Goal: Task Accomplishment & Management: Use online tool/utility

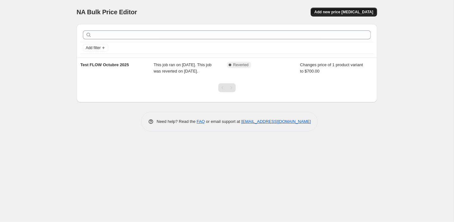
click at [343, 10] on span "Add new price [MEDICAL_DATA]" at bounding box center [344, 11] width 59 height 5
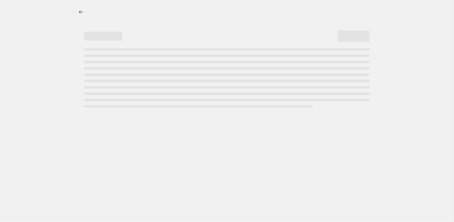
select select "percentage"
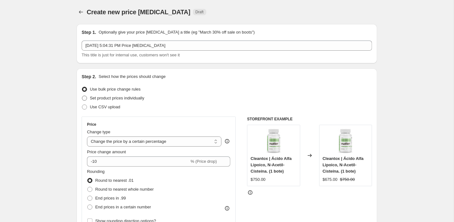
click at [108, 98] on span "Set product prices individually" at bounding box center [117, 98] width 54 height 5
click at [82, 96] on input "Set product prices individually" at bounding box center [82, 96] width 0 height 0
radio input "true"
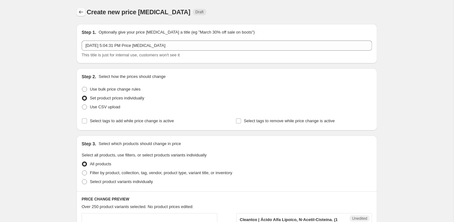
click at [81, 15] on icon "Price change jobs" at bounding box center [81, 12] width 6 height 6
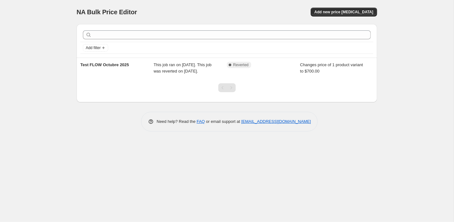
click at [341, 16] on div "NA Bulk Price Editor. This page is ready NA Bulk Price Editor Add new price [ME…" at bounding box center [227, 12] width 301 height 24
click at [343, 10] on span "Add new price [MEDICAL_DATA]" at bounding box center [344, 11] width 59 height 5
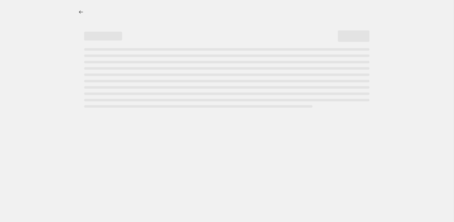
select select "percentage"
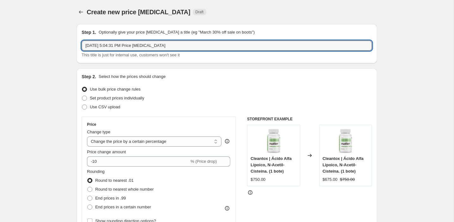
drag, startPoint x: 186, startPoint y: 45, endPoint x: 48, endPoint y: 45, distance: 138.3
paste input "ACDrops"
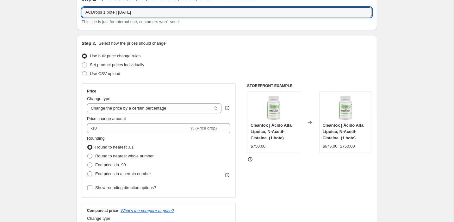
scroll to position [36, 0]
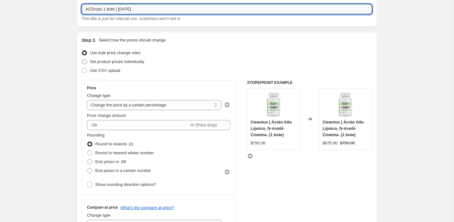
type input "ACDrops 1 bote | [DATE]"
click at [122, 61] on span "Set product prices individually" at bounding box center [117, 61] width 54 height 5
click at [82, 60] on input "Set product prices individually" at bounding box center [82, 59] width 0 height 0
radio input "true"
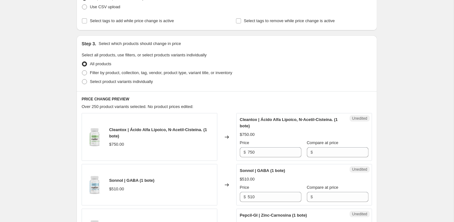
scroll to position [101, 0]
click at [121, 79] on span "Select product variants individually" at bounding box center [121, 80] width 63 height 5
click at [82, 79] on input "Select product variants individually" at bounding box center [82, 78] width 0 height 0
radio input "true"
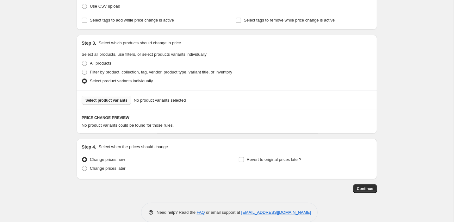
click at [121, 99] on span "Select product variants" at bounding box center [106, 100] width 42 height 5
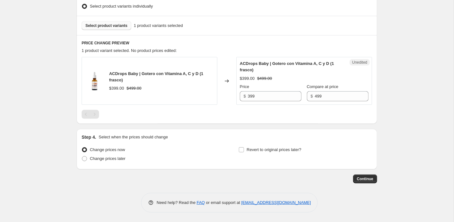
scroll to position [175, 0]
click at [251, 98] on input "399" at bounding box center [275, 96] width 54 height 10
drag, startPoint x: 262, startPoint y: 97, endPoint x: 234, endPoint y: 97, distance: 28.2
click at [234, 97] on div "ACDrops Baby | Gotero con Vitamina A, C y D (1 frasco) $399.00 $499.00 Changed …" at bounding box center [227, 81] width 291 height 48
type input "424"
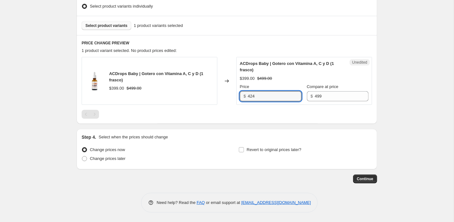
click at [288, 122] on div "PRICE CHANGE PREVIEW 1 product variant selected. No product prices edited: ACDr…" at bounding box center [227, 79] width 301 height 89
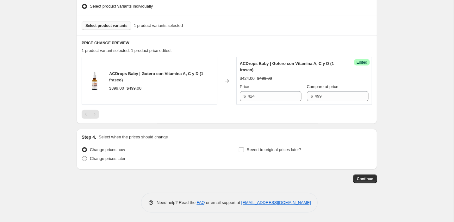
click at [117, 158] on span "Change prices later" at bounding box center [108, 158] width 36 height 5
click at [82, 156] on input "Change prices later" at bounding box center [82, 156] width 0 height 0
radio input "true"
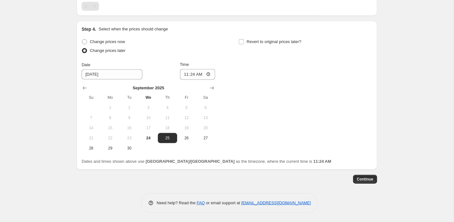
scroll to position [283, 0]
click at [210, 87] on icon "Show next month, October 2025" at bounding box center [212, 88] width 6 height 6
click at [148, 107] on span "1" at bounding box center [148, 107] width 14 height 5
type input "[DATE]"
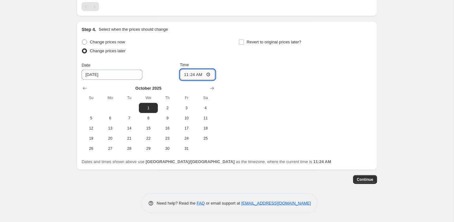
click at [202, 73] on input "11:24" at bounding box center [197, 74] width 35 height 11
type input "06:00"
click at [261, 41] on span "Revert to original prices later?" at bounding box center [274, 42] width 55 height 5
click at [244, 41] on input "Revert to original prices later?" at bounding box center [241, 42] width 5 height 5
checkbox input "true"
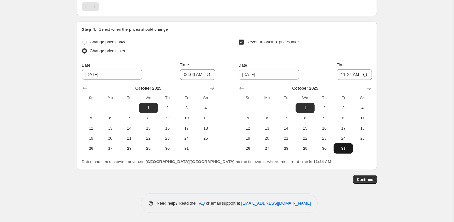
click at [343, 145] on button "31" at bounding box center [343, 148] width 19 height 10
type input "[DATE]"
click at [358, 77] on input "11:24" at bounding box center [354, 74] width 35 height 11
click at [366, 75] on input "11:59" at bounding box center [354, 74] width 35 height 11
type input "23:59"
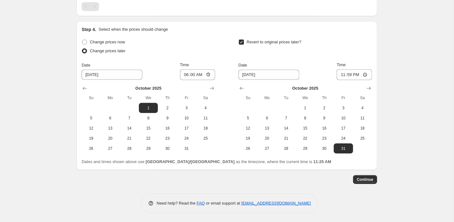
click at [368, 176] on button "Continue" at bounding box center [365, 179] width 24 height 9
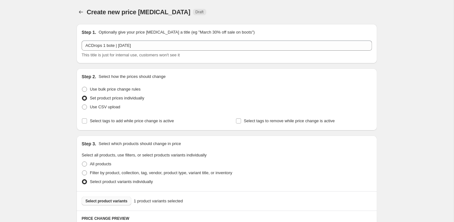
scroll to position [282, 0]
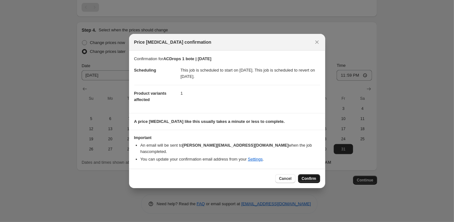
click at [307, 176] on span "Confirm" at bounding box center [309, 178] width 15 height 5
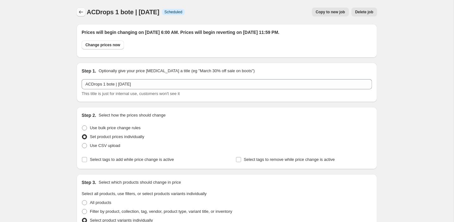
click at [81, 13] on icon "Price change jobs" at bounding box center [81, 12] width 6 height 6
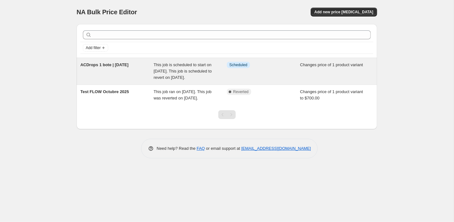
click at [278, 76] on div "Info Scheduled" at bounding box center [263, 71] width 73 height 19
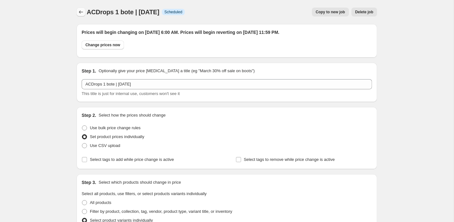
click at [79, 9] on icon "Price change jobs" at bounding box center [81, 12] width 6 height 6
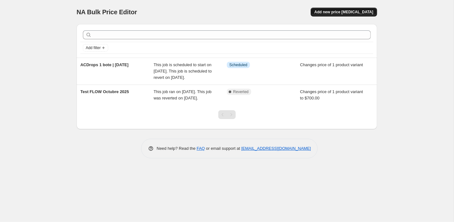
click at [353, 10] on span "Add new price [MEDICAL_DATA]" at bounding box center [344, 11] width 59 height 5
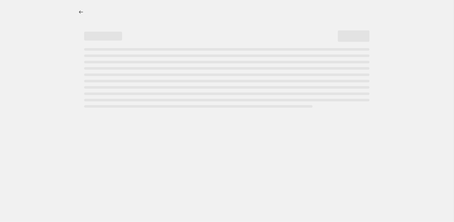
select select "percentage"
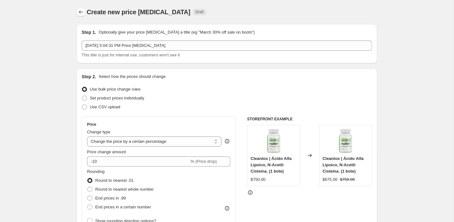
click at [81, 11] on icon "Price change jobs" at bounding box center [81, 12] width 6 height 6
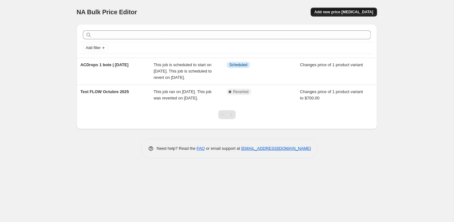
click at [343, 9] on button "Add new price [MEDICAL_DATA]" at bounding box center [344, 12] width 66 height 9
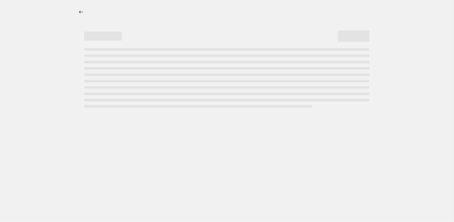
select select "percentage"
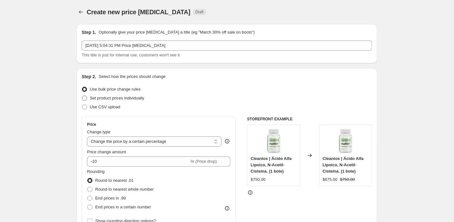
click at [89, 97] on label "Set product prices individually" at bounding box center [113, 98] width 63 height 9
click at [82, 96] on input "Set product prices individually" at bounding box center [82, 96] width 0 height 0
radio input "true"
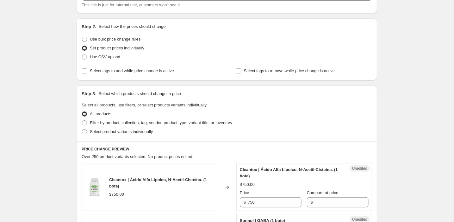
scroll to position [53, 0]
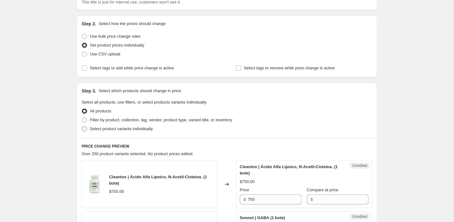
click at [109, 128] on span "Select product variants individually" at bounding box center [121, 128] width 63 height 5
click at [82, 127] on input "Select product variants individually" at bounding box center [82, 126] width 0 height 0
radio input "true"
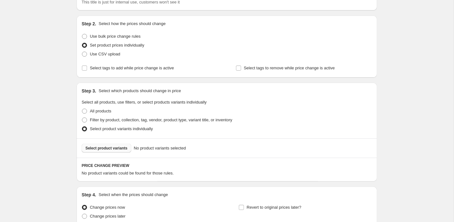
click at [107, 148] on span "Select product variants" at bounding box center [106, 148] width 42 height 5
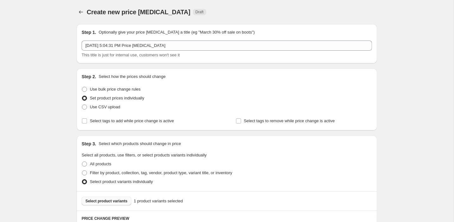
scroll to position [0, 0]
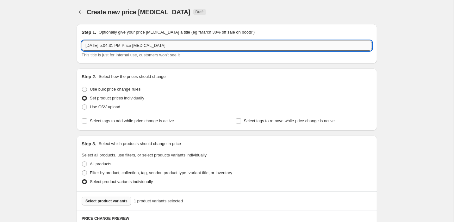
drag, startPoint x: 187, startPoint y: 48, endPoint x: 86, endPoint y: 41, distance: 101.8
click at [86, 41] on input "[DATE] 5:04:31 PM Price [MEDICAL_DATA]" at bounding box center [227, 46] width 291 height 10
paste input "ACDrops"
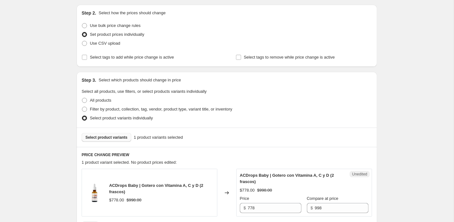
scroll to position [122, 0]
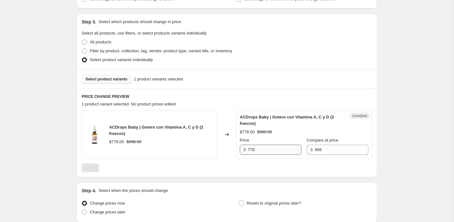
type input "ACDrops 2 botes | [DATE]"
drag, startPoint x: 258, startPoint y: 151, endPoint x: 242, endPoint y: 147, distance: 16.9
click at [242, 147] on div "$ 778" at bounding box center [271, 150] width 62 height 10
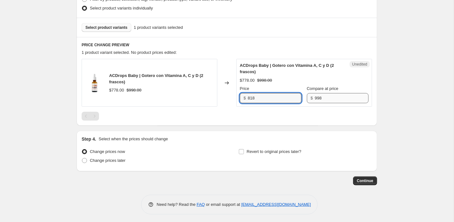
scroll to position [175, 0]
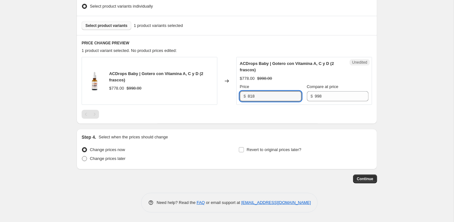
type input "818"
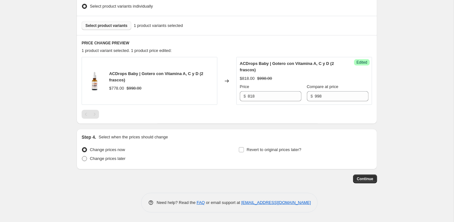
click at [116, 158] on span "Change prices later" at bounding box center [108, 158] width 36 height 5
click at [82, 156] on input "Change prices later" at bounding box center [82, 156] width 0 height 0
radio input "true"
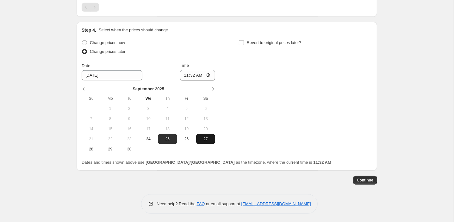
scroll to position [283, 0]
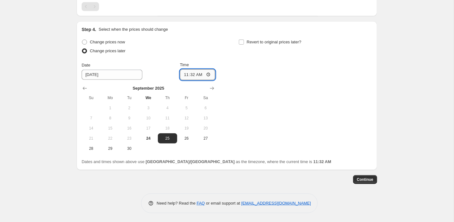
click at [195, 73] on input "11:32" at bounding box center [197, 74] width 35 height 11
type input "06:00"
click at [212, 88] on icon "Show next month, October 2025" at bounding box center [212, 88] width 6 height 6
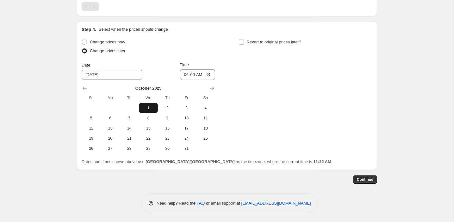
click at [152, 110] on span "1" at bounding box center [148, 107] width 14 height 5
type input "[DATE]"
click at [240, 44] on input "Revert to original prices later?" at bounding box center [241, 42] width 5 height 5
checkbox input "true"
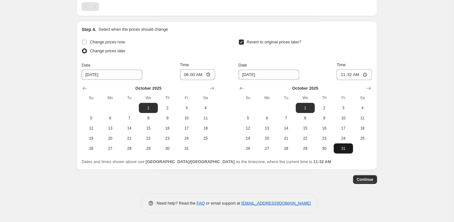
click at [342, 146] on span "31" at bounding box center [343, 148] width 14 height 5
type input "[DATE]"
click at [352, 75] on input "11:32" at bounding box center [354, 74] width 35 height 11
click at [357, 73] on input "11:32" at bounding box center [354, 74] width 35 height 11
click at [366, 75] on input "11:59" at bounding box center [354, 74] width 35 height 11
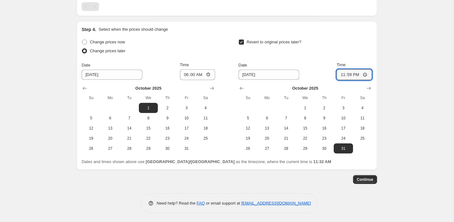
type input "23:59"
click at [328, 47] on div "Revert to original prices later?" at bounding box center [306, 47] width 134 height 19
click at [365, 180] on span "Continue" at bounding box center [365, 179] width 16 height 5
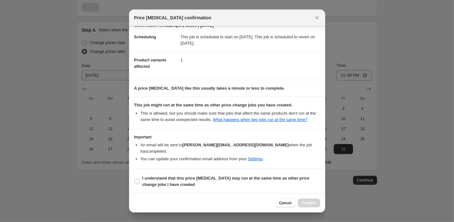
scroll to position [9, 0]
click at [178, 180] on span "I understand that this price [MEDICAL_DATA] may run at the same time as other p…" at bounding box center [231, 181] width 178 height 13
click at [140, 180] on input "I understand that this price [MEDICAL_DATA] may run at the same time as other p…" at bounding box center [137, 181] width 5 height 5
checkbox input "true"
click at [313, 201] on button "Confirm" at bounding box center [309, 202] width 22 height 9
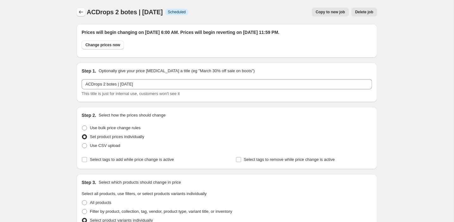
click at [79, 11] on icon "Price change jobs" at bounding box center [81, 12] width 6 height 6
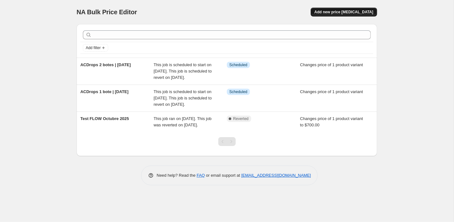
click at [339, 10] on span "Add new price [MEDICAL_DATA]" at bounding box center [344, 11] width 59 height 5
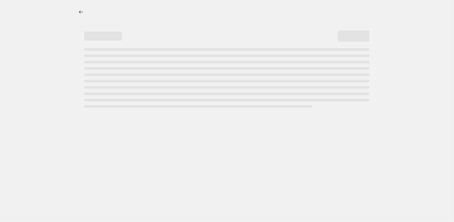
select select "percentage"
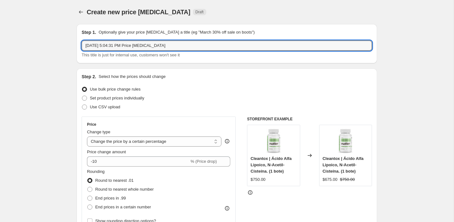
drag, startPoint x: 185, startPoint y: 47, endPoint x: 67, endPoint y: 45, distance: 118.4
paste input "A88002P"
type input "SA88002P"
drag, startPoint x: 111, startPoint y: 47, endPoint x: 81, endPoint y: 46, distance: 29.8
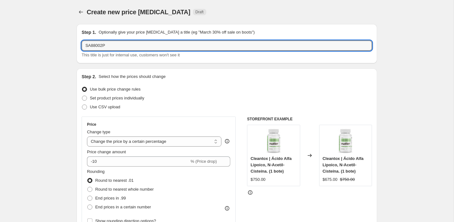
click at [81, 46] on div "Step 1. Optionally give your price [MEDICAL_DATA] a title (eg "March 30% off sa…" at bounding box center [227, 43] width 301 height 39
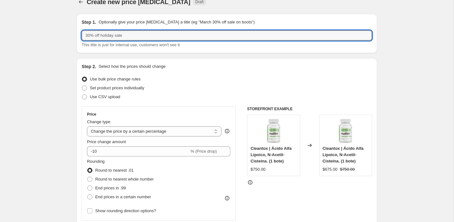
scroll to position [11, 0]
click at [99, 87] on span "Set product prices individually" at bounding box center [117, 87] width 54 height 5
click at [82, 85] on input "Set product prices individually" at bounding box center [82, 85] width 0 height 0
radio input "true"
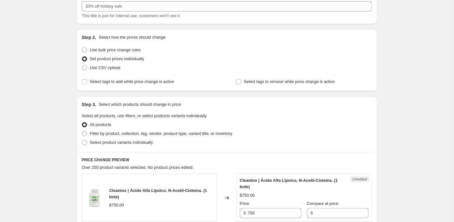
scroll to position [46, 0]
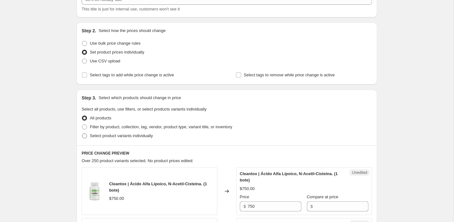
click at [115, 133] on span "Select product variants individually" at bounding box center [121, 135] width 63 height 5
click at [82, 133] on input "Select product variants individually" at bounding box center [82, 133] width 0 height 0
radio input "true"
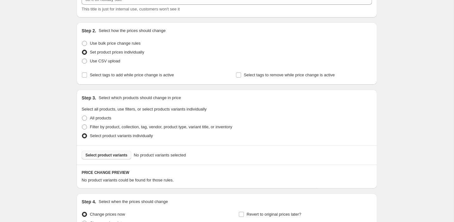
click at [123, 157] on button "Select product variants" at bounding box center [107, 155] width 50 height 9
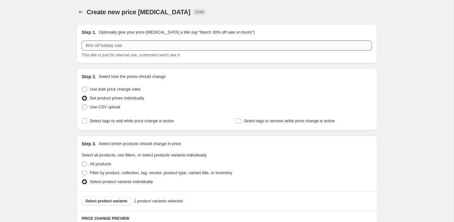
scroll to position [0, 0]
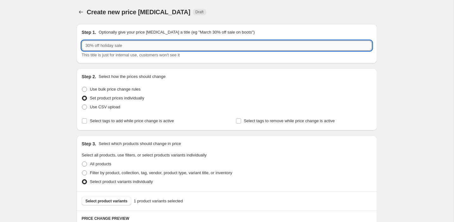
click at [132, 45] on input "text" at bounding box center [227, 46] width 291 height 10
paste input "Alca-C"
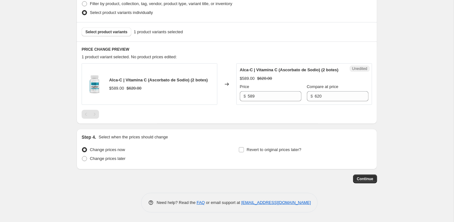
scroll to position [175, 0]
type input "Alca-C 2 botes | [DATE]"
click at [104, 159] on span "Change prices later" at bounding box center [108, 158] width 36 height 5
click at [82, 156] on input "Change prices later" at bounding box center [82, 156] width 0 height 0
radio input "true"
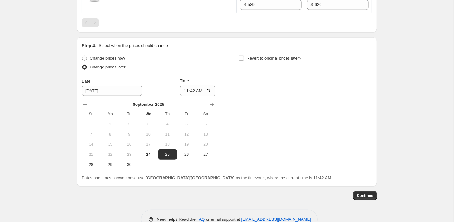
scroll to position [275, 0]
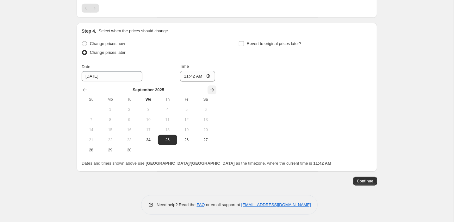
click at [213, 91] on icon "Show next month, October 2025" at bounding box center [212, 89] width 4 height 3
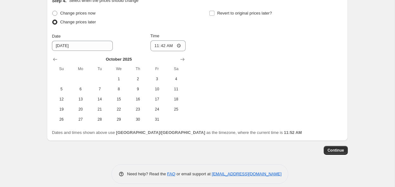
scroll to position [315, 0]
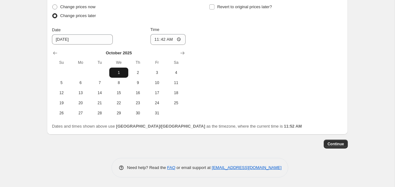
click at [121, 75] on span "1" at bounding box center [119, 72] width 14 height 5
type input "[DATE]"
click at [163, 41] on input "11:42" at bounding box center [167, 39] width 35 height 11
click at [173, 42] on input "06:42" at bounding box center [167, 39] width 35 height 11
type input "06:00"
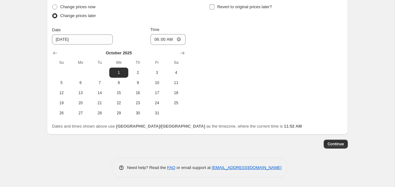
click at [233, 8] on span "Revert to original prices later?" at bounding box center [244, 6] width 55 height 5
click at [214, 8] on input "Revert to original prices later?" at bounding box center [211, 6] width 5 height 5
checkbox input "true"
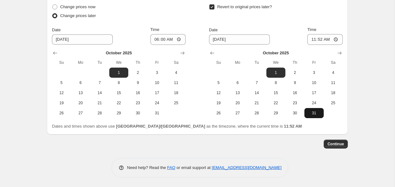
click at [316, 116] on span "31" at bounding box center [314, 113] width 14 height 5
type input "[DATE]"
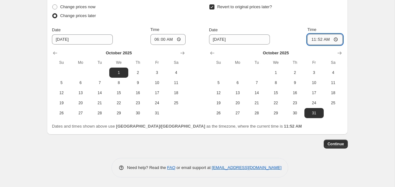
click at [328, 41] on input "11:52" at bounding box center [324, 39] width 35 height 11
click at [336, 43] on input "11:59" at bounding box center [324, 39] width 35 height 11
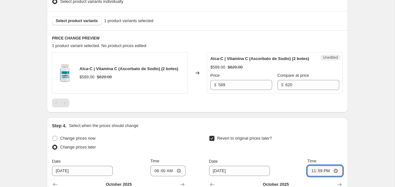
scroll to position [295, 0]
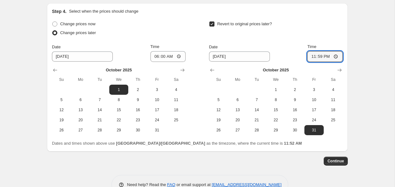
type input "23:59"
click at [332, 164] on span "Continue" at bounding box center [335, 161] width 16 height 5
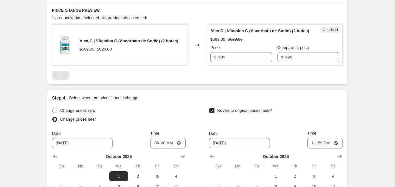
scroll to position [275, 0]
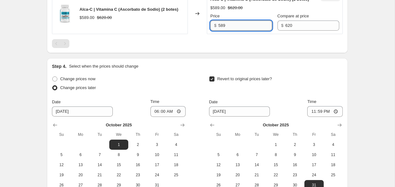
click at [229, 31] on input "589" at bounding box center [245, 26] width 54 height 10
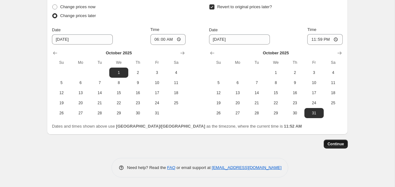
scroll to position [353, 0]
click at [336, 144] on span "Continue" at bounding box center [335, 144] width 16 height 5
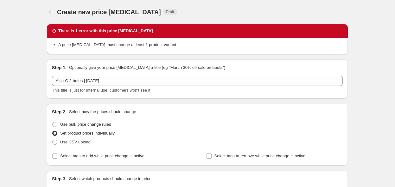
click at [54, 31] on icon at bounding box center [54, 31] width 6 height 6
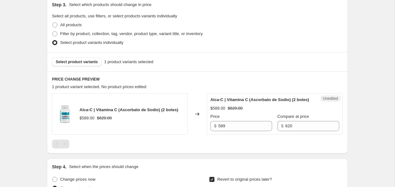
scroll to position [175, 0]
click at [255, 131] on input "589" at bounding box center [245, 126] width 54 height 10
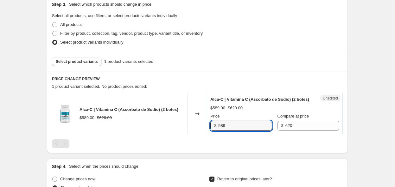
click at [135, 71] on div "PRICE CHANGE PREVIEW 1 product variant selected. No product prices edited: Alca…" at bounding box center [197, 112] width 301 height 82
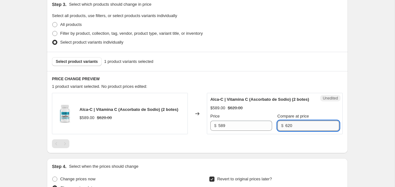
click at [295, 126] on input "620" at bounding box center [312, 126] width 54 height 10
click at [303, 131] on input "620" at bounding box center [312, 126] width 54 height 10
click at [244, 131] on input "589" at bounding box center [245, 126] width 54 height 10
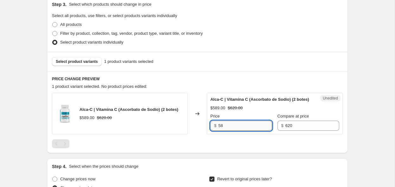
type input "5"
click at [263, 154] on div "PRICE CHANGE PREVIEW 1 product variant selected. No product prices edited: Alca…" at bounding box center [197, 112] width 301 height 82
click at [228, 130] on input "588" at bounding box center [245, 126] width 54 height 10
type input "589"
click at [245, 148] on div at bounding box center [197, 144] width 291 height 9
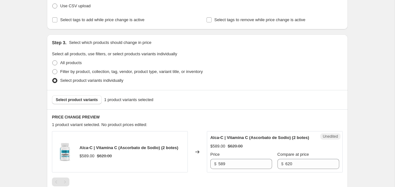
scroll to position [216, 0]
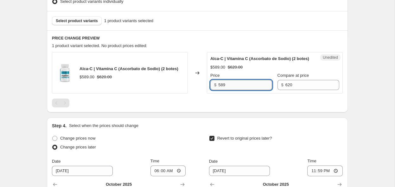
click at [242, 88] on input "589" at bounding box center [245, 85] width 54 height 10
click at [248, 103] on div "Alca-C | Vitamina C (Ascorbato de Sodio) (2 botes) $589.00 $620.00 Changed to U…" at bounding box center [197, 79] width 291 height 55
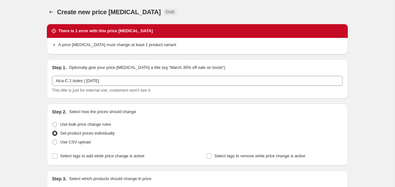
scroll to position [0, 0]
click at [52, 11] on icon "Price change jobs" at bounding box center [51, 12] width 6 height 6
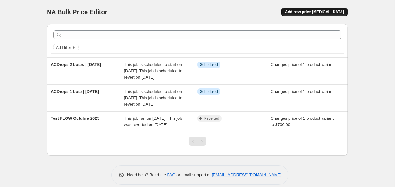
click at [314, 8] on button "Add new price [MEDICAL_DATA]" at bounding box center [314, 12] width 66 height 9
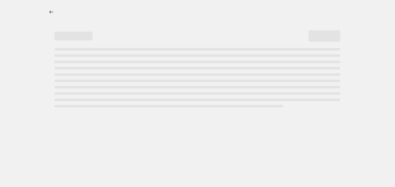
select select "percentage"
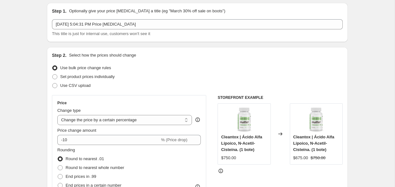
scroll to position [20, 0]
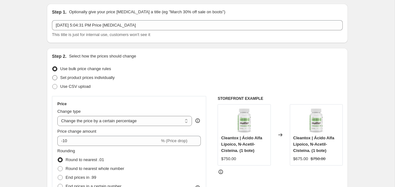
click at [82, 77] on span "Set product prices individually" at bounding box center [87, 77] width 54 height 5
click at [53, 76] on input "Set product prices individually" at bounding box center [52, 75] width 0 height 0
radio input "true"
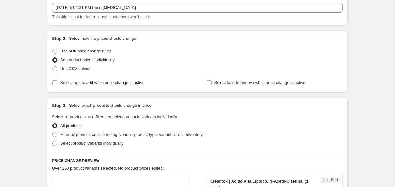
scroll to position [37, 0]
click at [87, 144] on span "Select product variants individually" at bounding box center [91, 144] width 63 height 5
click at [53, 142] on input "Select product variants individually" at bounding box center [52, 142] width 0 height 0
radio input "true"
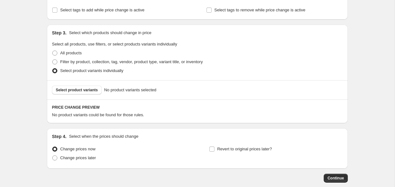
scroll to position [139, 0]
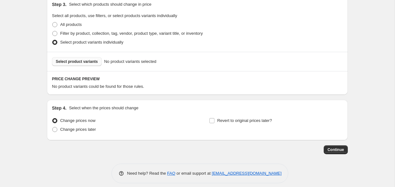
click at [88, 61] on span "Select product variants" at bounding box center [77, 61] width 42 height 5
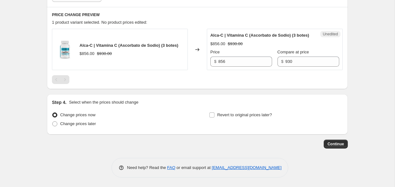
scroll to position [210, 0]
click at [80, 125] on span "Change prices later" at bounding box center [78, 124] width 36 height 5
click at [53, 122] on input "Change prices later" at bounding box center [52, 122] width 0 height 0
radio input "true"
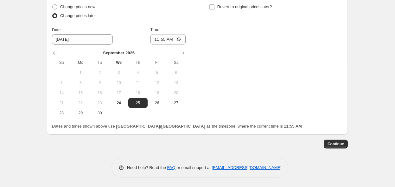
scroll to position [317, 0]
click at [178, 53] on button "Show next month, October 2025" at bounding box center [182, 53] width 9 height 9
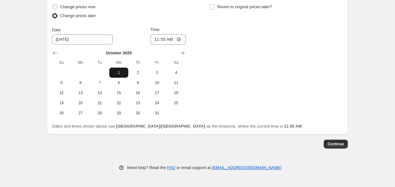
click at [121, 71] on span "1" at bounding box center [119, 72] width 14 height 5
type input "[DATE]"
click at [165, 41] on input "11:55" at bounding box center [167, 39] width 35 height 11
type input "06:00"
click at [213, 5] on input "Revert to original prices later?" at bounding box center [211, 6] width 5 height 5
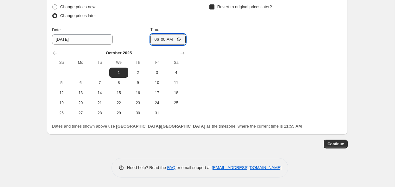
checkbox input "true"
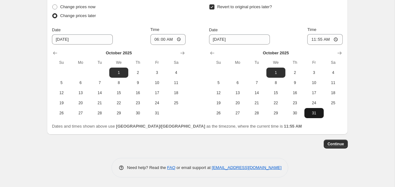
click at [308, 113] on span "31" at bounding box center [314, 113] width 14 height 5
type input "[DATE]"
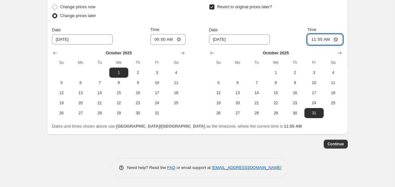
click at [320, 39] on input "11:55" at bounding box center [324, 39] width 35 height 11
click at [328, 41] on input "11:55" at bounding box center [324, 39] width 35 height 11
type input "23:59"
click at [330, 146] on span "Continue" at bounding box center [335, 144] width 16 height 5
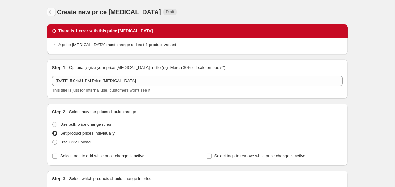
scroll to position [0, 0]
click at [49, 11] on icon "Price change jobs" at bounding box center [51, 12] width 6 height 6
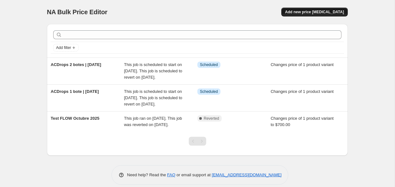
click at [313, 11] on span "Add new price [MEDICAL_DATA]" at bounding box center [314, 11] width 59 height 5
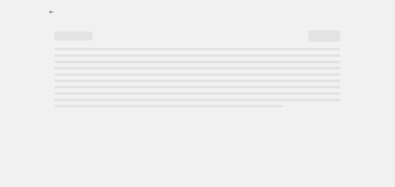
select select "percentage"
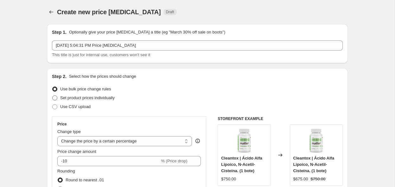
click at [85, 96] on span "Set product prices individually" at bounding box center [87, 98] width 54 height 5
click at [53, 96] on input "Set product prices individually" at bounding box center [52, 96] width 0 height 0
radio input "true"
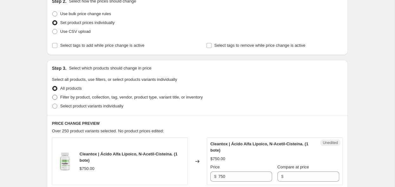
scroll to position [82, 0]
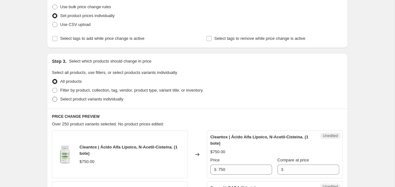
click at [80, 97] on span "Select product variants individually" at bounding box center [91, 99] width 63 height 5
click at [53, 97] on input "Select product variants individually" at bounding box center [52, 97] width 0 height 0
radio input "true"
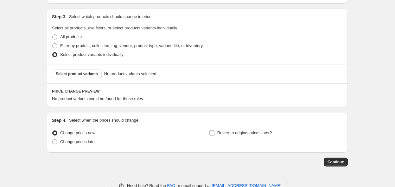
scroll to position [136, 0]
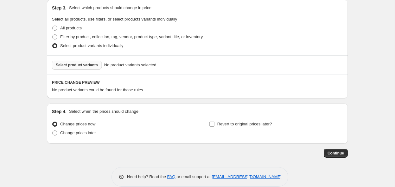
click at [80, 67] on span "Select product variants" at bounding box center [77, 65] width 42 height 5
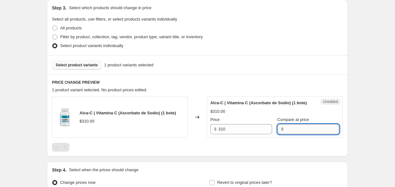
click at [300, 129] on input "Compare at price" at bounding box center [312, 129] width 54 height 10
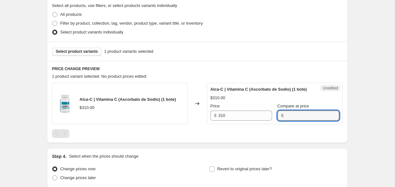
scroll to position [150, 0]
click at [95, 48] on button "Select product variants" at bounding box center [77, 51] width 50 height 9
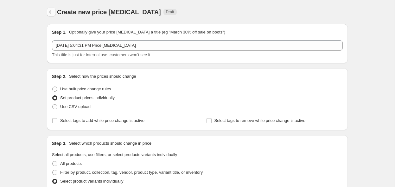
scroll to position [0, 0]
click at [52, 13] on icon "Price change jobs" at bounding box center [51, 12] width 6 height 6
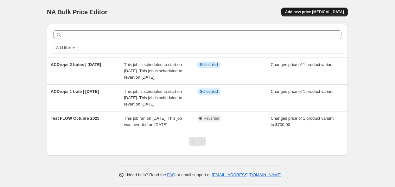
click at [302, 9] on button "Add new price [MEDICAL_DATA]" at bounding box center [314, 12] width 66 height 9
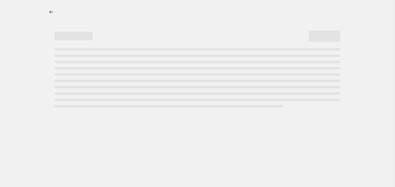
select select "percentage"
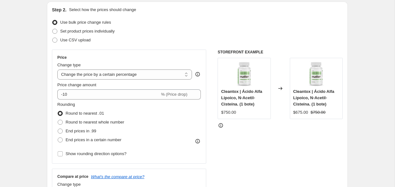
scroll to position [67, 0]
click at [70, 30] on span "Set product prices individually" at bounding box center [87, 30] width 54 height 5
click at [53, 29] on input "Set product prices individually" at bounding box center [52, 28] width 0 height 0
radio input "true"
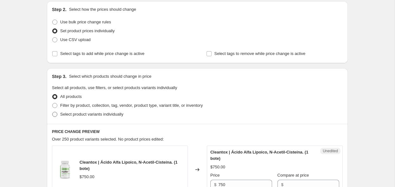
scroll to position [69, 0]
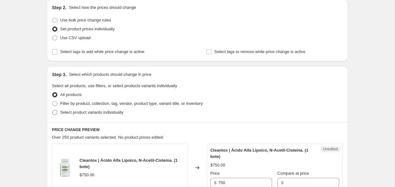
click at [82, 110] on span "Select product variants individually" at bounding box center [91, 112] width 63 height 5
click at [53, 110] on input "Select product variants individually" at bounding box center [52, 110] width 0 height 0
radio input "true"
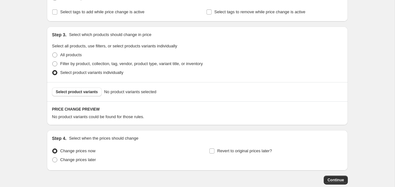
scroll to position [123, 0]
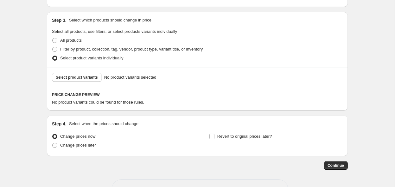
click at [67, 71] on div "Select product variants No product variants selected" at bounding box center [197, 77] width 301 height 19
click at [72, 75] on span "Select product variants" at bounding box center [77, 77] width 42 height 5
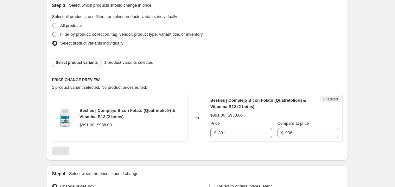
scroll to position [144, 0]
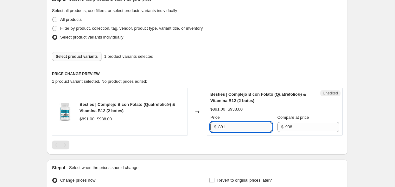
click at [243, 128] on input "891" at bounding box center [245, 127] width 54 height 10
type input "890"
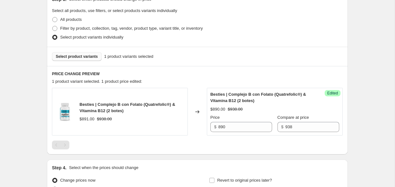
click at [225, 132] on div "Success Edited Besties | Complejo B con Folato (Quatrefolic®) & Vitamina B12 (2…" at bounding box center [275, 112] width 136 height 48
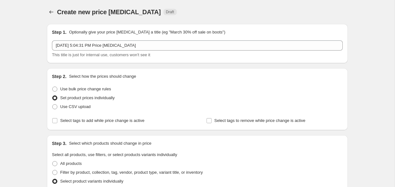
scroll to position [0, 0]
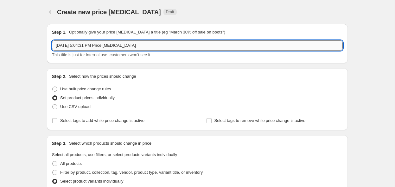
click at [153, 43] on input "[DATE] 5:04:31 PM Price [MEDICAL_DATA]" at bounding box center [197, 46] width 291 height 10
paste input "Besties"
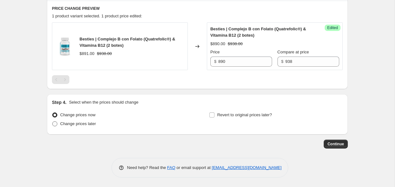
scroll to position [210, 0]
type input "Besties 2 botes | Octubre 2025"
click at [78, 124] on span "Change prices later" at bounding box center [78, 124] width 36 height 5
click at [53, 122] on input "Change prices later" at bounding box center [52, 122] width 0 height 0
radio input "true"
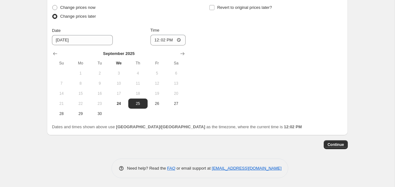
scroll to position [317, 0]
click at [179, 55] on icon "Show next month, October 2025" at bounding box center [182, 54] width 6 height 6
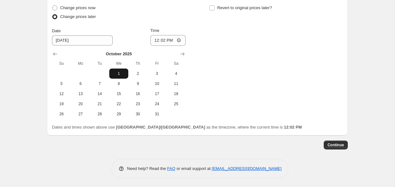
click at [117, 72] on span "1" at bounding box center [119, 73] width 14 height 5
type input "[DATE]"
click at [164, 40] on input "12:02" at bounding box center [167, 40] width 35 height 11
type input "06:00"
click at [212, 5] on input "Revert to original prices later?" at bounding box center [211, 7] width 5 height 5
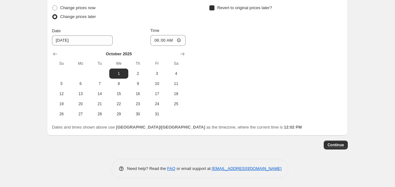
checkbox input "true"
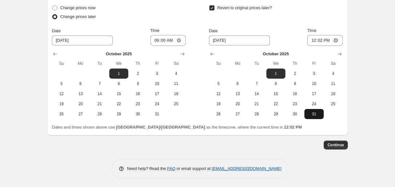
click at [318, 112] on span "31" at bounding box center [314, 114] width 14 height 5
type input "[DATE]"
click at [321, 41] on input "12:02" at bounding box center [324, 40] width 35 height 11
click at [328, 41] on input "23:02" at bounding box center [324, 40] width 35 height 11
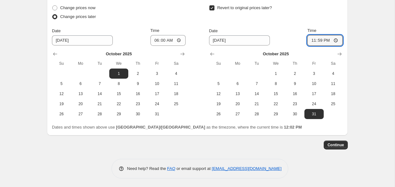
type input "23:59"
click at [329, 144] on span "Continue" at bounding box center [335, 145] width 16 height 5
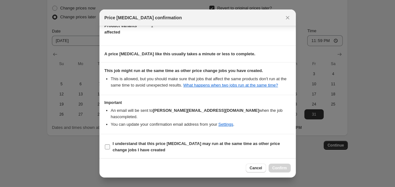
scroll to position [43, 0]
click at [108, 145] on input "I understand that this price [MEDICAL_DATA] may run at the same time as other p…" at bounding box center [107, 147] width 5 height 5
checkbox input "true"
click at [279, 167] on span "Confirm" at bounding box center [279, 168] width 15 height 5
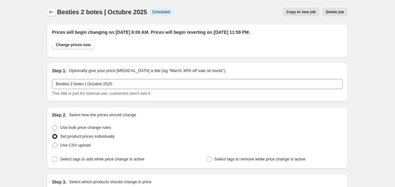
click at [50, 13] on icon "Price change jobs" at bounding box center [51, 12] width 6 height 6
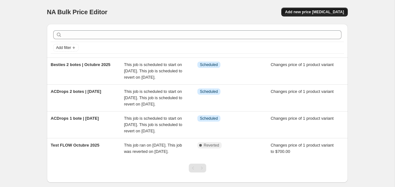
click at [305, 9] on button "Add new price [MEDICAL_DATA]" at bounding box center [314, 12] width 66 height 9
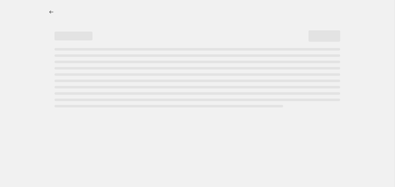
select select "percentage"
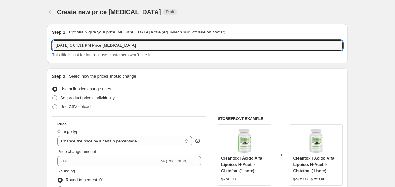
drag, startPoint x: 71, startPoint y: 44, endPoint x: 31, endPoint y: 41, distance: 39.7
click at [96, 100] on span "Set product prices individually" at bounding box center [87, 98] width 54 height 5
click at [53, 96] on input "Set product prices individually" at bounding box center [52, 96] width 0 height 0
radio input "true"
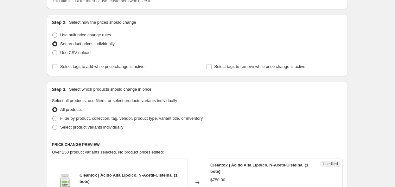
scroll to position [54, 0]
click at [105, 126] on span "Select product variants individually" at bounding box center [91, 127] width 63 height 5
click at [53, 125] on input "Select product variants individually" at bounding box center [52, 125] width 0 height 0
radio input "true"
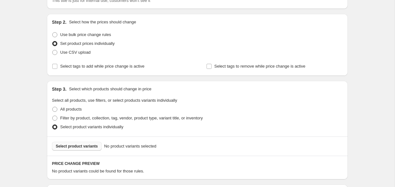
click at [89, 148] on span "Select product variants" at bounding box center [77, 146] width 42 height 5
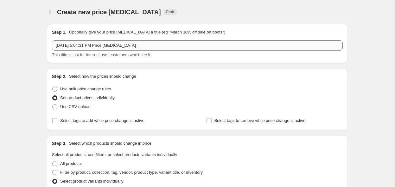
scroll to position [0, 0]
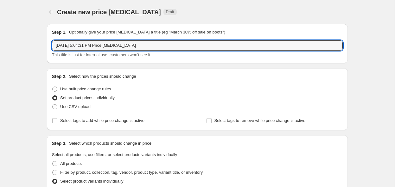
drag, startPoint x: 152, startPoint y: 47, endPoint x: 35, endPoint y: 46, distance: 116.8
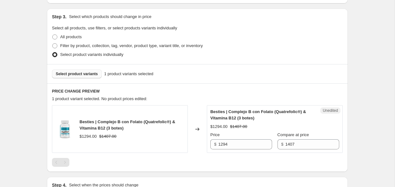
scroll to position [133, 0]
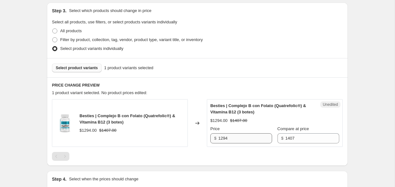
type input "Besties 3 botes | [DATE]"
click at [239, 138] on input "1294" at bounding box center [245, 139] width 54 height 10
type input "1294"
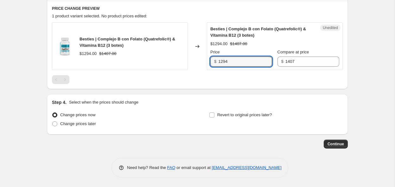
scroll to position [210, 0]
click at [79, 124] on span "Change prices later" at bounding box center [78, 124] width 36 height 5
click at [53, 122] on input "Change prices later" at bounding box center [52, 122] width 0 height 0
radio input "true"
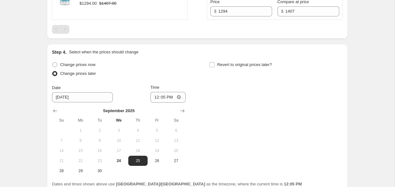
scroll to position [261, 0]
click at [185, 111] on icon "Show next month, October 2025" at bounding box center [182, 110] width 6 height 6
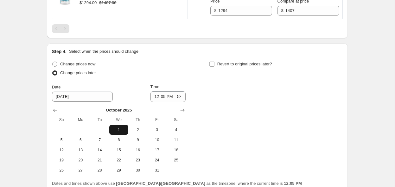
click at [120, 129] on span "1" at bounding box center [119, 130] width 14 height 5
type input "[DATE]"
click at [211, 64] on input "Revert to original prices later?" at bounding box center [211, 64] width 5 height 5
checkbox input "true"
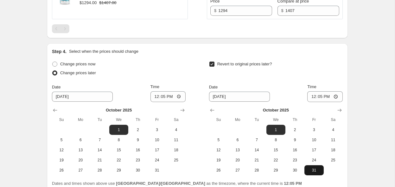
click at [318, 168] on span "31" at bounding box center [314, 170] width 14 height 5
type input "[DATE]"
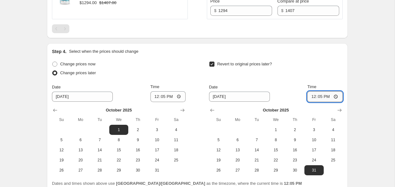
click at [319, 96] on input "12:05" at bounding box center [324, 96] width 35 height 11
click at [328, 96] on input "23:05" at bounding box center [324, 96] width 35 height 11
type input "23:59"
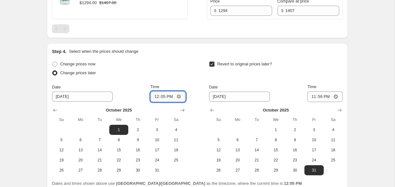
click at [164, 95] on input "12:05" at bounding box center [167, 96] width 35 height 11
type input "18:00"
click at [332, 48] on div "Step 4. Select when the prices should change" at bounding box center [197, 51] width 291 height 6
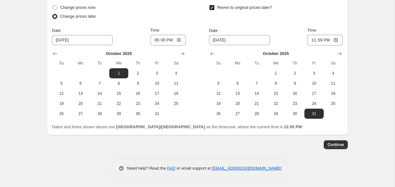
scroll to position [317, 0]
click at [335, 141] on button "Continue" at bounding box center [335, 145] width 24 height 9
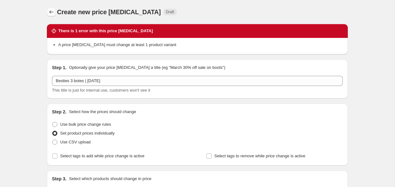
click at [51, 9] on icon "Price change jobs" at bounding box center [51, 12] width 6 height 6
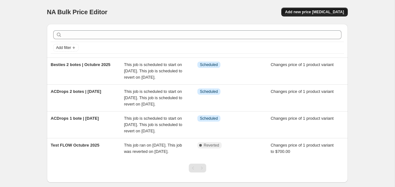
click at [304, 10] on span "Add new price [MEDICAL_DATA]" at bounding box center [314, 11] width 59 height 5
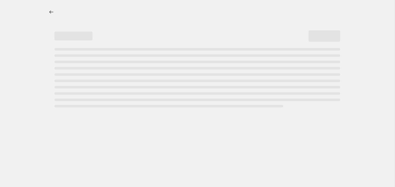
select select "percentage"
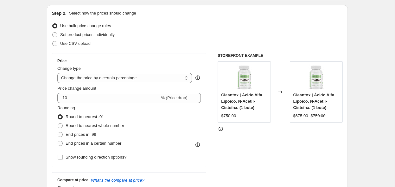
scroll to position [60, 0]
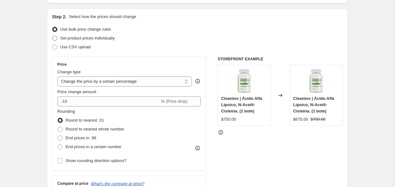
click at [71, 38] on span "Set product prices individually" at bounding box center [87, 38] width 54 height 5
click at [53, 36] on input "Set product prices individually" at bounding box center [52, 36] width 0 height 0
radio input "true"
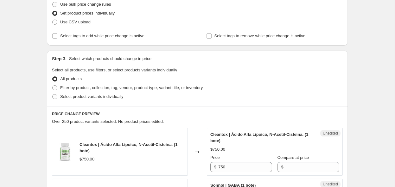
scroll to position [89, 0]
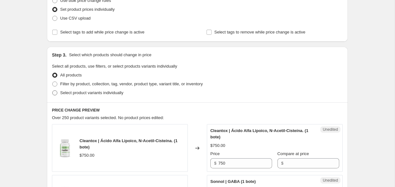
click at [89, 92] on span "Select product variants individually" at bounding box center [91, 93] width 63 height 5
click at [53, 91] on input "Select product variants individually" at bounding box center [52, 91] width 0 height 0
radio input "true"
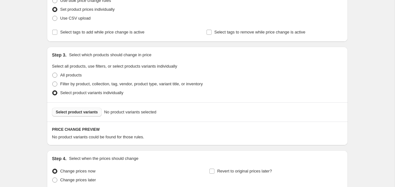
click at [77, 113] on span "Select product variants" at bounding box center [77, 112] width 42 height 5
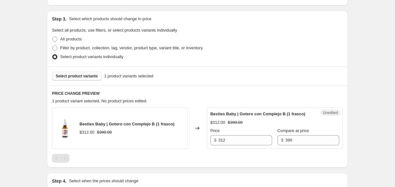
scroll to position [148, 0]
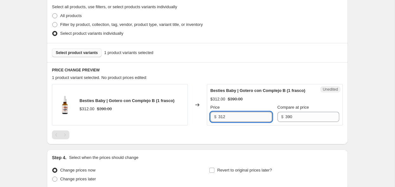
click at [227, 116] on input "312" at bounding box center [245, 117] width 54 height 10
type input "332"
click at [178, 84] on div "Besties Baby | Gotero con Complejo B (1 frasco) $312.00 $390.00" at bounding box center [120, 104] width 136 height 41
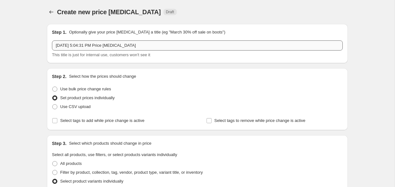
scroll to position [0, 0]
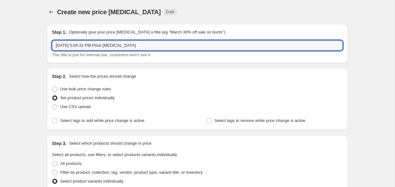
drag, startPoint x: 148, startPoint y: 45, endPoint x: 42, endPoint y: 47, distance: 106.0
click at [42, 47] on div "Step 1. Optionally give your price [MEDICAL_DATA] a title (eg "March 30% off sa…" at bounding box center [195, 185] width 306 height 333
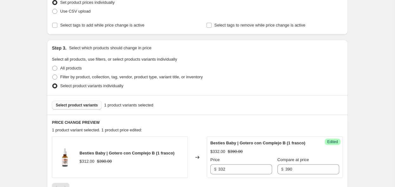
scroll to position [200, 0]
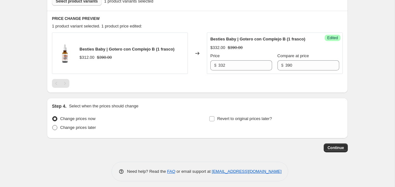
type input "Besties Baby [DEMOGRAPHIC_DATA] bote | [DATE]"
click at [75, 127] on span "Change prices later" at bounding box center [78, 127] width 36 height 5
click at [53, 126] on input "Change prices later" at bounding box center [52, 125] width 0 height 0
radio input "true"
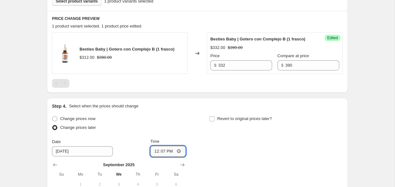
click at [165, 151] on input "12:07" at bounding box center [167, 151] width 35 height 11
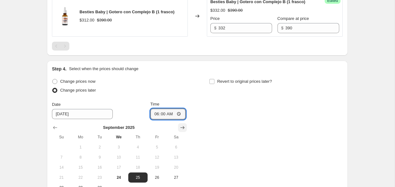
type input "06:00"
click at [180, 129] on icon "Show next month, October 2025" at bounding box center [182, 128] width 6 height 6
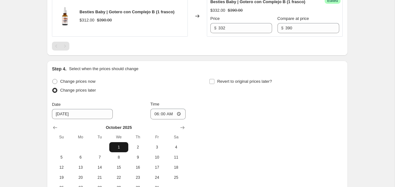
click at [113, 147] on span "1" at bounding box center [119, 147] width 14 height 5
type input "[DATE]"
click at [211, 83] on input "Revert to original prices later?" at bounding box center [211, 81] width 5 height 5
checkbox input "true"
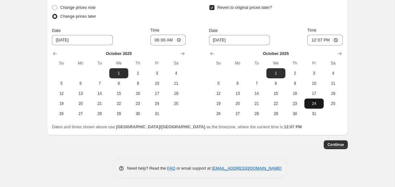
scroll to position [311, 0]
click at [313, 113] on span "31" at bounding box center [314, 114] width 14 height 5
type input "[DATE]"
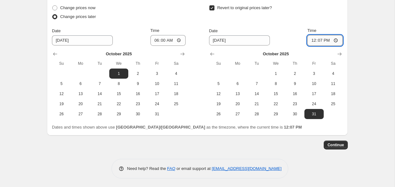
click at [321, 39] on input "12:07" at bounding box center [324, 40] width 35 height 11
click at [328, 41] on input "23:07" at bounding box center [324, 40] width 35 height 11
type input "23:59"
click at [341, 143] on span "Continue" at bounding box center [335, 145] width 16 height 5
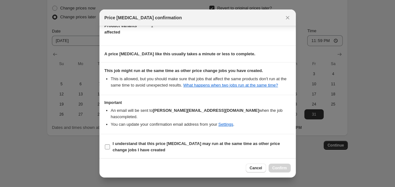
scroll to position [43, 0]
click at [107, 146] on input "I understand that this price [MEDICAL_DATA] may run at the same time as other p…" at bounding box center [107, 147] width 5 height 5
checkbox input "true"
click at [284, 169] on span "Confirm" at bounding box center [279, 168] width 15 height 5
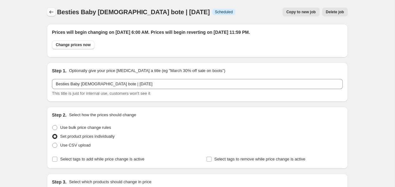
click at [52, 12] on icon "Price change jobs" at bounding box center [51, 12] width 6 height 6
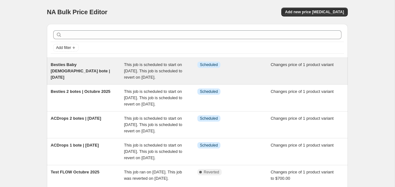
click at [227, 62] on div "Info Scheduled" at bounding box center [229, 65] width 64 height 6
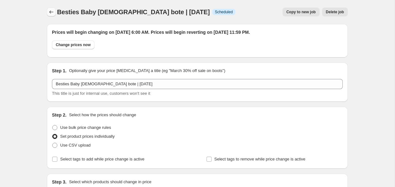
click at [52, 12] on icon "Price change jobs" at bounding box center [51, 12] width 6 height 6
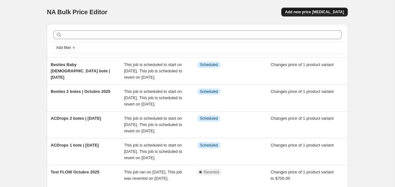
click at [323, 11] on span "Add new price [MEDICAL_DATA]" at bounding box center [314, 11] width 59 height 5
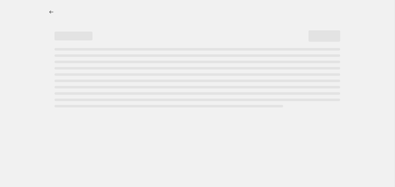
select select "percentage"
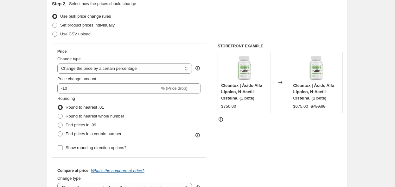
scroll to position [83, 0]
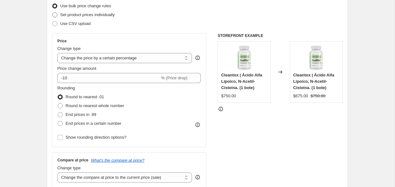
click at [95, 12] on span "Set product prices individually" at bounding box center [87, 14] width 54 height 5
click at [53, 12] on input "Set product prices individually" at bounding box center [52, 12] width 0 height 0
radio input "true"
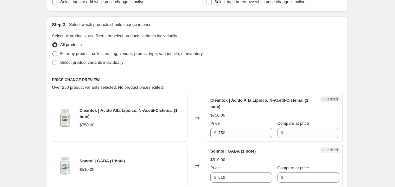
scroll to position [119, 0]
click at [67, 64] on span "Select product variants individually" at bounding box center [91, 62] width 63 height 5
click at [53, 61] on input "Select product variants individually" at bounding box center [52, 60] width 0 height 0
radio input "true"
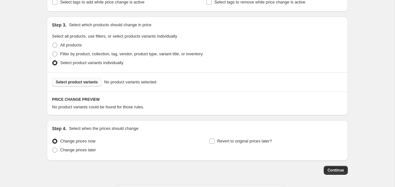
click at [94, 85] on button "Select product variants" at bounding box center [77, 82] width 50 height 9
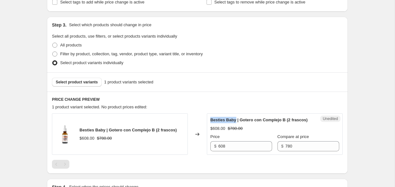
drag, startPoint x: 237, startPoint y: 121, endPoint x: 208, endPoint y: 119, distance: 28.8
click at [208, 119] on div "Unedited Besties Baby | Gotero con Complejo B (2 frascos) $608.00 $780.00 Price…" at bounding box center [275, 134] width 136 height 41
copy span "Besties Baby"
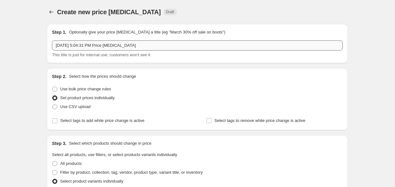
scroll to position [0, 0]
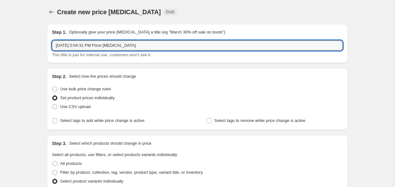
drag, startPoint x: 155, startPoint y: 47, endPoint x: 45, endPoint y: 45, distance: 109.6
click at [45, 45] on div "Step 1. Optionally give your price [MEDICAL_DATA] a title (eg "March 30% off sa…" at bounding box center [195, 185] width 306 height 333
paste input "Besties Baby"
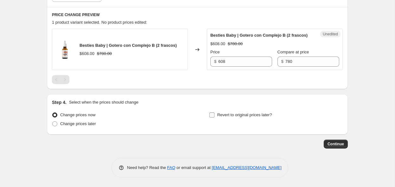
scroll to position [203, 0]
type input "Besties Baby [DEMOGRAPHIC_DATA] botes | [DATE]"
click at [232, 62] on input "608" at bounding box center [245, 62] width 54 height 10
type input "640"
click at [219, 95] on div "Step 4. Select when the prices should change Change prices now Change prices la…" at bounding box center [197, 115] width 301 height 41
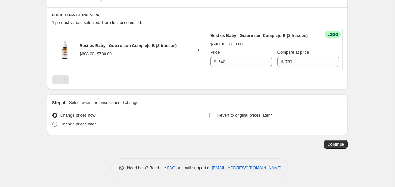
click at [75, 123] on span "Change prices later" at bounding box center [78, 124] width 36 height 5
click at [53, 122] on input "Change prices later" at bounding box center [52, 122] width 0 height 0
radio input "true"
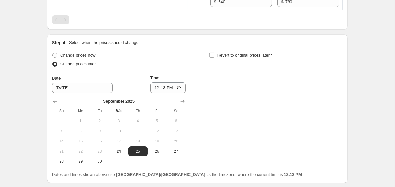
scroll to position [273, 0]
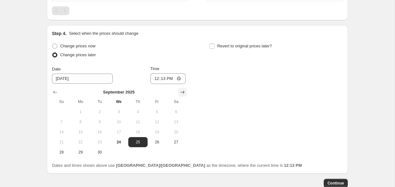
click at [179, 91] on icon "Show next month, October 2025" at bounding box center [182, 92] width 6 height 6
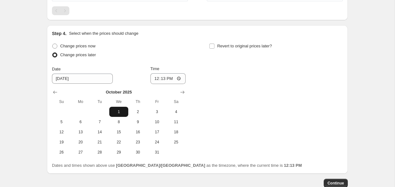
click at [116, 111] on span "1" at bounding box center [119, 112] width 14 height 5
type input "[DATE]"
click at [163, 77] on input "12:13" at bounding box center [167, 78] width 35 height 11
type input "06:00"
click at [212, 45] on input "Revert to original prices later?" at bounding box center [211, 46] width 5 height 5
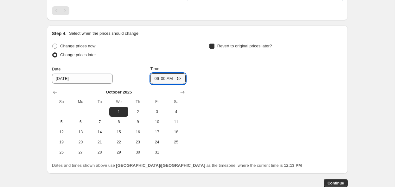
checkbox input "true"
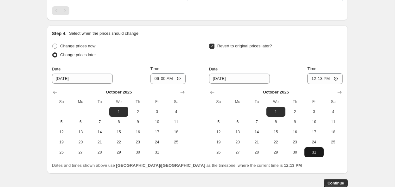
click at [314, 148] on button "31" at bounding box center [313, 152] width 19 height 10
type input "[DATE]"
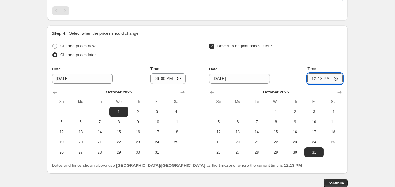
click at [320, 77] on input "12:13" at bounding box center [324, 78] width 35 height 11
click at [329, 79] on input "23:13" at bounding box center [324, 78] width 35 height 11
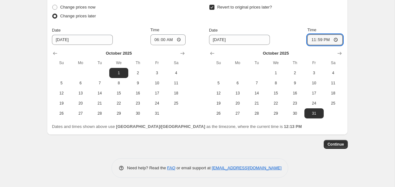
scroll to position [311, 0]
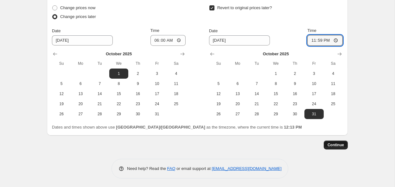
type input "23:59"
click at [332, 145] on span "Continue" at bounding box center [335, 145] width 16 height 5
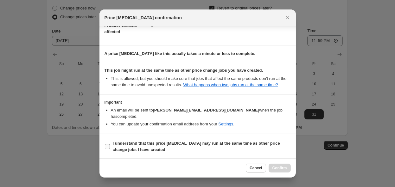
scroll to position [43, 0]
click at [107, 147] on input "I understand that this price [MEDICAL_DATA] may run at the same time as other p…" at bounding box center [107, 147] width 5 height 5
checkbox input "true"
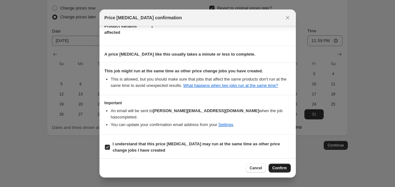
click at [273, 170] on span "Confirm" at bounding box center [279, 168] width 15 height 5
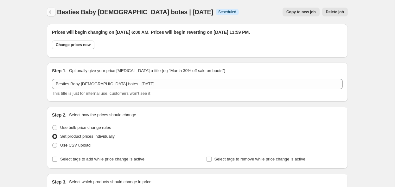
click at [51, 11] on icon "Price change jobs" at bounding box center [51, 12] width 6 height 6
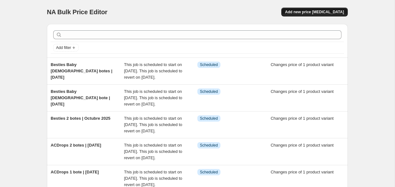
click at [314, 11] on span "Add new price [MEDICAL_DATA]" at bounding box center [314, 11] width 59 height 5
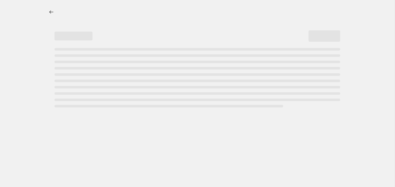
select select "percentage"
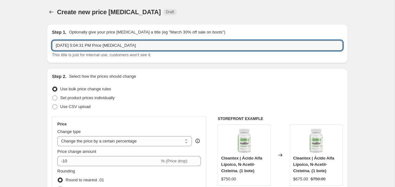
drag, startPoint x: 152, startPoint y: 49, endPoint x: 27, endPoint y: 45, distance: 125.7
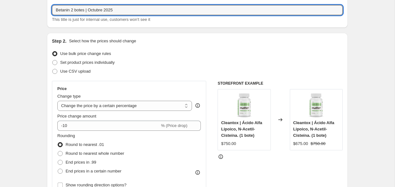
scroll to position [37, 0]
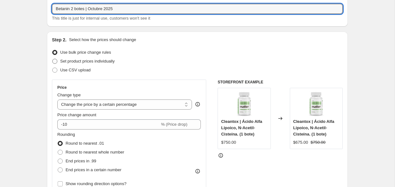
type input "Betanin 2 botes | Octubre 2025"
click at [84, 63] on span "Set product prices individually" at bounding box center [87, 61] width 54 height 5
click at [53, 59] on input "Set product prices individually" at bounding box center [52, 59] width 0 height 0
radio input "true"
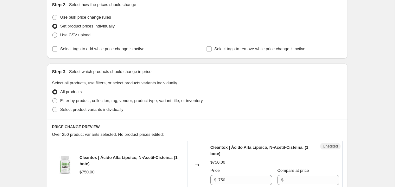
scroll to position [73, 0]
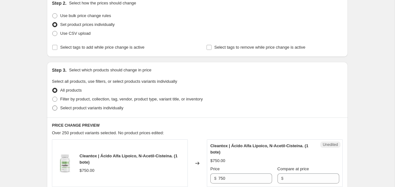
click at [85, 106] on span "Select product variants individually" at bounding box center [91, 108] width 63 height 5
click at [53, 106] on input "Select product variants individually" at bounding box center [52, 106] width 0 height 0
radio input "true"
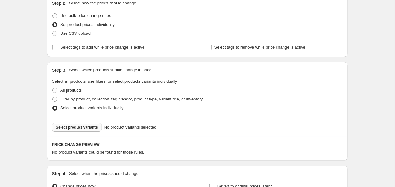
click at [84, 128] on span "Select product variants" at bounding box center [77, 127] width 42 height 5
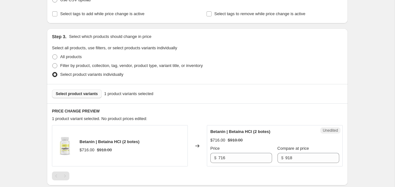
scroll to position [195, 0]
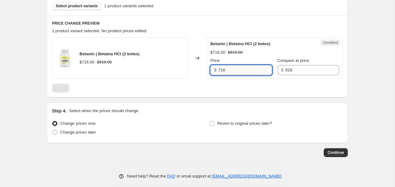
click at [252, 66] on input "716" at bounding box center [245, 70] width 54 height 10
click at [252, 73] on input "716" at bounding box center [245, 70] width 54 height 10
type input "785"
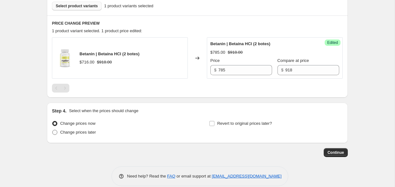
click at [66, 132] on span "Change prices later" at bounding box center [78, 132] width 36 height 5
click at [53, 130] on input "Change prices later" at bounding box center [52, 130] width 0 height 0
radio input "true"
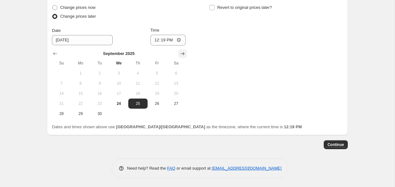
scroll to position [311, 0]
click at [185, 55] on icon "Show next month, October 2025" at bounding box center [182, 54] width 6 height 6
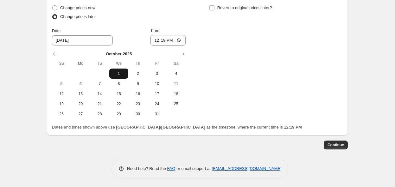
click at [115, 69] on button "1" at bounding box center [118, 74] width 19 height 10
type input "[DATE]"
click at [163, 40] on input "12:19" at bounding box center [167, 40] width 35 height 11
type input "06:00"
click at [213, 10] on input "Revert to original prices later?" at bounding box center [211, 7] width 5 height 5
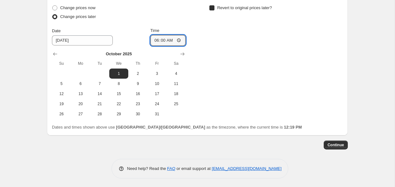
checkbox input "true"
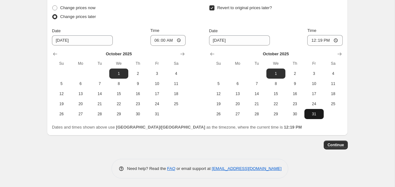
click at [312, 110] on button "31" at bounding box center [313, 114] width 19 height 10
type input "[DATE]"
click at [318, 43] on input "12:19" at bounding box center [324, 40] width 35 height 11
click at [327, 38] on input "23:19" at bounding box center [324, 40] width 35 height 11
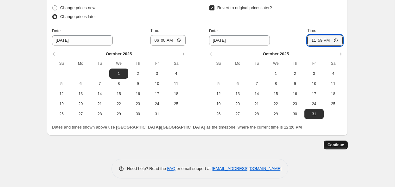
type input "23:59"
click at [329, 143] on span "Continue" at bounding box center [335, 145] width 16 height 5
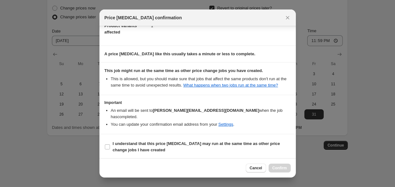
scroll to position [43, 0]
click at [138, 149] on b "I understand that this price [MEDICAL_DATA] may run at the same time as other p…" at bounding box center [196, 147] width 167 height 11
click at [110, 149] on input "I understand that this price [MEDICAL_DATA] may run at the same time as other p…" at bounding box center [107, 147] width 5 height 5
checkbox input "true"
click at [272, 172] on button "Confirm" at bounding box center [279, 168] width 22 height 9
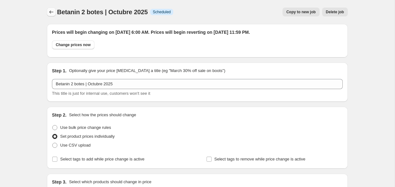
click at [50, 12] on icon "Price change jobs" at bounding box center [51, 12] width 6 height 6
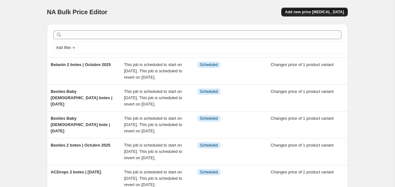
click at [298, 9] on button "Add new price [MEDICAL_DATA]" at bounding box center [314, 12] width 66 height 9
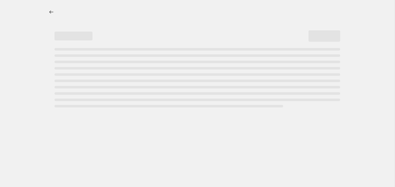
select select "percentage"
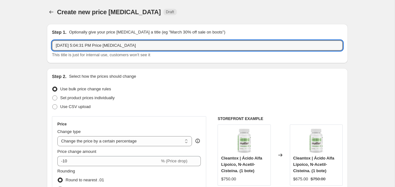
drag, startPoint x: 149, startPoint y: 45, endPoint x: 47, endPoint y: 45, distance: 101.9
click at [48, 45] on div "Step 1. Optionally give your price [MEDICAL_DATA] a title (eg "March 30% off sa…" at bounding box center [197, 43] width 301 height 39
click at [87, 45] on input "Brainy 2 botes [DATE]" at bounding box center [197, 46] width 291 height 10
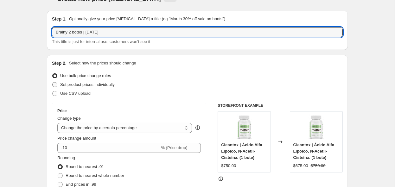
type input "Brainy 2 botes | [DATE]"
click at [108, 86] on span "Set product prices individually" at bounding box center [87, 84] width 54 height 5
click at [53, 83] on input "Set product prices individually" at bounding box center [52, 82] width 0 height 0
radio input "true"
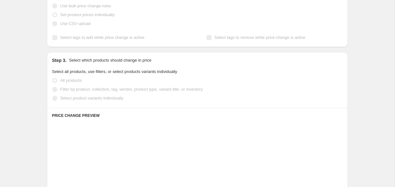
scroll to position [109, 0]
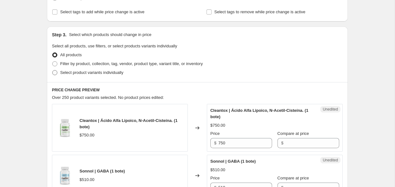
click at [78, 70] on span "Select product variants individually" at bounding box center [91, 72] width 63 height 5
click at [53, 70] on input "Select product variants individually" at bounding box center [52, 70] width 0 height 0
radio input "true"
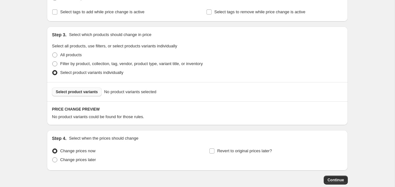
click at [75, 91] on span "Select product variants" at bounding box center [77, 92] width 42 height 5
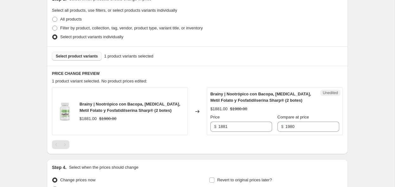
scroll to position [149, 0]
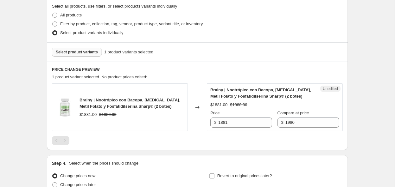
click at [252, 128] on div "Unedited Brainy | Nootrópico con Bacopa, [MEDICAL_DATA], Metil Folato y Fosfati…" at bounding box center [275, 108] width 136 height 48
click at [246, 122] on input "1881" at bounding box center [245, 123] width 54 height 10
type input "1880"
click at [189, 145] on div "PRICE CHANGE PREVIEW 1 product variant selected. 1 product price edited: Brainy…" at bounding box center [197, 106] width 301 height 89
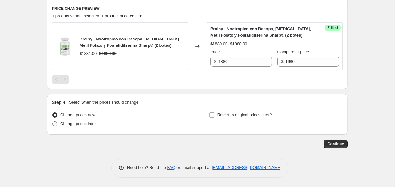
scroll to position [210, 0]
click at [69, 125] on span "Change prices later" at bounding box center [78, 124] width 36 height 5
click at [53, 122] on input "Change prices later" at bounding box center [52, 122] width 0 height 0
radio input "true"
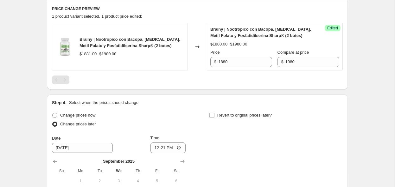
scroll to position [263, 0]
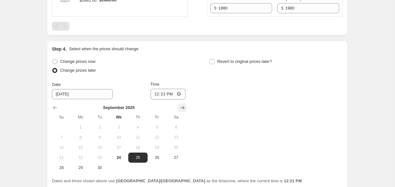
click at [183, 107] on icon "Show next month, October 2025" at bounding box center [182, 108] width 6 height 6
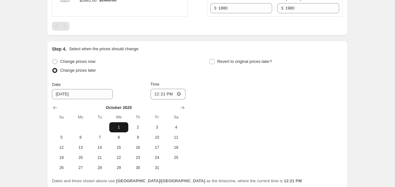
click at [116, 129] on span "1" at bounding box center [119, 127] width 14 height 5
type input "[DATE]"
click at [161, 92] on input "12:21" at bounding box center [167, 94] width 35 height 11
type input "06:00"
click at [212, 64] on span at bounding box center [212, 62] width 6 height 6
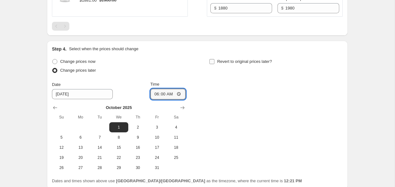
click at [212, 64] on input "Revert to original prices later?" at bounding box center [211, 61] width 5 height 5
checkbox input "true"
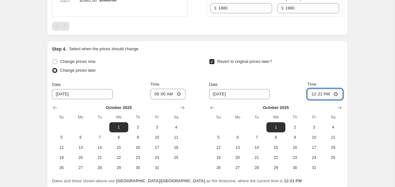
click at [320, 94] on input "12:21" at bounding box center [324, 94] width 35 height 11
click at [328, 94] on input "23:21" at bounding box center [324, 94] width 35 height 11
type input "23:59"
click at [309, 169] on span "31" at bounding box center [314, 168] width 14 height 5
type input "[DATE]"
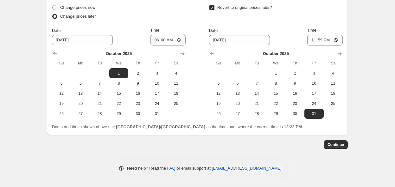
scroll to position [317, 0]
click at [338, 144] on span "Continue" at bounding box center [335, 145] width 16 height 5
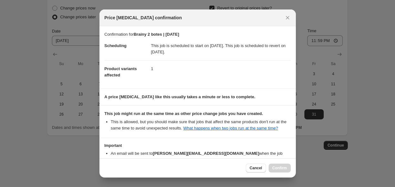
scroll to position [43, 0]
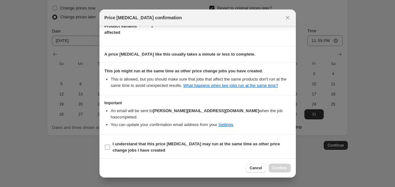
click at [107, 146] on input "I understand that this price [MEDICAL_DATA] may run at the same time as other p…" at bounding box center [107, 147] width 5 height 5
checkbox input "true"
click at [284, 168] on span "Confirm" at bounding box center [279, 168] width 15 height 5
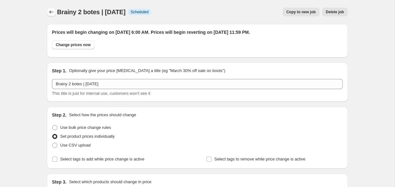
click at [52, 11] on icon "Price change jobs" at bounding box center [51, 12] width 6 height 6
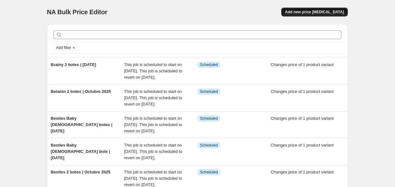
click at [303, 11] on span "Add new price [MEDICAL_DATA]" at bounding box center [314, 11] width 59 height 5
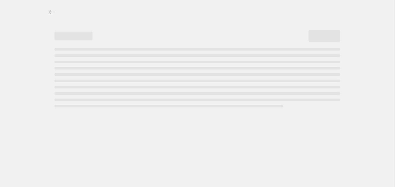
select select "percentage"
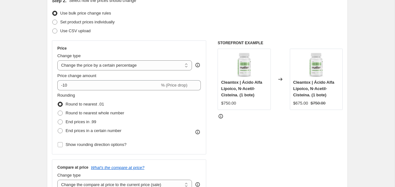
scroll to position [63, 0]
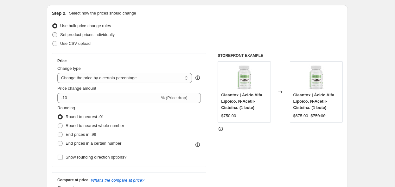
click at [57, 35] on span at bounding box center [54, 34] width 5 height 5
click at [53, 33] on input "Set product prices individually" at bounding box center [52, 32] width 0 height 0
radio input "true"
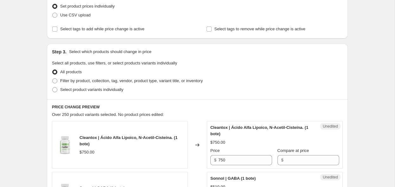
scroll to position [92, 0]
click at [75, 87] on span "Select product variants individually" at bounding box center [91, 89] width 63 height 5
click at [53, 87] on input "Select product variants individually" at bounding box center [52, 87] width 0 height 0
radio input "true"
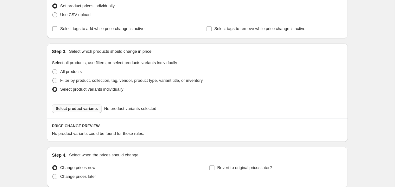
click at [88, 106] on button "Select product variants" at bounding box center [77, 108] width 50 height 9
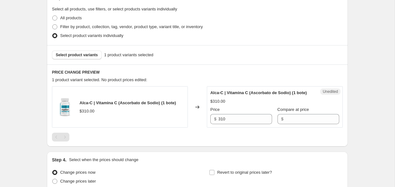
scroll to position [163, 0]
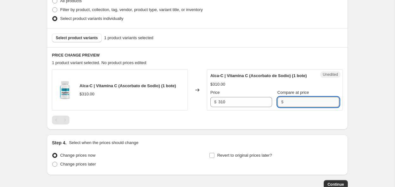
click at [297, 97] on input "Compare at price" at bounding box center [312, 102] width 54 height 10
type input "310"
click at [288, 128] on div "PRICE CHANGE PREVIEW 1 product variant selected. No product prices edited: Alca…" at bounding box center [197, 88] width 301 height 82
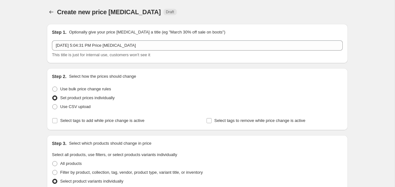
scroll to position [0, 0]
click at [48, 10] on icon "Price change jobs" at bounding box center [51, 12] width 6 height 6
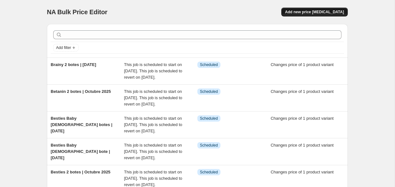
click at [309, 14] on span "Add new price [MEDICAL_DATA]" at bounding box center [314, 11] width 59 height 5
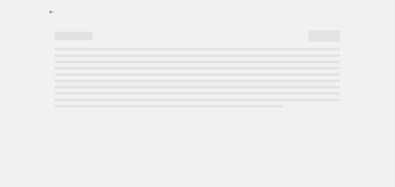
select select "percentage"
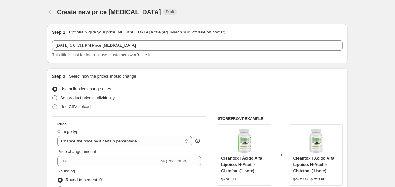
click at [89, 98] on span "Set product prices individually" at bounding box center [87, 98] width 54 height 5
click at [53, 96] on input "Set product prices individually" at bounding box center [52, 96] width 0 height 0
radio input "true"
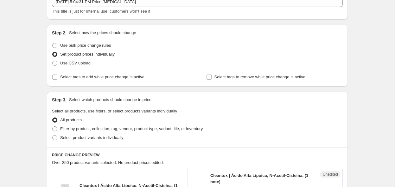
scroll to position [52, 0]
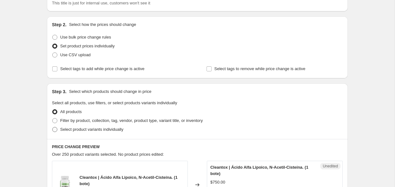
click at [106, 127] on span "Select product variants individually" at bounding box center [91, 129] width 63 height 5
click at [53, 127] on input "Select product variants individually" at bounding box center [52, 127] width 0 height 0
radio input "true"
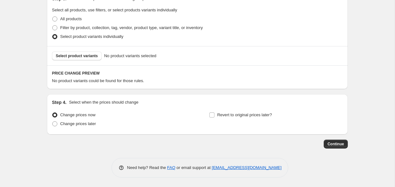
scroll to position [145, 0]
click at [88, 58] on span "Select product variants" at bounding box center [77, 56] width 42 height 5
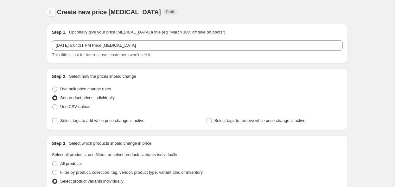
scroll to position [0, 0]
click at [52, 8] on button "Price change jobs" at bounding box center [51, 12] width 9 height 9
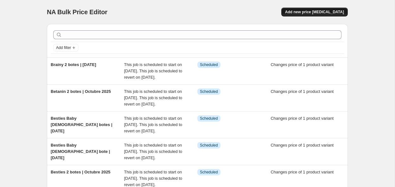
click at [319, 15] on button "Add new price [MEDICAL_DATA]" at bounding box center [314, 12] width 66 height 9
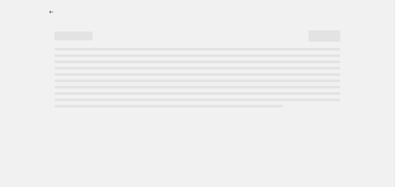
select select "percentage"
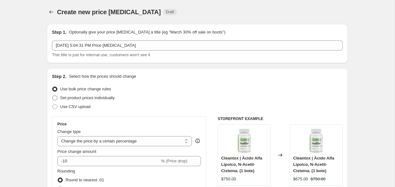
click at [104, 96] on span "Set product prices individually" at bounding box center [87, 98] width 54 height 5
click at [53, 96] on input "Set product prices individually" at bounding box center [52, 96] width 0 height 0
radio input "true"
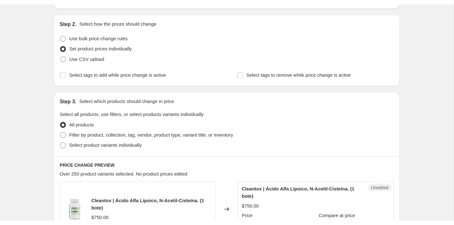
scroll to position [60, 0]
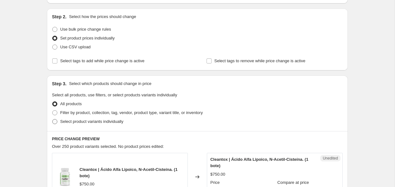
click at [92, 120] on span "Select product variants individually" at bounding box center [91, 121] width 63 height 5
click at [53, 120] on input "Select product variants individually" at bounding box center [52, 119] width 0 height 0
radio input "true"
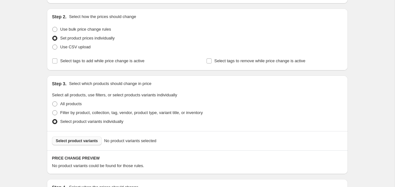
click at [96, 139] on span "Select product variants" at bounding box center [77, 141] width 42 height 5
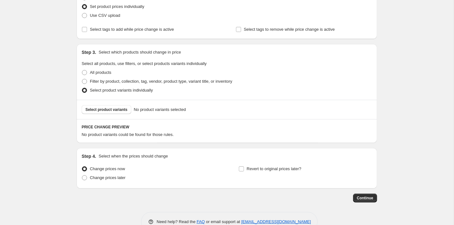
scroll to position [100, 0]
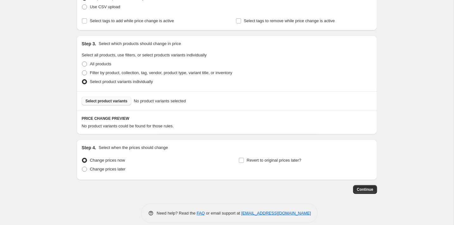
click at [90, 104] on button "Select product variants" at bounding box center [107, 101] width 50 height 9
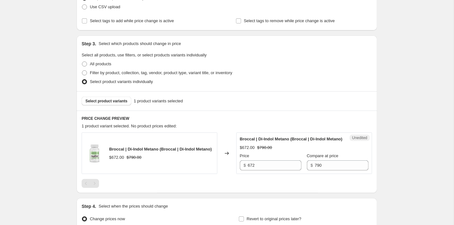
scroll to position [117, 0]
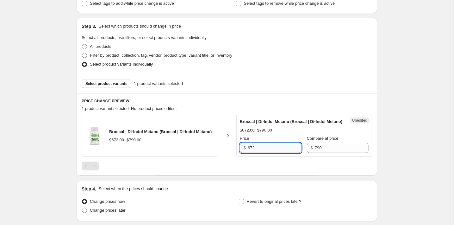
click at [268, 153] on input "672" at bounding box center [275, 148] width 54 height 10
type input "6"
type input "790"
click at [279, 175] on div "PRICE CHANGE PREVIEW 1 product variant selected. No product prices edited: Broc…" at bounding box center [227, 134] width 301 height 82
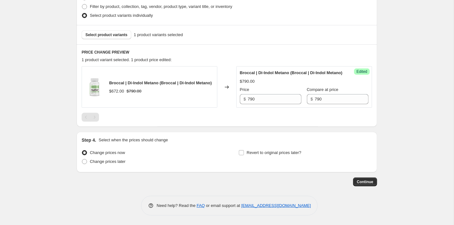
scroll to position [172, 0]
click at [119, 161] on span "Change prices later" at bounding box center [108, 161] width 36 height 5
click at [82, 159] on input "Change prices later" at bounding box center [82, 159] width 0 height 0
radio input "true"
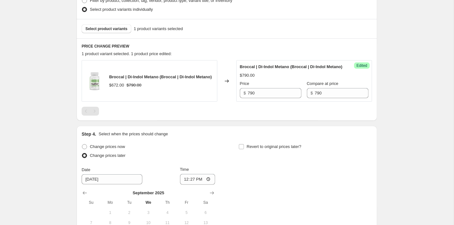
scroll to position [280, 0]
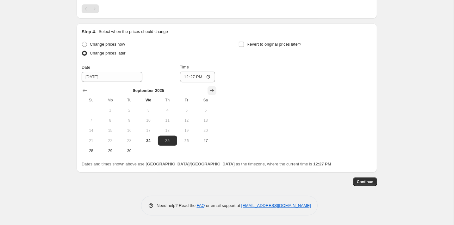
click at [210, 90] on icon "Show next month, October 2025" at bounding box center [212, 90] width 6 height 6
click at [152, 107] on button "1" at bounding box center [148, 110] width 19 height 10
type input "[DATE]"
click at [239, 45] on input "Revert to original prices later?" at bounding box center [241, 44] width 5 height 5
checkbox input "true"
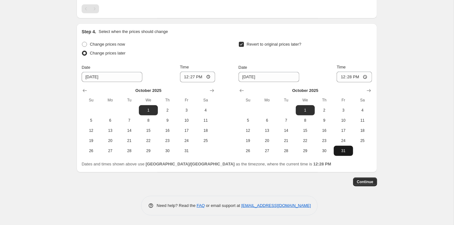
click at [347, 149] on span "31" at bounding box center [343, 150] width 14 height 5
type input "[DATE]"
click at [190, 73] on input "12:27" at bounding box center [197, 77] width 35 height 11
type input "06:00"
click at [351, 78] on input "12:28" at bounding box center [354, 77] width 35 height 11
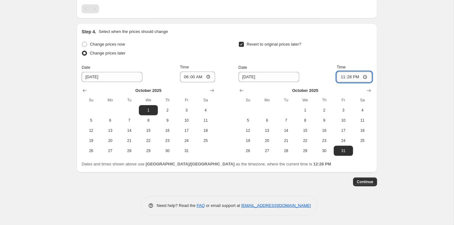
click at [357, 78] on input "23:28" at bounding box center [354, 77] width 35 height 11
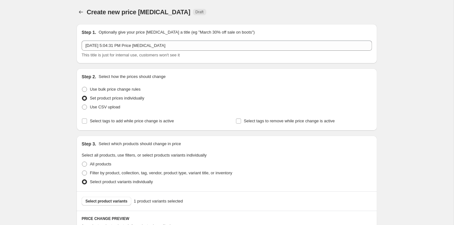
scroll to position [0, 0]
type input "23:59"
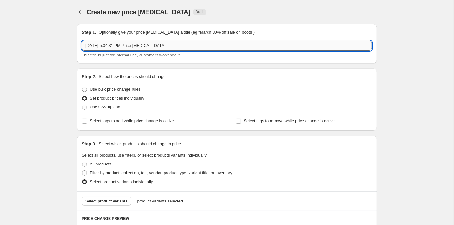
drag, startPoint x: 85, startPoint y: 44, endPoint x: 185, endPoint y: 41, distance: 99.1
click at [185, 41] on input "[DATE] 5:04:31 PM Price [MEDICAL_DATA]" at bounding box center [227, 46] width 291 height 10
paste input "Broccal"
drag, startPoint x: 189, startPoint y: 45, endPoint x: 102, endPoint y: 44, distance: 87.0
click at [102, 44] on input "BroccalSep 23, 2025 at 5:04:31 PM Price [MEDICAL_DATA]" at bounding box center [227, 46] width 291 height 10
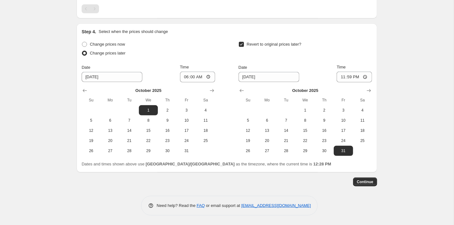
scroll to position [280, 0]
type input "Broccal 1 bote | [DATE]"
click at [370, 179] on button "Continue" at bounding box center [365, 181] width 24 height 9
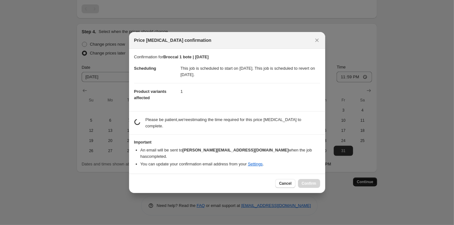
scroll to position [0, 0]
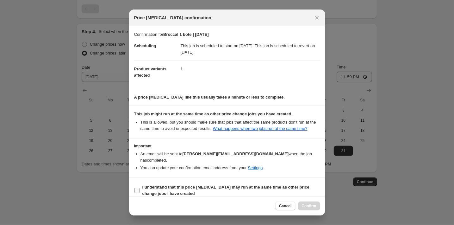
click at [213, 185] on b "I understand that this price [MEDICAL_DATA] may run at the same time as other p…" at bounding box center [225, 190] width 167 height 11
click at [140, 188] on input "I understand that this price [MEDICAL_DATA] may run at the same time as other p…" at bounding box center [137, 190] width 5 height 5
checkbox input "true"
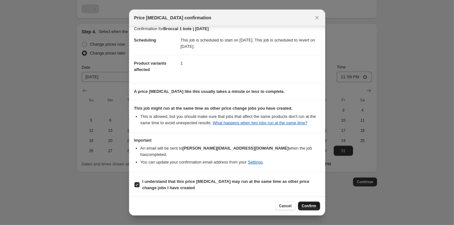
scroll to position [5, 0]
click at [312, 205] on span "Confirm" at bounding box center [309, 205] width 15 height 5
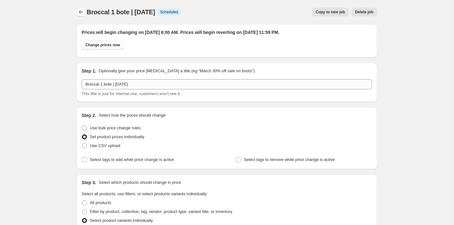
click at [80, 13] on icon "Price change jobs" at bounding box center [81, 11] width 4 height 3
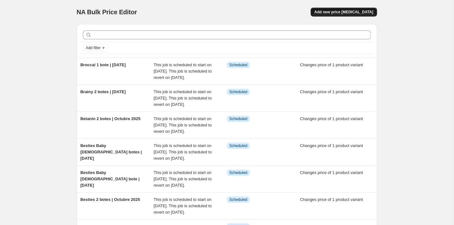
click at [326, 12] on span "Add new price [MEDICAL_DATA]" at bounding box center [344, 11] width 59 height 5
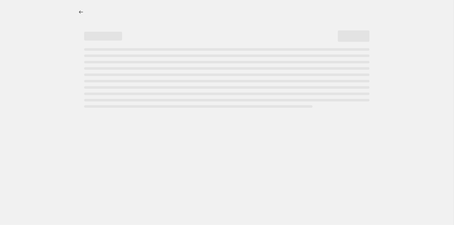
select select "percentage"
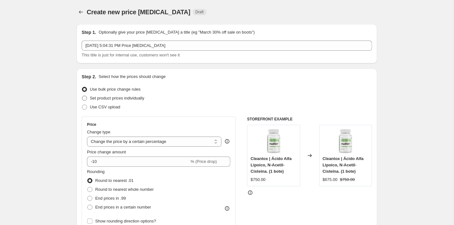
click at [119, 97] on span "Set product prices individually" at bounding box center [117, 98] width 54 height 5
click at [82, 96] on input "Set product prices individually" at bounding box center [82, 96] width 0 height 0
radio input "true"
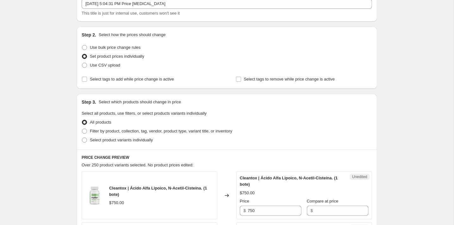
scroll to position [63, 0]
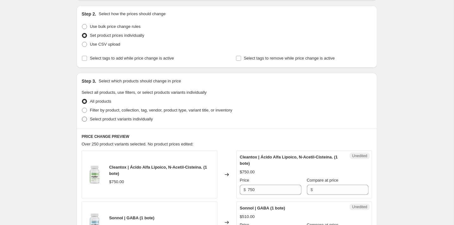
click at [121, 119] on span "Select product variants individually" at bounding box center [121, 118] width 63 height 5
click at [82, 117] on input "Select product variants individually" at bounding box center [82, 116] width 0 height 0
radio input "true"
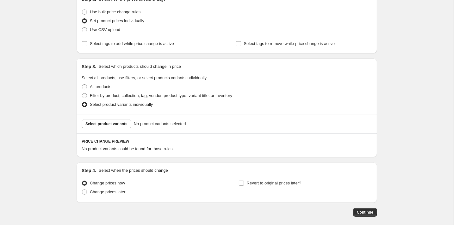
scroll to position [64, 0]
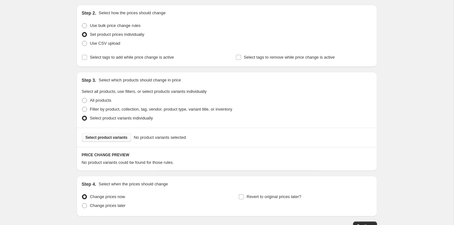
click at [121, 137] on span "Select product variants" at bounding box center [106, 137] width 42 height 5
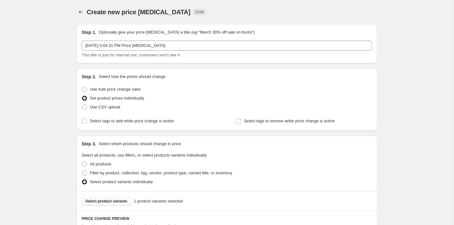
scroll to position [73, 0]
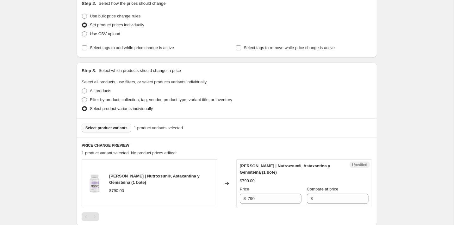
click at [119, 126] on span "Select product variants" at bounding box center [106, 127] width 42 height 5
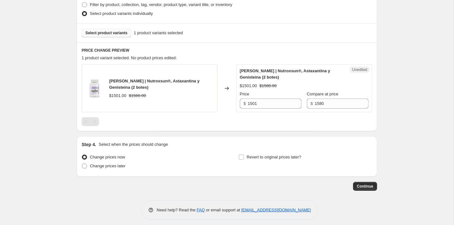
scroll to position [172, 0]
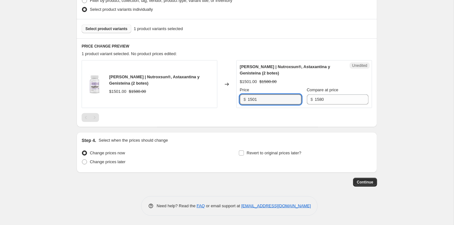
drag, startPoint x: 264, startPoint y: 98, endPoint x: 236, endPoint y: 97, distance: 28.2
click at [236, 97] on div "[PERSON_NAME] | Nutroxsun®, Astaxantina y Genisteína (2 botes) $1501.00 $1580.0…" at bounding box center [227, 84] width 291 height 48
type input "1499"
click at [97, 160] on span "Change prices later" at bounding box center [108, 161] width 36 height 5
click at [82, 160] on input "Change prices later" at bounding box center [82, 159] width 0 height 0
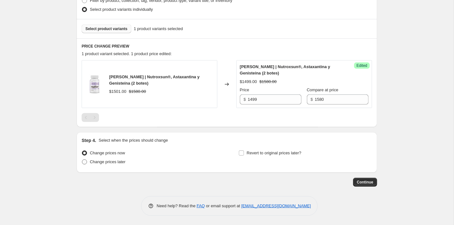
radio input "true"
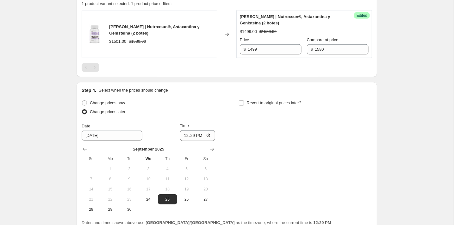
scroll to position [236, 0]
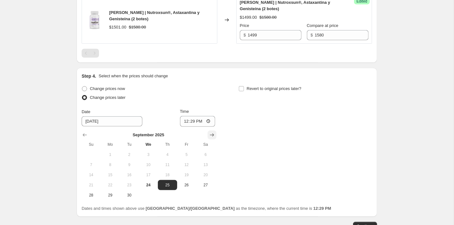
click at [213, 135] on icon "Show next month, October 2025" at bounding box center [212, 134] width 4 height 3
click at [147, 152] on span "1" at bounding box center [148, 154] width 14 height 5
type input "[DATE]"
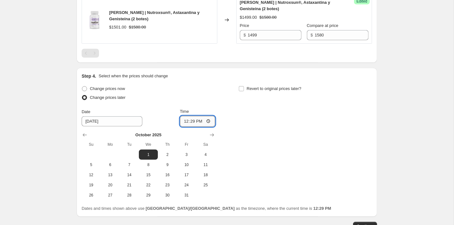
click at [192, 120] on input "12:29" at bounding box center [197, 121] width 35 height 11
type input "06:00"
click at [248, 91] on span "Revert to original prices later?" at bounding box center [274, 88] width 55 height 5
click at [244, 91] on input "Revert to original prices later?" at bounding box center [241, 88] width 5 height 5
checkbox input "true"
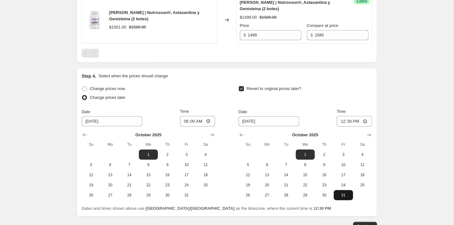
click at [347, 191] on button "31" at bounding box center [343, 195] width 19 height 10
type input "[DATE]"
click at [351, 122] on input "12:30" at bounding box center [354, 121] width 35 height 11
click at [357, 122] on input "23:30" at bounding box center [354, 121] width 35 height 11
click at [365, 122] on input "23:59" at bounding box center [354, 121] width 35 height 11
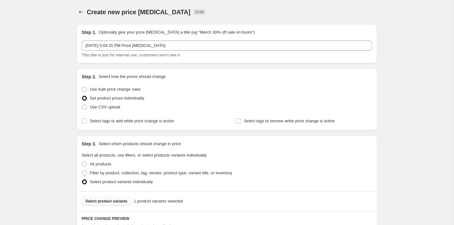
scroll to position [0, 0]
type input "23:59"
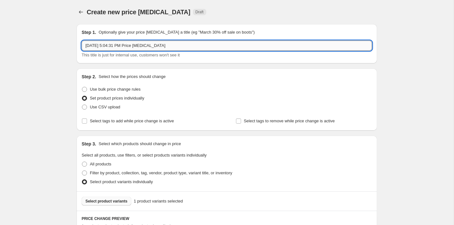
drag, startPoint x: 192, startPoint y: 43, endPoint x: 83, endPoint y: 42, distance: 109.5
click at [83, 42] on input "[DATE] 5:04:31 PM Price [MEDICAL_DATA]" at bounding box center [227, 46] width 291 height 10
paste input "[PERSON_NAME]"
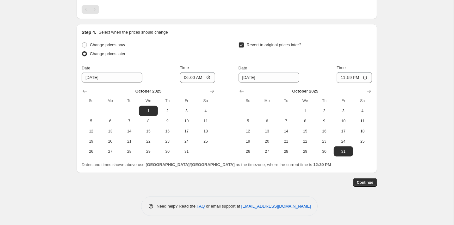
scroll to position [280, 0]
type input "[PERSON_NAME] 2 botes | [DATE]"
click at [360, 181] on span "Continue" at bounding box center [365, 182] width 16 height 5
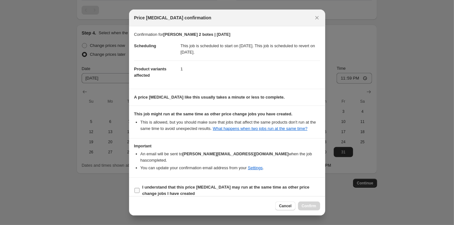
click at [183, 188] on b "I understand that this price [MEDICAL_DATA] may run at the same time as other p…" at bounding box center [225, 190] width 167 height 11
click at [140, 188] on input "I understand that this price [MEDICAL_DATA] may run at the same time as other p…" at bounding box center [137, 190] width 5 height 5
checkbox input "true"
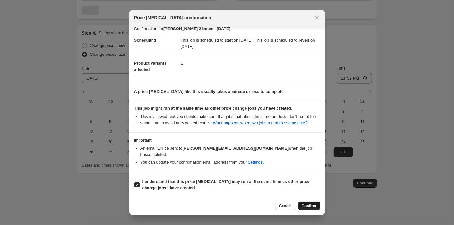
scroll to position [5, 0]
click at [309, 204] on button "Confirm" at bounding box center [309, 205] width 22 height 9
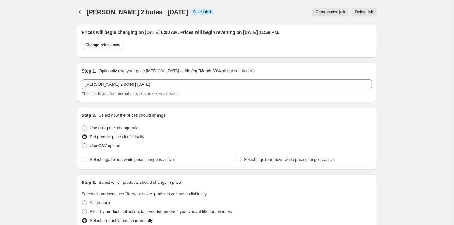
click at [82, 12] on icon "Price change jobs" at bounding box center [81, 12] width 6 height 6
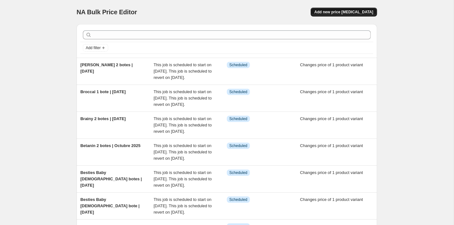
click at [344, 9] on button "Add new price [MEDICAL_DATA]" at bounding box center [344, 12] width 66 height 9
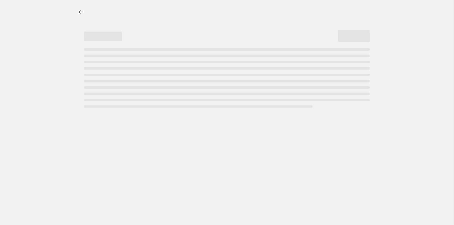
select select "percentage"
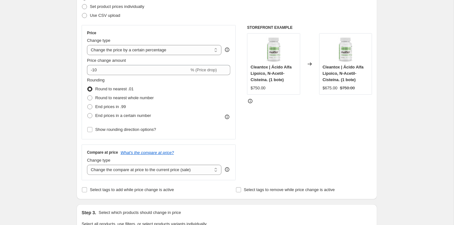
scroll to position [85, 0]
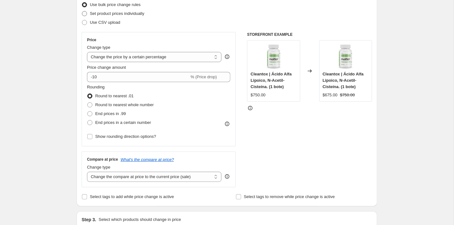
click at [104, 14] on span "Set product prices individually" at bounding box center [117, 13] width 54 height 5
click at [82, 11] on input "Set product prices individually" at bounding box center [82, 11] width 0 height 0
radio input "true"
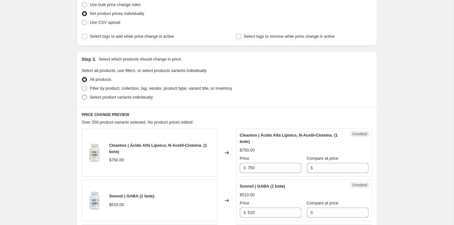
click at [113, 98] on span "Select product variants individually" at bounding box center [121, 97] width 63 height 5
click at [82, 95] on input "Select product variants individually" at bounding box center [82, 95] width 0 height 0
radio input "true"
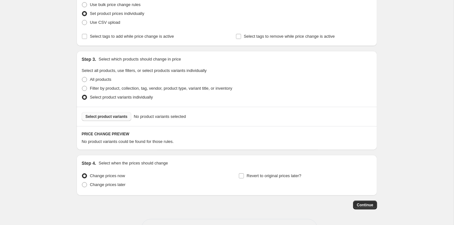
click at [110, 117] on span "Select product variants" at bounding box center [106, 116] width 42 height 5
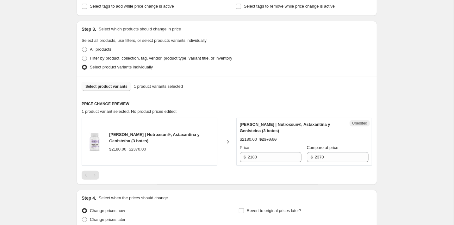
scroll to position [119, 0]
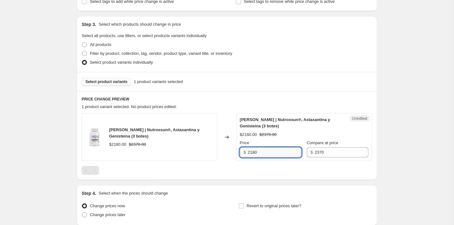
click at [263, 152] on input "2180" at bounding box center [275, 152] width 54 height 10
type input "2180"
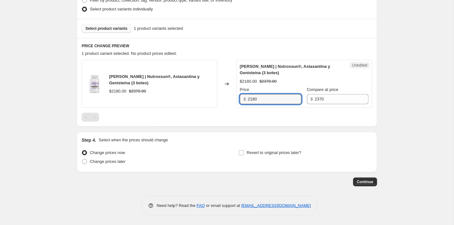
scroll to position [172, 0]
click at [117, 162] on span "Change prices later" at bounding box center [108, 161] width 36 height 5
click at [82, 160] on input "Change prices later" at bounding box center [82, 159] width 0 height 0
radio input "true"
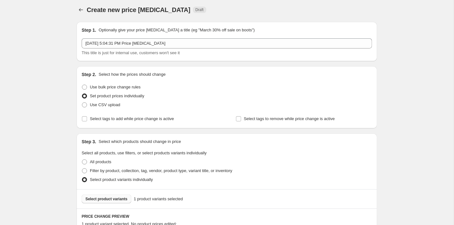
scroll to position [86, 0]
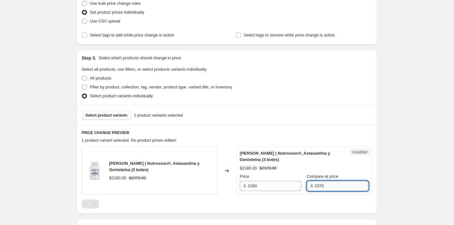
click at [324, 181] on input "2370" at bounding box center [342, 186] width 54 height 10
type input "2370"
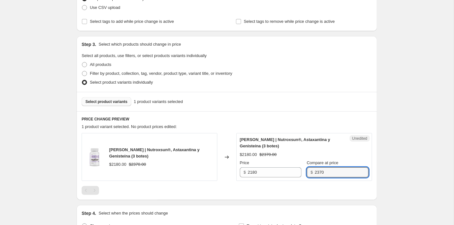
scroll to position [102, 0]
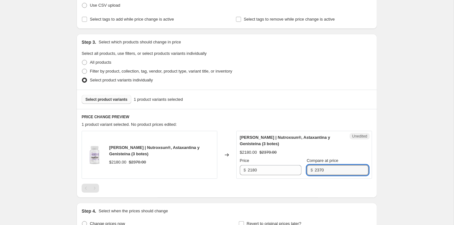
click at [88, 98] on span "Select product variants" at bounding box center [106, 99] width 42 height 5
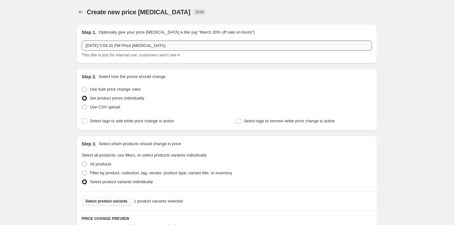
scroll to position [0, 0]
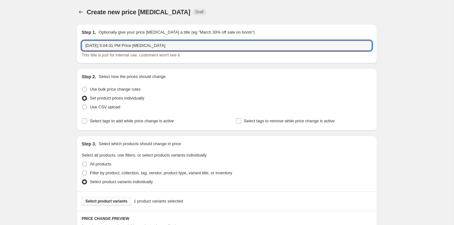
drag, startPoint x: 180, startPoint y: 46, endPoint x: 81, endPoint y: 46, distance: 99.1
click at [81, 46] on div "Step 1. Optionally give your price [MEDICAL_DATA] a title (eg "March 30% off sa…" at bounding box center [227, 43] width 301 height 39
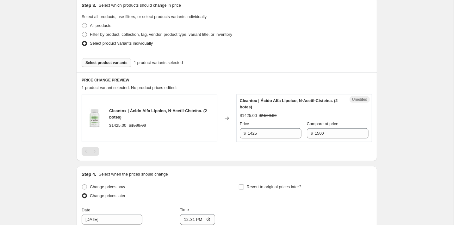
scroll to position [140, 0]
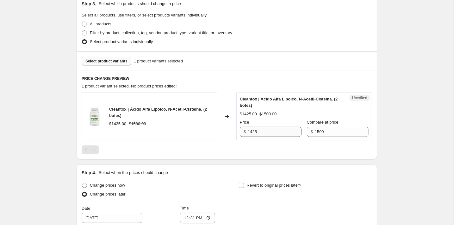
type input "Cleantox 2 botes | [DATE]"
click at [279, 130] on input "1425" at bounding box center [275, 132] width 54 height 10
type input "1320"
click at [201, 151] on div at bounding box center [227, 149] width 291 height 9
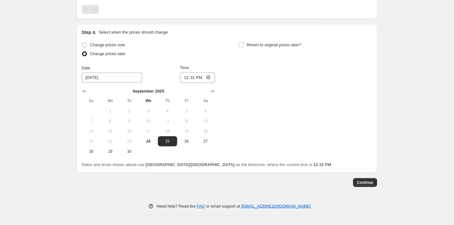
scroll to position [280, 0]
click at [210, 91] on icon "Show next month, October 2025" at bounding box center [212, 91] width 6 height 6
click at [146, 112] on span "1" at bounding box center [148, 111] width 14 height 5
type input "[DATE]"
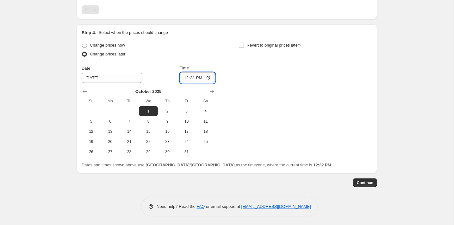
click at [191, 78] on input "12:31" at bounding box center [197, 77] width 35 height 11
type input "06:00"
click at [251, 40] on div "Step 4. Select when the prices should change Change prices now Change prices la…" at bounding box center [227, 98] width 291 height 139
click at [253, 45] on span "Revert to original prices later?" at bounding box center [274, 45] width 55 height 5
click at [244, 45] on input "Revert to original prices later?" at bounding box center [241, 45] width 5 height 5
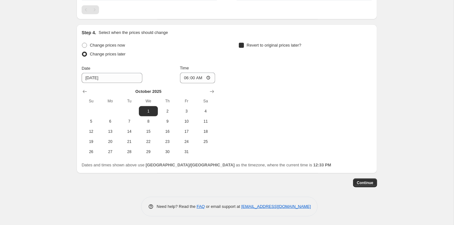
checkbox input "true"
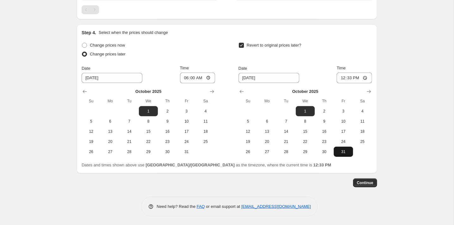
click at [345, 151] on span "31" at bounding box center [343, 151] width 14 height 5
type input "[DATE]"
click at [349, 81] on input "12:33" at bounding box center [354, 77] width 35 height 11
click at [358, 77] on input "23:33" at bounding box center [354, 77] width 35 height 11
type input "23:59"
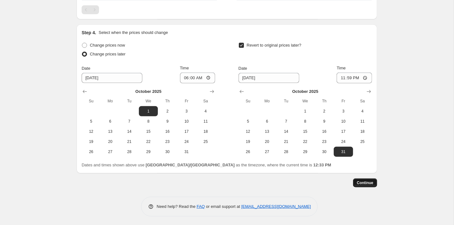
click at [361, 183] on span "Continue" at bounding box center [365, 182] width 16 height 5
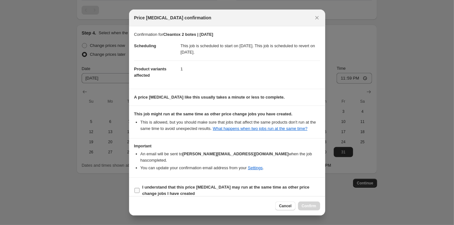
click at [197, 185] on b "I understand that this price [MEDICAL_DATA] may run at the same time as other p…" at bounding box center [225, 190] width 167 height 11
click at [140, 188] on input "I understand that this price [MEDICAL_DATA] may run at the same time as other p…" at bounding box center [137, 190] width 5 height 5
checkbox input "true"
click at [311, 205] on span "Confirm" at bounding box center [309, 205] width 15 height 5
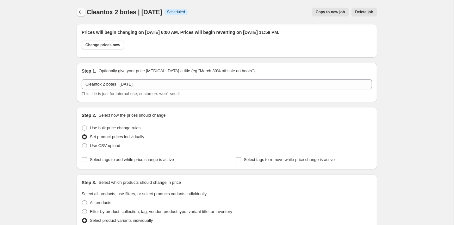
scroll to position [0, 0]
click at [79, 13] on icon "Price change jobs" at bounding box center [81, 12] width 6 height 6
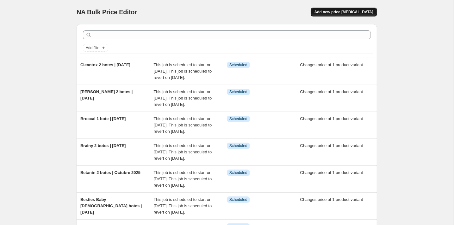
click at [339, 9] on button "Add new price [MEDICAL_DATA]" at bounding box center [344, 12] width 66 height 9
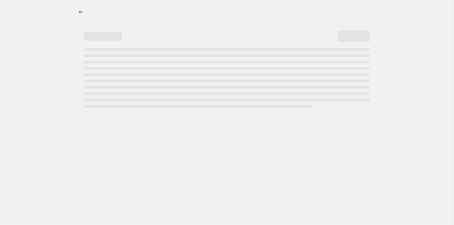
select select "percentage"
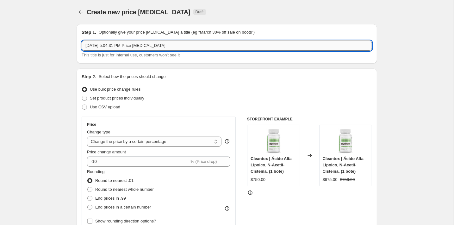
click at [138, 45] on input "[DATE] 5:04:31 PM Price [MEDICAL_DATA]" at bounding box center [227, 46] width 291 height 10
click at [178, 52] on div "This title is just for internal use, customers won't see it" at bounding box center [227, 55] width 291 height 6
click at [177, 45] on input "[DATE] 5:04:31 PM Price [MEDICAL_DATA]" at bounding box center [227, 46] width 291 height 10
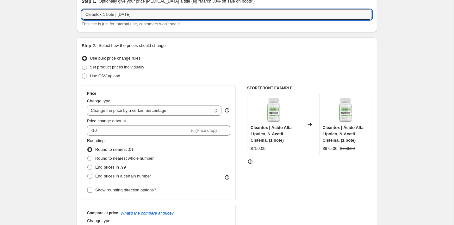
scroll to position [69, 0]
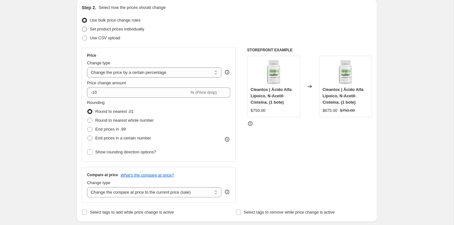
type input "Cleantox 1 bote | [DATE]"
click at [92, 28] on span "Set product prices individually" at bounding box center [117, 29] width 54 height 5
click at [82, 27] on input "Set product prices individually" at bounding box center [82, 27] width 0 height 0
radio input "true"
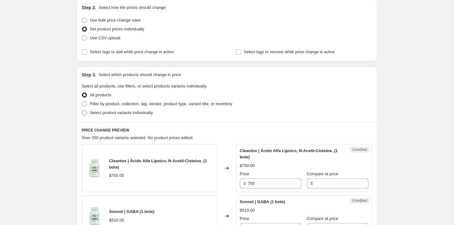
click at [118, 111] on span "Select product variants individually" at bounding box center [121, 112] width 63 height 5
click at [82, 110] on input "Select product variants individually" at bounding box center [82, 110] width 0 height 0
radio input "true"
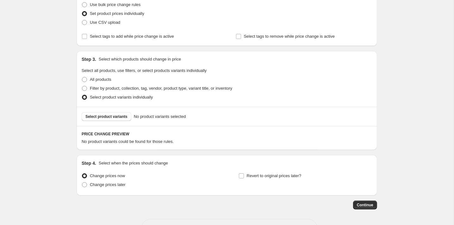
scroll to position [96, 0]
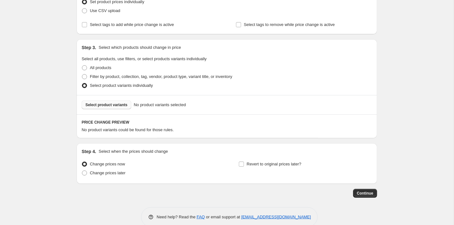
click at [120, 106] on span "Select product variants" at bounding box center [106, 104] width 42 height 5
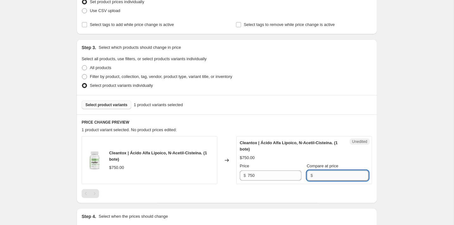
click at [323, 178] on input "Compare at price" at bounding box center [342, 175] width 54 height 10
type input "750"
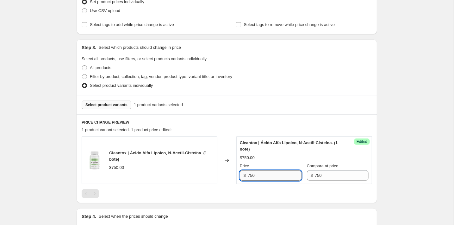
click at [255, 174] on input "750" at bounding box center [275, 175] width 54 height 10
type input "7"
type input "675"
click at [292, 187] on div "Cleantox | Ácido Alfa Lipoico, N-Acetil-Cisteína. (1 bote) $750.00 Changed to S…" at bounding box center [227, 167] width 291 height 62
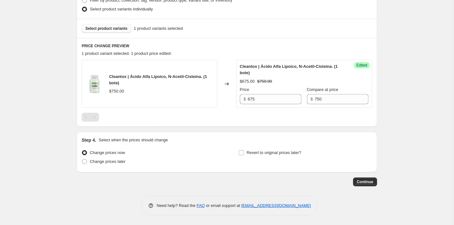
scroll to position [172, 0]
click at [113, 161] on span "Change prices later" at bounding box center [108, 161] width 36 height 5
click at [82, 160] on input "Change prices later" at bounding box center [82, 159] width 0 height 0
radio input "true"
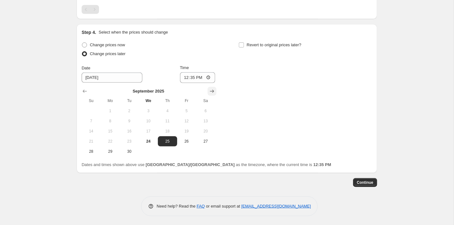
scroll to position [280, 0]
click at [210, 89] on icon "Show next month, October 2025" at bounding box center [212, 91] width 6 height 6
click at [149, 110] on span "1" at bounding box center [148, 111] width 14 height 5
type input "[DATE]"
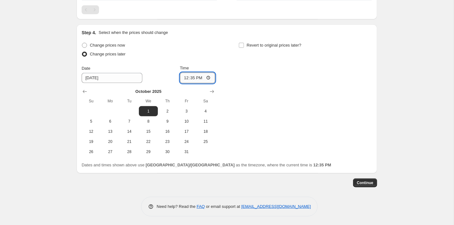
click at [193, 75] on input "12:35" at bounding box center [197, 77] width 35 height 11
type input "06:00"
click at [278, 45] on span "Revert to original prices later?" at bounding box center [274, 45] width 55 height 5
click at [244, 45] on input "Revert to original prices later?" at bounding box center [241, 45] width 5 height 5
checkbox input "true"
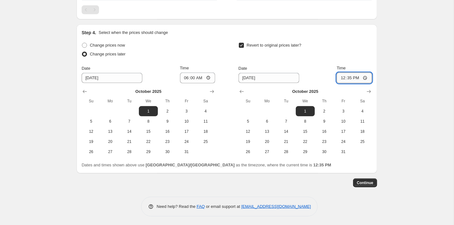
click at [347, 77] on input "12:35" at bounding box center [354, 77] width 35 height 11
click at [344, 153] on button "31" at bounding box center [343, 152] width 19 height 10
type input "[DATE]"
click at [350, 77] on input "12:35" at bounding box center [354, 77] width 35 height 11
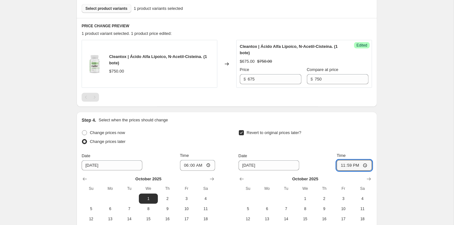
scroll to position [225, 0]
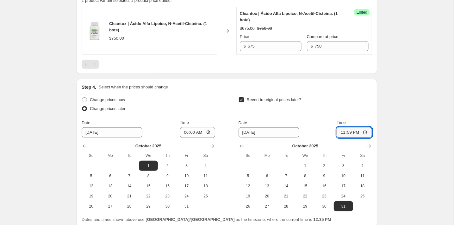
type input "23:59"
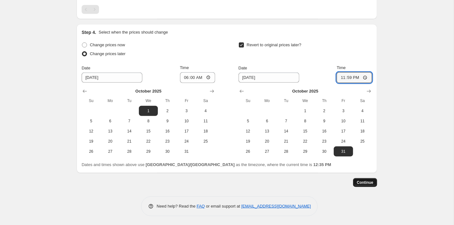
scroll to position [280, 0]
click at [370, 182] on span "Continue" at bounding box center [365, 182] width 16 height 5
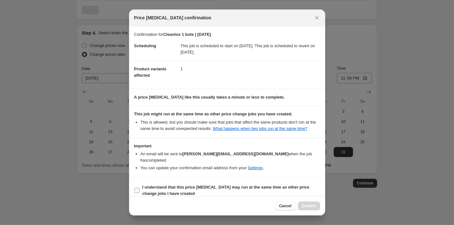
click at [153, 186] on b "I understand that this price [MEDICAL_DATA] may run at the same time as other p…" at bounding box center [225, 190] width 167 height 11
click at [140, 188] on input "I understand that this price [MEDICAL_DATA] may run at the same time as other p…" at bounding box center [137, 190] width 5 height 5
checkbox input "true"
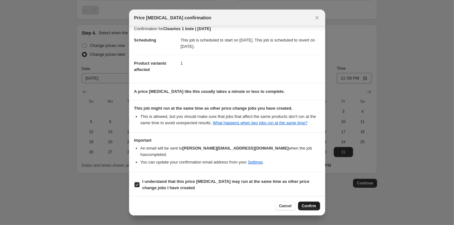
scroll to position [5, 0]
click at [311, 205] on span "Confirm" at bounding box center [309, 205] width 15 height 5
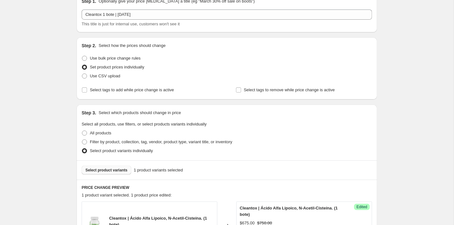
scroll to position [6, 0]
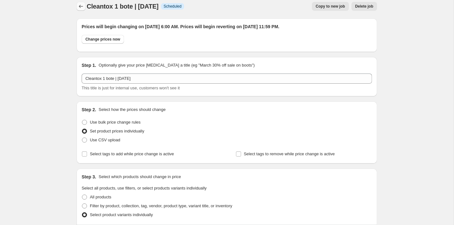
click at [84, 6] on icon "Price change jobs" at bounding box center [81, 6] width 6 height 6
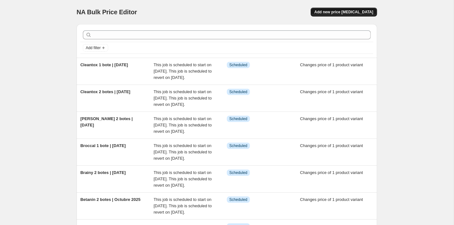
click at [335, 8] on button "Add new price [MEDICAL_DATA]" at bounding box center [344, 12] width 66 height 9
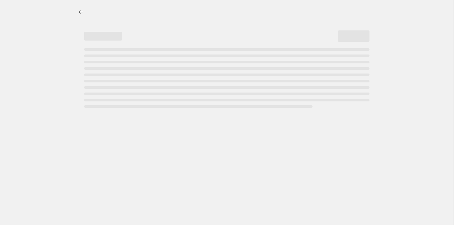
select select "percentage"
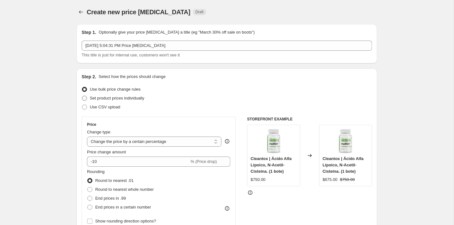
click at [109, 98] on span "Set product prices individually" at bounding box center [117, 98] width 54 height 5
click at [82, 96] on input "Set product prices individually" at bounding box center [82, 96] width 0 height 0
radio input "true"
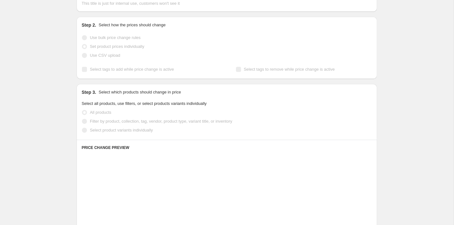
scroll to position [56, 0]
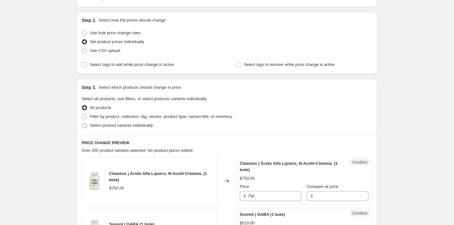
click at [121, 123] on span "Select product variants individually" at bounding box center [121, 125] width 63 height 5
click at [82, 123] on input "Select product variants individually" at bounding box center [82, 123] width 0 height 0
radio input "true"
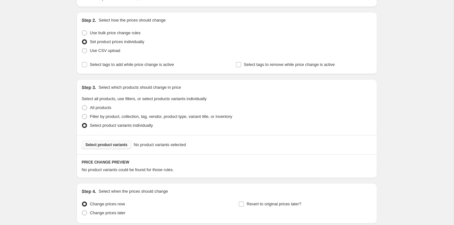
click at [109, 146] on span "Select product variants" at bounding box center [106, 144] width 42 height 5
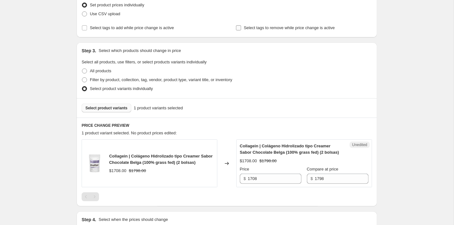
scroll to position [117, 0]
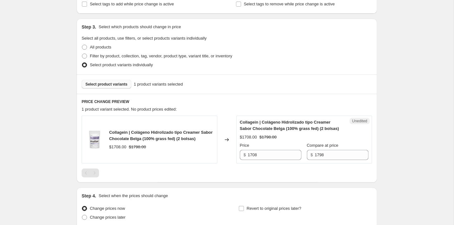
click at [116, 82] on span "Select product variants" at bounding box center [106, 84] width 42 height 5
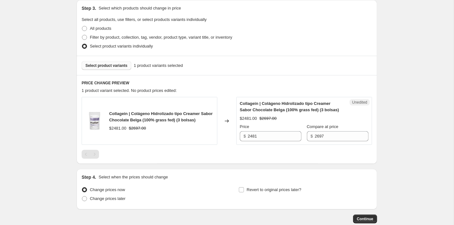
scroll to position [136, 0]
click at [271, 141] on input "2481" at bounding box center [275, 136] width 54 height 10
type input "2480"
click at [193, 171] on div "Step 1. Optionally give your price [MEDICAL_DATA] a title (eg "March 30% off sa…" at bounding box center [225, 53] width 306 height 340
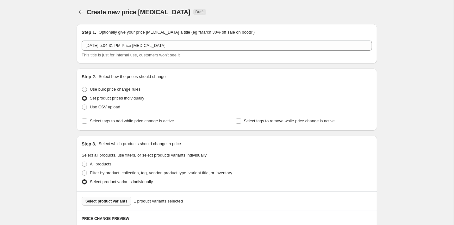
scroll to position [0, 0]
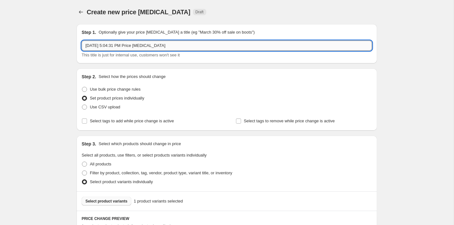
click at [188, 47] on input "[DATE] 5:04:31 PM Price [MEDICAL_DATA]" at bounding box center [227, 46] width 291 height 10
drag, startPoint x: 185, startPoint y: 43, endPoint x: 79, endPoint y: 45, distance: 105.1
click at [79, 45] on div "Step 1. Optionally give your price [MEDICAL_DATA] a title (eg "March 30% off sa…" at bounding box center [227, 43] width 301 height 39
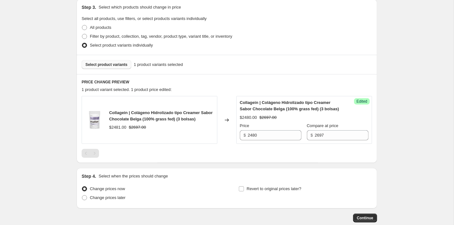
scroll to position [146, 0]
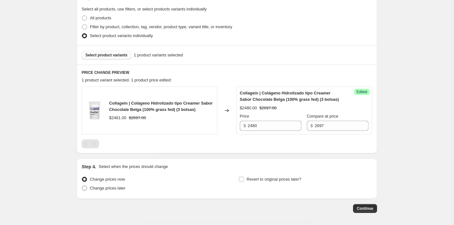
type input "Collagein 3 bolsas | [DATE]"
click at [115, 190] on span "Change prices later" at bounding box center [108, 187] width 36 height 5
click at [82, 186] on input "Change prices later" at bounding box center [82, 185] width 0 height 0
radio input "true"
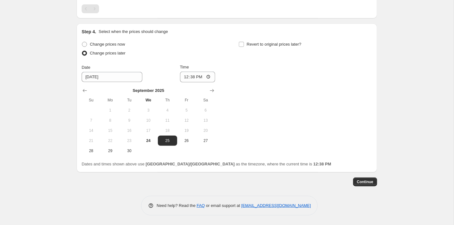
scroll to position [286, 0]
click at [214, 92] on icon "Show next month, October 2025" at bounding box center [212, 90] width 6 height 6
click at [147, 112] on span "1" at bounding box center [148, 110] width 14 height 5
type input "[DATE]"
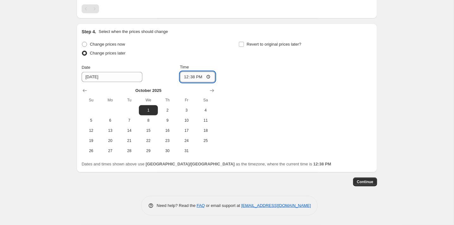
click at [193, 75] on input "12:38" at bounding box center [197, 77] width 35 height 11
type input "18:00"
click at [242, 45] on input "Revert to original prices later?" at bounding box center [241, 44] width 5 height 5
checkbox input "true"
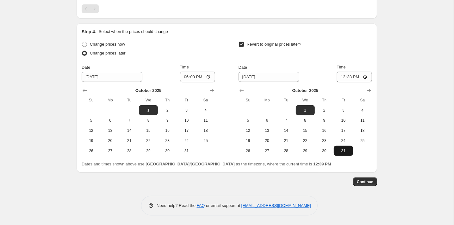
click at [348, 150] on span "31" at bounding box center [343, 150] width 14 height 5
type input "[DATE]"
click at [349, 77] on input "12:38" at bounding box center [354, 77] width 35 height 11
click at [357, 78] on input "23:38" at bounding box center [354, 77] width 35 height 11
type input "23:59"
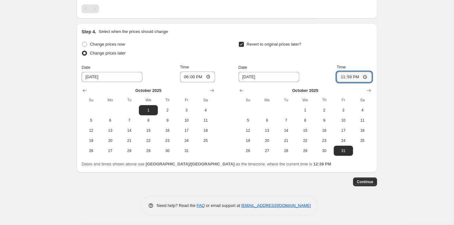
click at [321, 56] on div "Revert to original prices later?" at bounding box center [306, 49] width 134 height 19
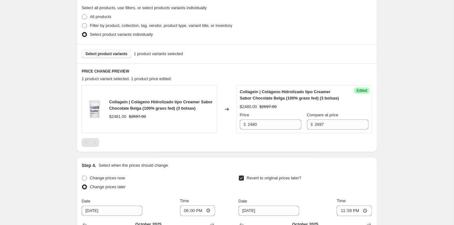
scroll to position [229, 0]
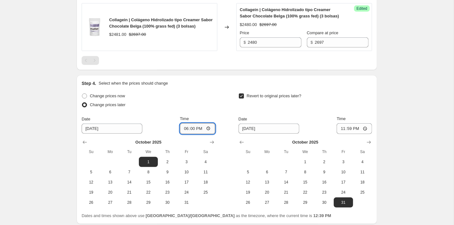
click at [208, 134] on input "18:00" at bounding box center [197, 128] width 35 height 11
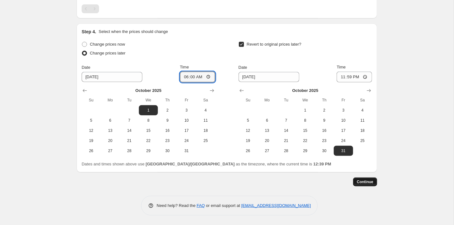
scroll to position [286, 0]
type input "06:00"
click at [367, 181] on span "Continue" at bounding box center [365, 181] width 16 height 5
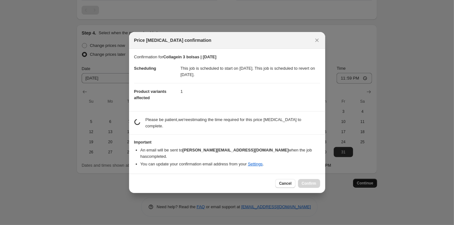
scroll to position [286, 0]
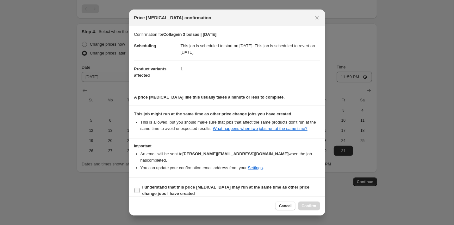
click at [175, 189] on b "I understand that this price [MEDICAL_DATA] may run at the same time as other p…" at bounding box center [225, 190] width 167 height 11
click at [140, 189] on input "I understand that this price [MEDICAL_DATA] may run at the same time as other p…" at bounding box center [137, 190] width 5 height 5
checkbox input "true"
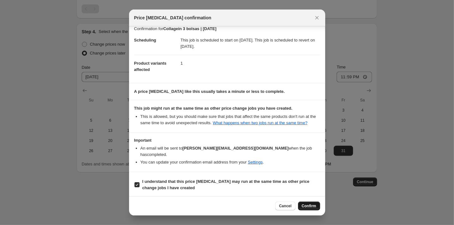
scroll to position [5, 0]
click at [306, 203] on button "Confirm" at bounding box center [309, 205] width 22 height 9
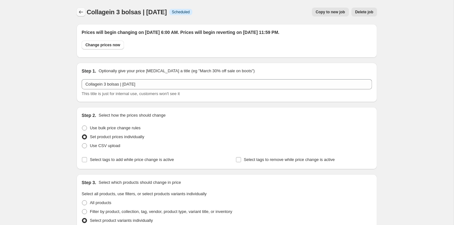
click at [80, 13] on icon "Price change jobs" at bounding box center [81, 12] width 6 height 6
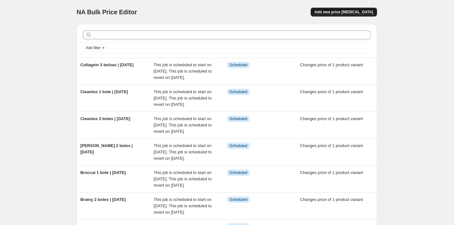
click at [330, 11] on span "Add new price [MEDICAL_DATA]" at bounding box center [344, 11] width 59 height 5
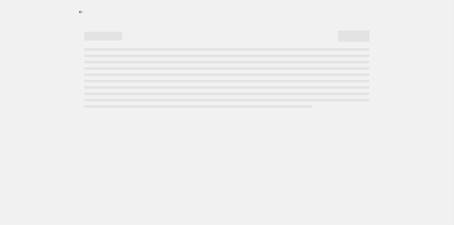
select select "percentage"
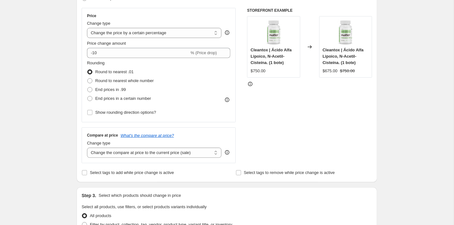
scroll to position [77, 0]
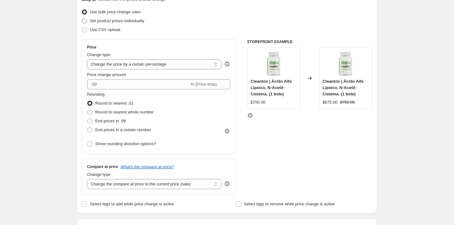
click at [97, 19] on span "Set product prices individually" at bounding box center [117, 20] width 54 height 5
click at [82, 19] on input "Set product prices individually" at bounding box center [82, 18] width 0 height 0
radio input "true"
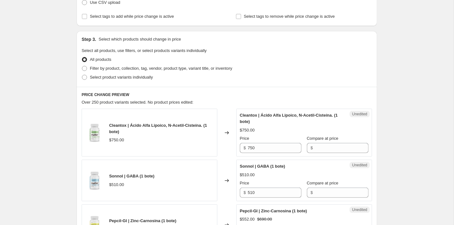
scroll to position [165, 0]
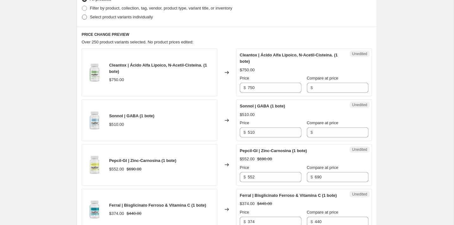
click at [103, 21] on label "Select product variants individually" at bounding box center [117, 17] width 71 height 9
click at [82, 15] on input "Select product variants individually" at bounding box center [82, 15] width 0 height 0
radio input "true"
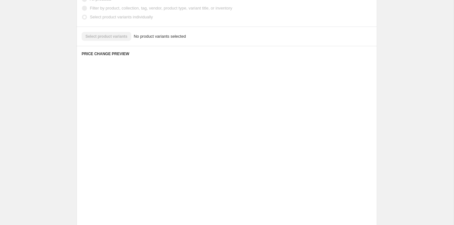
scroll to position [108, 0]
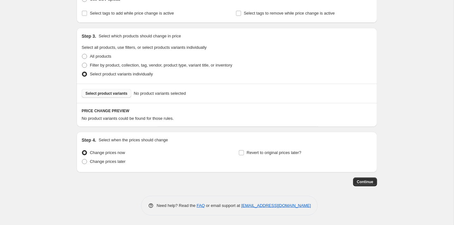
click at [111, 91] on span "Select product variants" at bounding box center [106, 93] width 42 height 5
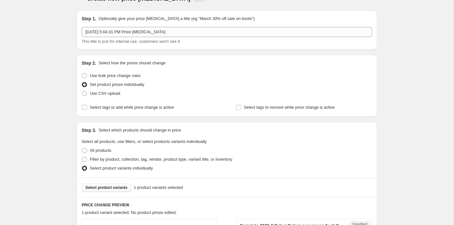
scroll to position [13, 0]
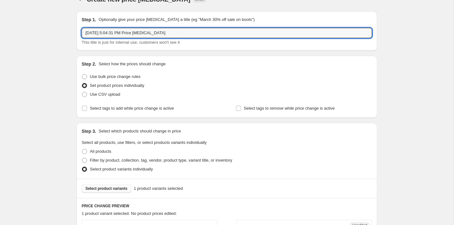
drag, startPoint x: 185, startPoint y: 36, endPoint x: 84, endPoint y: 26, distance: 101.8
click at [84, 26] on div "Step 1. Optionally give your price [MEDICAL_DATA] a title (eg "March 30% off sa…" at bounding box center [227, 30] width 291 height 29
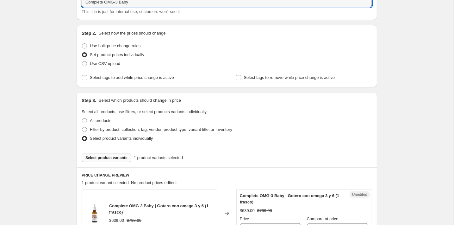
scroll to position [0, 0]
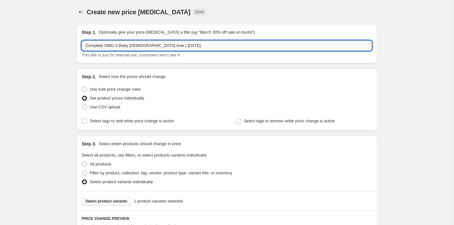
click at [142, 47] on input "Complete OMG-3 Baby [DEMOGRAPHIC_DATA] bote | [DATE]" at bounding box center [227, 46] width 291 height 10
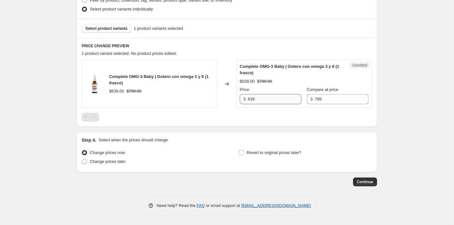
scroll to position [172, 0]
type input "Complete OMG-3 Baby [DEMOGRAPHIC_DATA] frasco | [DATE]"
click at [259, 97] on input "639" at bounding box center [275, 99] width 54 height 10
click at [122, 159] on span "Change prices later" at bounding box center [108, 161] width 36 height 5
click at [82, 159] on input "Change prices later" at bounding box center [82, 159] width 0 height 0
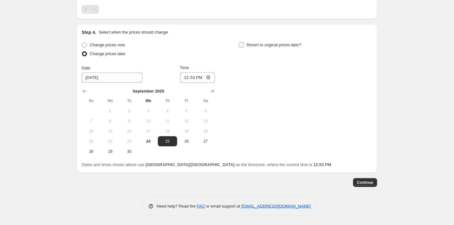
scroll to position [280, 0]
click at [211, 94] on icon "Show next month, October 2025" at bounding box center [212, 91] width 6 height 6
click at [148, 113] on button "1" at bounding box center [148, 111] width 19 height 10
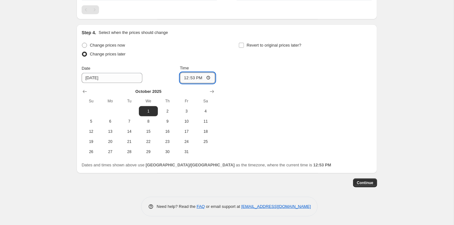
click at [193, 77] on input "12:53" at bounding box center [197, 77] width 35 height 11
click at [203, 78] on input "18:53" at bounding box center [197, 77] width 35 height 11
click at [243, 46] on input "Revert to original prices later?" at bounding box center [241, 45] width 5 height 5
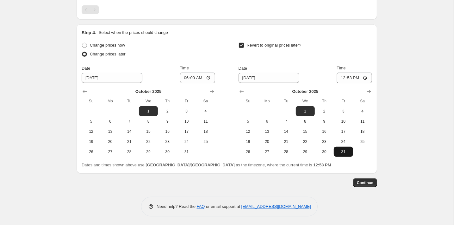
click at [342, 152] on span "31" at bounding box center [343, 151] width 14 height 5
click at [350, 76] on input "12:53" at bounding box center [354, 77] width 35 height 11
click at [358, 77] on input "23:53" at bounding box center [354, 77] width 35 height 11
click at [311, 178] on div "Continue" at bounding box center [227, 182] width 301 height 9
click at [361, 182] on span "Continue" at bounding box center [365, 182] width 16 height 5
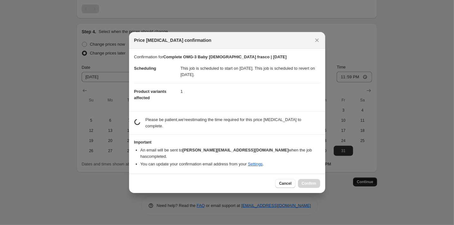
scroll to position [279, 0]
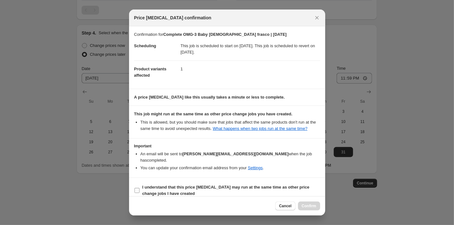
click at [183, 187] on b "I understand that this price [MEDICAL_DATA] may run at the same time as other p…" at bounding box center [225, 190] width 167 height 11
click at [140, 188] on input "I understand that this price [MEDICAL_DATA] may run at the same time as other p…" at bounding box center [137, 190] width 5 height 5
click at [311, 206] on span "Confirm" at bounding box center [309, 205] width 15 height 5
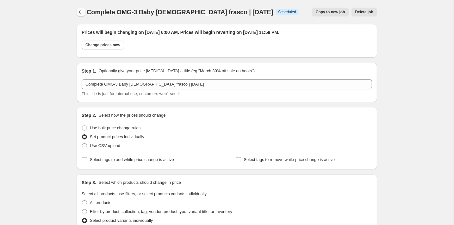
click at [81, 10] on icon "Price change jobs" at bounding box center [81, 12] width 6 height 6
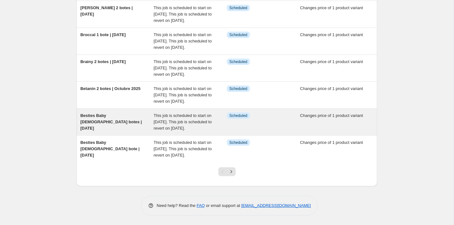
scroll to position [226, 0]
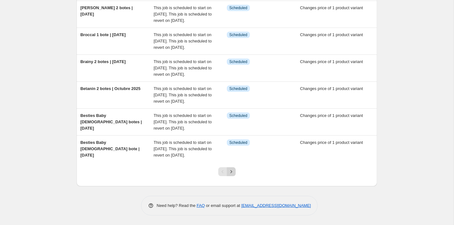
click at [231, 169] on icon "Next" at bounding box center [231, 171] width 6 height 6
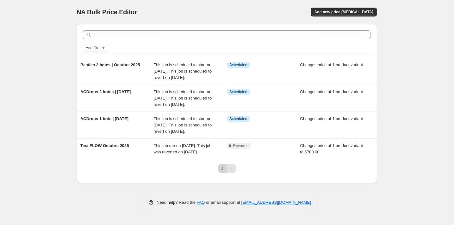
click at [222, 172] on icon "Previous" at bounding box center [223, 168] width 6 height 6
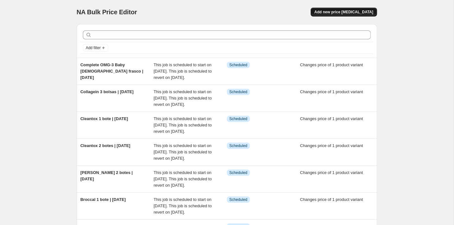
click at [342, 10] on span "Add new price [MEDICAL_DATA]" at bounding box center [344, 11] width 59 height 5
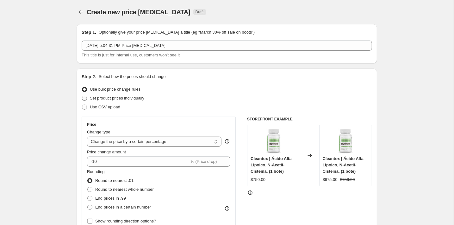
click at [116, 98] on span "Set product prices individually" at bounding box center [117, 98] width 54 height 5
click at [82, 96] on input "Set product prices individually" at bounding box center [82, 96] width 0 height 0
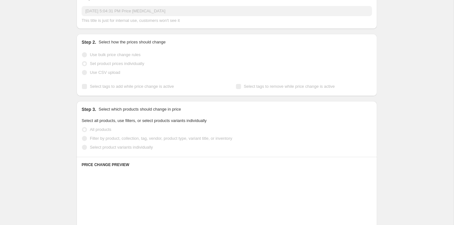
scroll to position [108, 0]
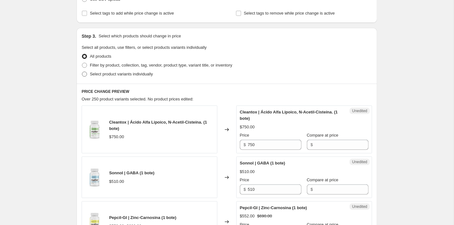
click at [102, 73] on span "Select product variants individually" at bounding box center [121, 74] width 63 height 5
click at [82, 72] on input "Select product variants individually" at bounding box center [82, 72] width 0 height 0
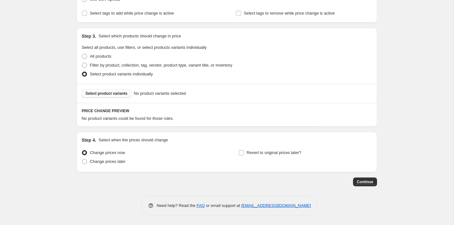
click at [116, 93] on span "Select product variants" at bounding box center [106, 93] width 42 height 5
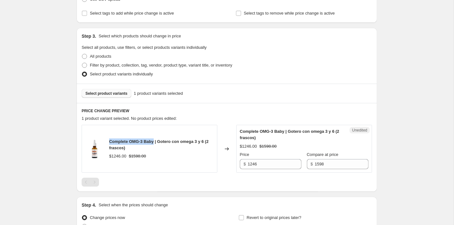
drag, startPoint x: 156, startPoint y: 141, endPoint x: 110, endPoint y: 138, distance: 46.3
click at [110, 139] on span "Complete OMG-3 Baby | Gotero con omega 3 y 6 (2 frascos)" at bounding box center [158, 144] width 99 height 11
copy span "Complete OMG-3 Baby"
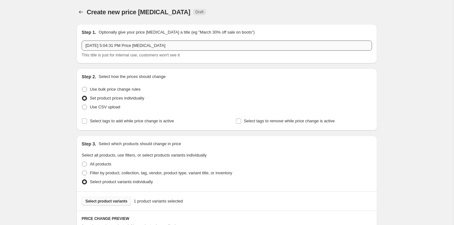
scroll to position [0, 0]
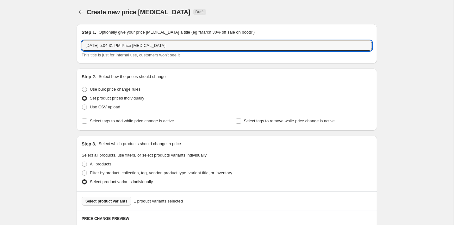
drag, startPoint x: 178, startPoint y: 46, endPoint x: 66, endPoint y: 41, distance: 111.8
click at [66, 41] on div "Create new price [MEDICAL_DATA]. This page is ready Create new price [MEDICAL_D…" at bounding box center [227, 198] width 454 height 397
paste input "Complete OMG-3 Baby"
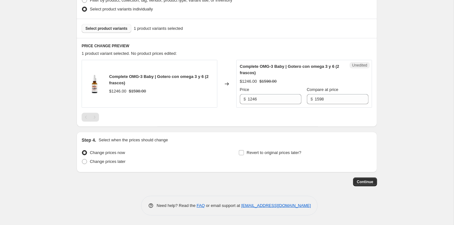
scroll to position [172, 0]
drag, startPoint x: 259, startPoint y: 96, endPoint x: 243, endPoint y: 95, distance: 16.5
click at [243, 96] on div "$ 1246" at bounding box center [271, 99] width 62 height 10
click at [123, 161] on span "Change prices later" at bounding box center [108, 161] width 36 height 5
click at [82, 160] on input "Change prices later" at bounding box center [82, 159] width 0 height 0
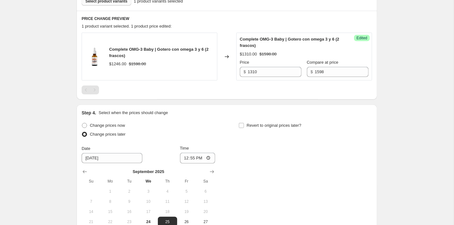
scroll to position [258, 0]
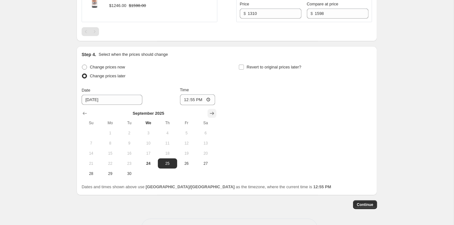
click at [212, 114] on icon "Show next month, October 2025" at bounding box center [212, 113] width 4 height 3
click at [151, 133] on span "1" at bounding box center [148, 132] width 14 height 5
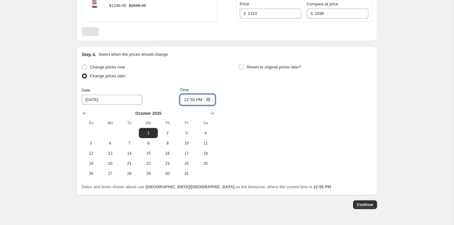
click at [192, 98] on input "12:55" at bounding box center [197, 99] width 35 height 11
click at [258, 68] on span "Revert to original prices later?" at bounding box center [274, 67] width 55 height 5
click at [244, 68] on input "Revert to original prices later?" at bounding box center [241, 67] width 5 height 5
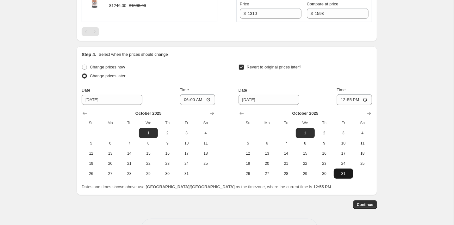
click at [345, 174] on span "31" at bounding box center [343, 173] width 14 height 5
click at [349, 97] on input "12:55" at bounding box center [354, 99] width 35 height 11
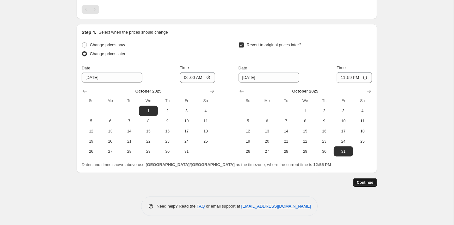
scroll to position [280, 0]
click at [366, 184] on button "Continue" at bounding box center [365, 182] width 24 height 9
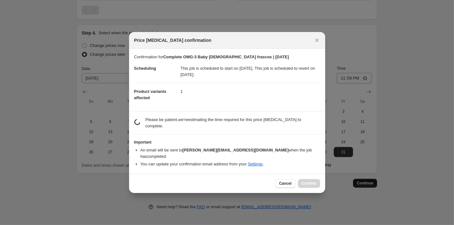
scroll to position [0, 0]
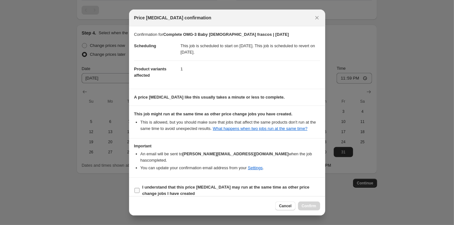
click at [168, 188] on b "I understand that this price [MEDICAL_DATA] may run at the same time as other p…" at bounding box center [225, 190] width 167 height 11
click at [140, 188] on input "I understand that this price [MEDICAL_DATA] may run at the same time as other p…" at bounding box center [137, 190] width 5 height 5
click at [303, 205] on span "Confirm" at bounding box center [309, 205] width 15 height 5
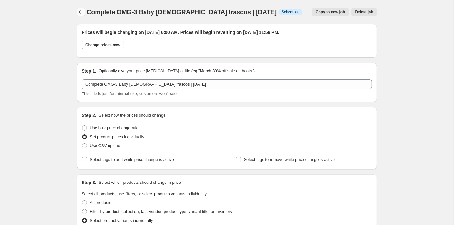
click at [80, 12] on icon "Price change jobs" at bounding box center [81, 12] width 6 height 6
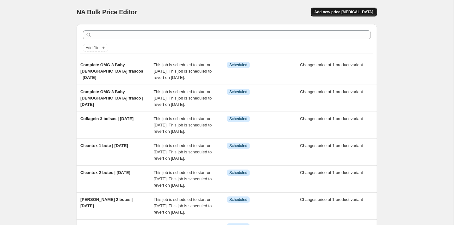
click at [337, 9] on button "Add new price [MEDICAL_DATA]" at bounding box center [344, 12] width 66 height 9
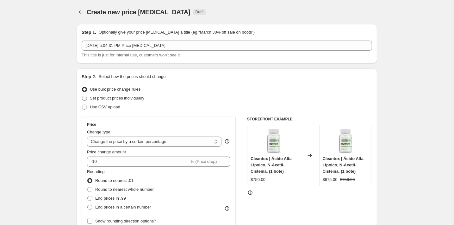
click at [122, 98] on span "Set product prices individually" at bounding box center [117, 98] width 54 height 5
click at [82, 96] on input "Set product prices individually" at bounding box center [82, 96] width 0 height 0
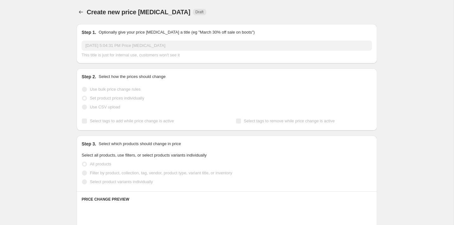
scroll to position [68, 0]
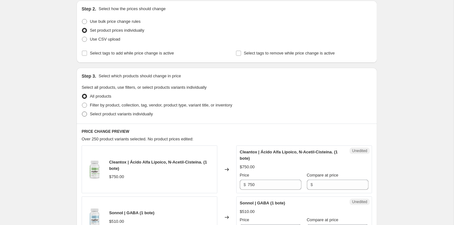
click at [103, 112] on span "Select product variants individually" at bounding box center [121, 113] width 63 height 5
click at [82, 112] on input "Select product variants individually" at bounding box center [82, 111] width 0 height 0
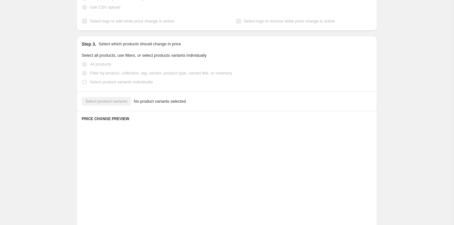
scroll to position [102, 0]
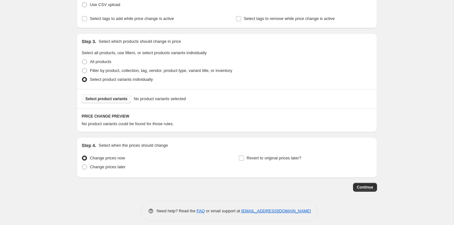
click at [107, 101] on span "Select product variants" at bounding box center [106, 98] width 42 height 5
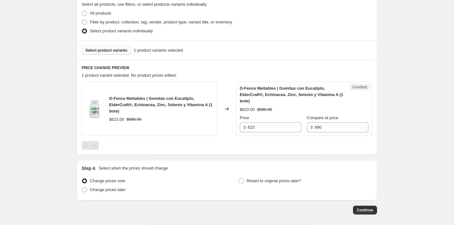
scroll to position [153, 0]
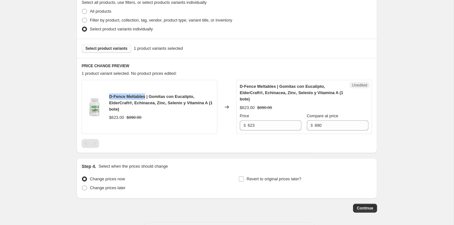
drag, startPoint x: 147, startPoint y: 96, endPoint x: 107, endPoint y: 97, distance: 39.9
click at [107, 97] on div "D-Fence Meltables | Gomitas con Eucalipto, ElderCraft®, Echinacea, Zinc, Seleni…" at bounding box center [150, 107] width 136 height 54
copy span "D-Fence Meltables"
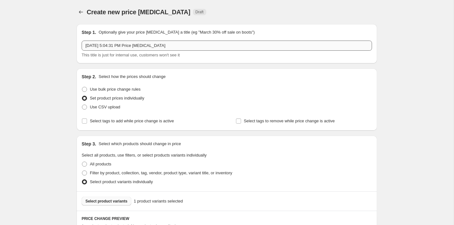
scroll to position [0, 0]
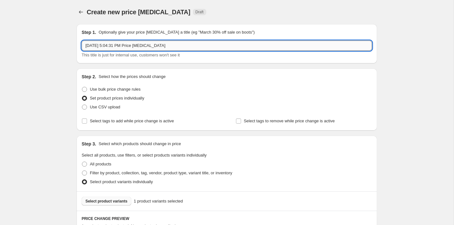
drag, startPoint x: 182, startPoint y: 46, endPoint x: 82, endPoint y: 43, distance: 100.0
click at [82, 44] on input "[DATE] 5:04:31 PM Price [MEDICAL_DATA]" at bounding box center [227, 46] width 291 height 10
paste input "D-Fence Meltables"
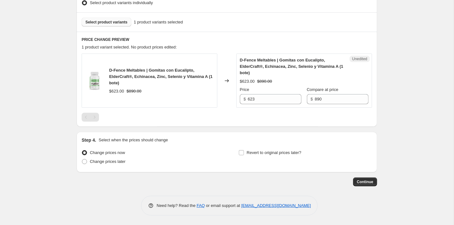
scroll to position [179, 0]
drag, startPoint x: 260, startPoint y: 99, endPoint x: 244, endPoint y: 99, distance: 16.1
click at [244, 99] on div "$ 623" at bounding box center [271, 99] width 62 height 10
click at [213, 126] on div "PRICE CHANGE PREVIEW 1 product variant selected. 1 product price edited: D-Fenc…" at bounding box center [227, 79] width 301 height 95
click at [124, 159] on span "Change prices later" at bounding box center [108, 161] width 36 height 5
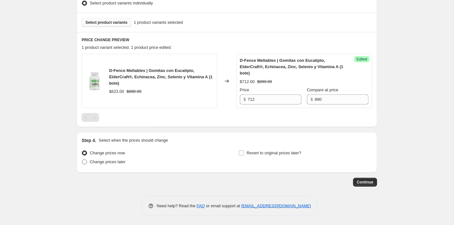
click at [82, 159] on input "Change prices later" at bounding box center [82, 159] width 0 height 0
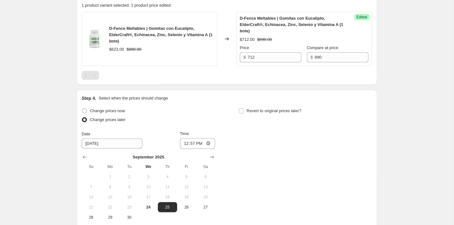
scroll to position [260, 0]
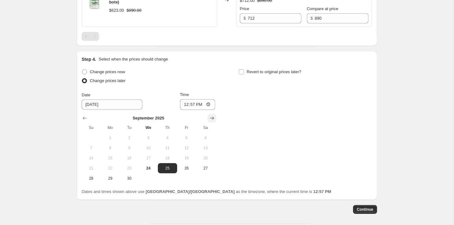
click at [210, 118] on icon "Show next month, October 2025" at bounding box center [212, 118] width 6 height 6
click at [144, 139] on span "1" at bounding box center [148, 137] width 14 height 5
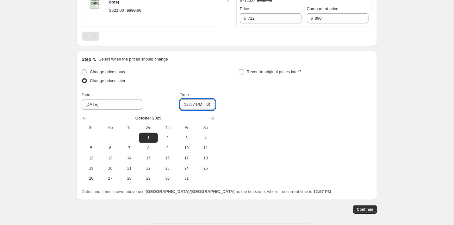
click at [196, 106] on input "12:57" at bounding box center [197, 104] width 35 height 11
click at [270, 69] on span "Revert to original prices later?" at bounding box center [274, 72] width 55 height 6
click at [244, 69] on input "Revert to original prices later?" at bounding box center [241, 71] width 5 height 5
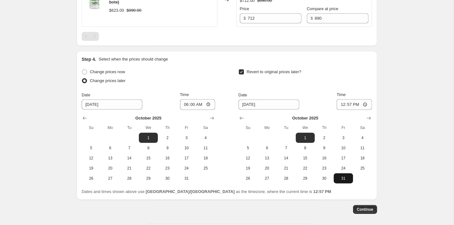
click at [341, 174] on button "31" at bounding box center [343, 178] width 19 height 10
click at [349, 104] on input "12:57" at bounding box center [354, 104] width 35 height 11
click at [359, 104] on input "23:57" at bounding box center [354, 104] width 35 height 11
click at [362, 210] on span "Continue" at bounding box center [365, 209] width 16 height 5
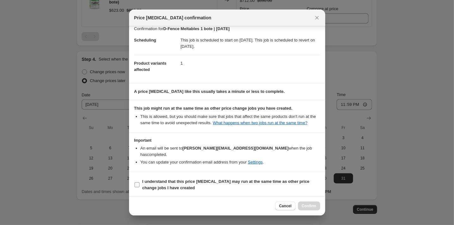
scroll to position [5, 0]
click at [168, 183] on span "I understand that this price [MEDICAL_DATA] may run at the same time as other p…" at bounding box center [231, 185] width 178 height 13
click at [140, 183] on input "I understand that this price [MEDICAL_DATA] may run at the same time as other p…" at bounding box center [137, 184] width 5 height 5
click at [310, 204] on span "Confirm" at bounding box center [309, 205] width 15 height 5
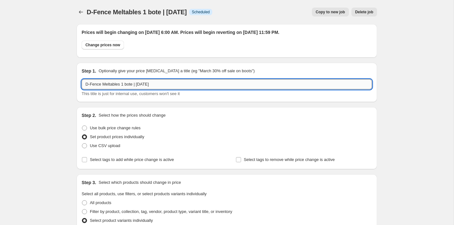
click at [135, 86] on input "D-Fence Meltables 1 bote | [DATE]" at bounding box center [227, 84] width 291 height 10
drag, startPoint x: 173, startPoint y: 85, endPoint x: 78, endPoint y: 84, distance: 95.3
click at [78, 84] on div "Step 1. Optionally give your price [MEDICAL_DATA] a title (eg "March 30% off sa…" at bounding box center [227, 82] width 301 height 39
click at [81, 16] on button "Price change jobs" at bounding box center [81, 12] width 9 height 9
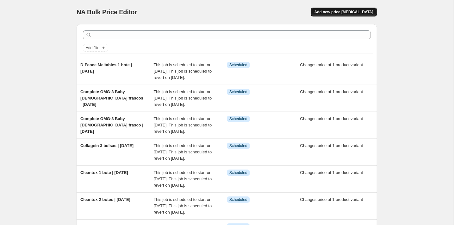
click at [335, 15] on button "Add new price [MEDICAL_DATA]" at bounding box center [344, 12] width 66 height 9
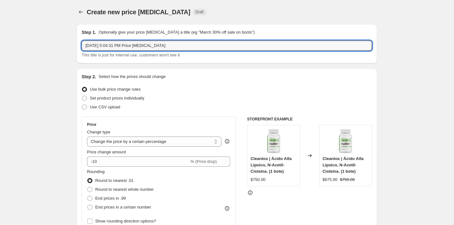
drag, startPoint x: 182, startPoint y: 48, endPoint x: 79, endPoint y: 45, distance: 103.5
click at [79, 45] on div "Step 1. Optionally give your price [MEDICAL_DATA] a title (eg "March 30% off sa…" at bounding box center [227, 43] width 301 height 39
paste input "D-Fence Meltables 1 bote | [DATE]"
click at [127, 47] on input "D-Fence Meltables 1 bote | [DATE]" at bounding box center [227, 46] width 291 height 10
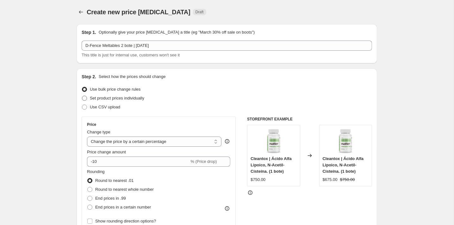
click at [102, 100] on span "Set product prices individually" at bounding box center [117, 98] width 54 height 5
click at [82, 96] on input "Set product prices individually" at bounding box center [82, 96] width 0 height 0
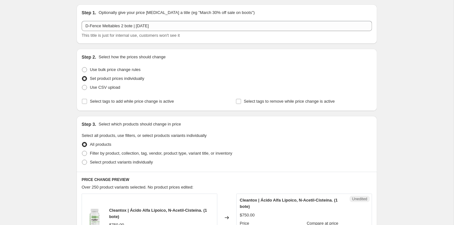
scroll to position [74, 0]
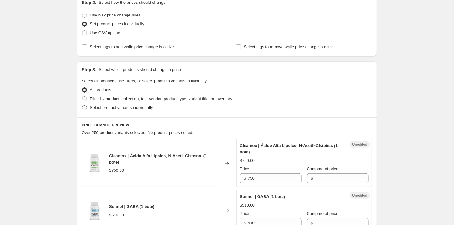
click at [115, 107] on span "Select product variants individually" at bounding box center [121, 107] width 63 height 5
click at [82, 105] on input "Select product variants individually" at bounding box center [82, 105] width 0 height 0
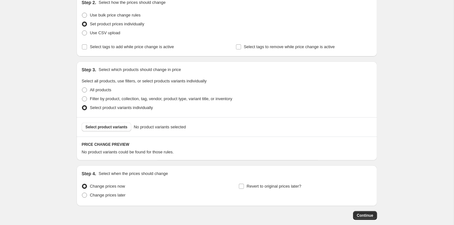
scroll to position [102, 0]
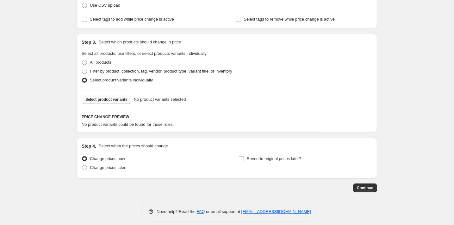
click at [103, 100] on span "Select product variants" at bounding box center [106, 99] width 42 height 5
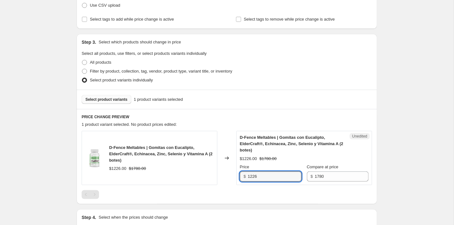
drag, startPoint x: 263, startPoint y: 173, endPoint x: 243, endPoint y: 172, distance: 19.7
click at [243, 172] on div "$ 1226" at bounding box center [271, 176] width 62 height 10
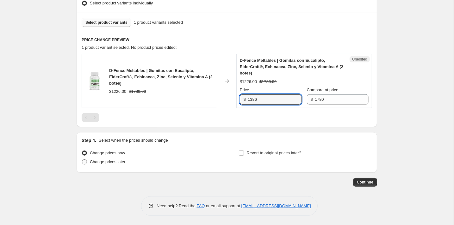
click at [113, 159] on span "Change prices later" at bounding box center [108, 162] width 36 height 6
click at [82, 159] on input "Change prices later" at bounding box center [82, 159] width 0 height 0
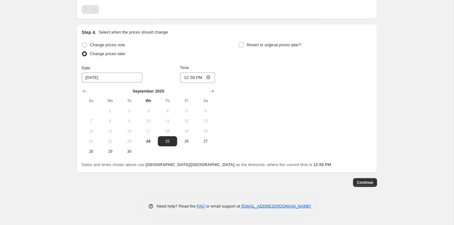
scroll to position [286, 0]
click at [215, 92] on icon "Show next month, October 2025" at bounding box center [212, 91] width 6 height 6
click at [152, 113] on span "1" at bounding box center [148, 111] width 14 height 5
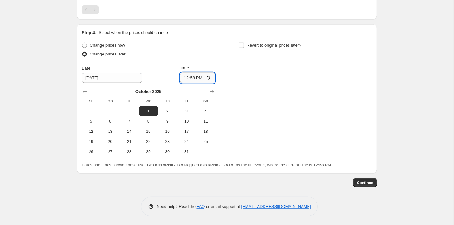
click at [194, 80] on input "12:58" at bounding box center [197, 77] width 35 height 11
click at [252, 45] on span "Revert to original prices later?" at bounding box center [274, 45] width 55 height 5
click at [244, 45] on input "Revert to original prices later?" at bounding box center [241, 45] width 5 height 5
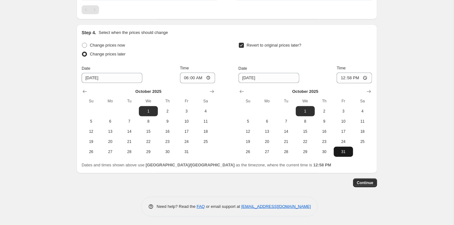
click at [346, 153] on span "31" at bounding box center [343, 151] width 14 height 5
click at [348, 81] on input "12:58" at bounding box center [354, 77] width 35 height 11
click at [370, 179] on button "Continue" at bounding box center [365, 182] width 24 height 9
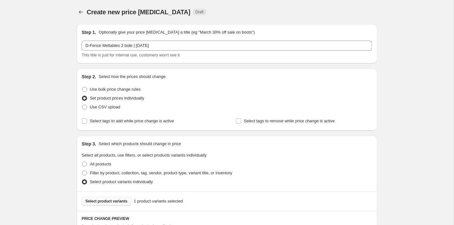
scroll to position [286, 0]
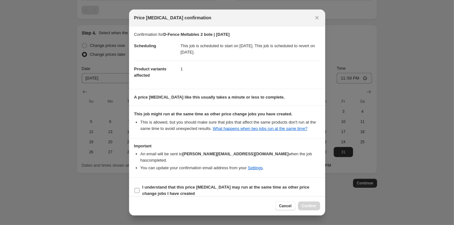
click at [174, 187] on b "I understand that this price [MEDICAL_DATA] may run at the same time as other p…" at bounding box center [225, 190] width 167 height 11
click at [140, 188] on input "I understand that this price [MEDICAL_DATA] may run at the same time as other p…" at bounding box center [137, 190] width 5 height 5
click at [311, 210] on button "Confirm" at bounding box center [309, 205] width 22 height 9
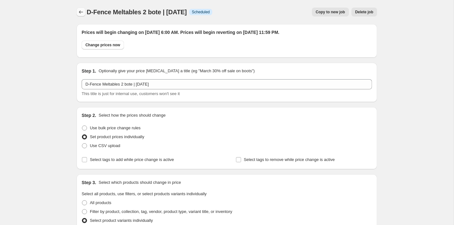
click at [79, 15] on icon "Price change jobs" at bounding box center [81, 12] width 6 height 6
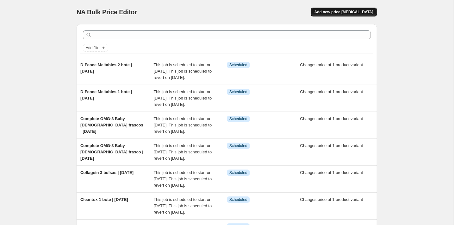
click at [342, 10] on span "Add new price [MEDICAL_DATA]" at bounding box center [344, 11] width 59 height 5
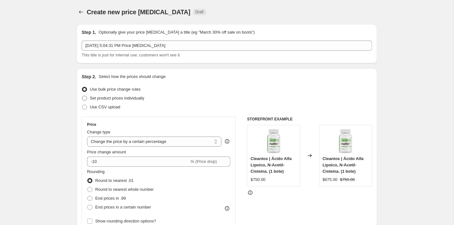
click at [122, 96] on span "Set product prices individually" at bounding box center [117, 98] width 54 height 5
click at [82, 96] on input "Set product prices individually" at bounding box center [82, 96] width 0 height 0
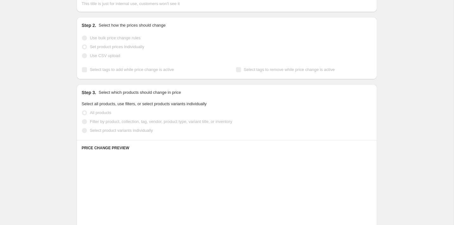
scroll to position [52, 0]
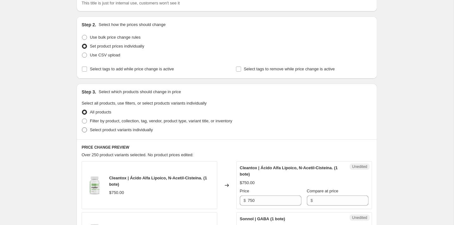
click at [125, 128] on span "Select product variants individually" at bounding box center [121, 129] width 63 height 5
click at [82, 128] on input "Select product variants individually" at bounding box center [82, 127] width 0 height 0
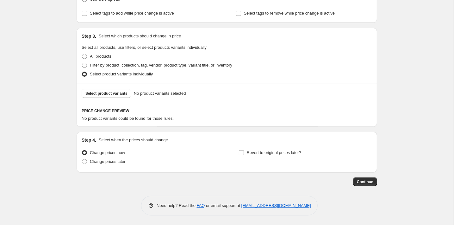
scroll to position [108, 0]
click at [93, 89] on button "Select product variants" at bounding box center [107, 93] width 50 height 9
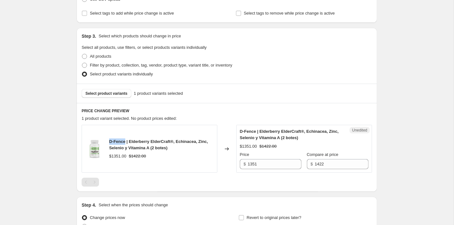
drag, startPoint x: 127, startPoint y: 139, endPoint x: 107, endPoint y: 138, distance: 20.6
click at [107, 138] on div "D-Fence | Elderberry ElderCraft®, Echinacea, Zinc, Selenio y Vitamina A (2 bote…" at bounding box center [150, 149] width 136 height 48
copy span "D-Fence"
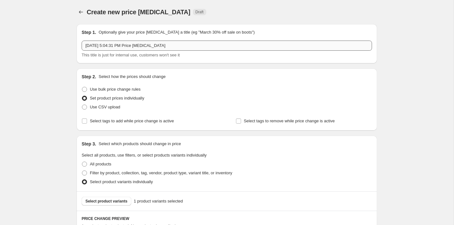
scroll to position [0, 0]
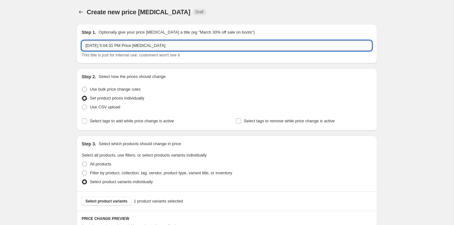
drag, startPoint x: 184, startPoint y: 45, endPoint x: 83, endPoint y: 41, distance: 100.7
click at [83, 41] on input "[DATE] 5:04:31 PM Price [MEDICAL_DATA]" at bounding box center [227, 46] width 291 height 10
paste input "D-Fence"
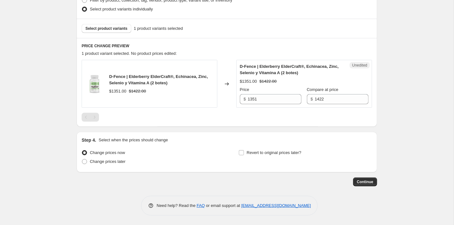
scroll to position [172, 0]
click at [262, 97] on input "1351" at bounding box center [275, 99] width 54 height 10
click at [109, 167] on div "Change prices now Change prices later" at bounding box center [149, 157] width 134 height 19
click at [101, 163] on span "Change prices later" at bounding box center [108, 161] width 36 height 5
click at [82, 160] on input "Change prices later" at bounding box center [82, 159] width 0 height 0
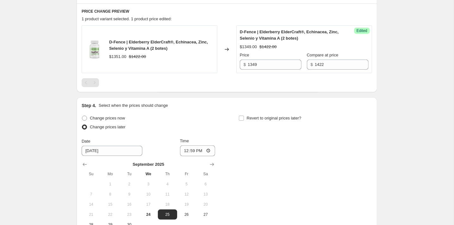
scroll to position [231, 0]
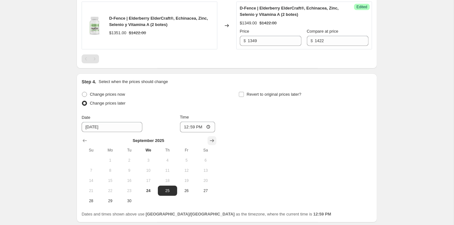
click at [214, 138] on icon "Show next month, October 2025" at bounding box center [212, 140] width 6 height 6
click at [148, 161] on span "1" at bounding box center [148, 160] width 14 height 5
click at [198, 120] on div "Time 12:59" at bounding box center [197, 123] width 35 height 18
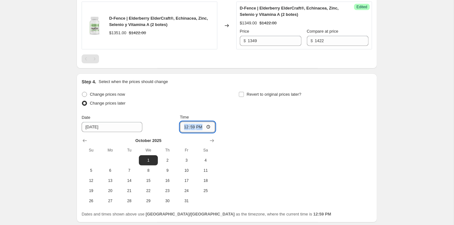
click at [191, 126] on input "12:59" at bounding box center [197, 127] width 35 height 11
click at [245, 94] on label "Revert to original prices later?" at bounding box center [270, 94] width 63 height 9
click at [244, 94] on input "Revert to original prices later?" at bounding box center [241, 94] width 5 height 5
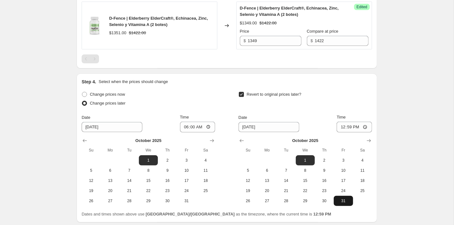
click at [341, 204] on button "31" at bounding box center [343, 201] width 19 height 10
click at [349, 129] on input "12:59" at bounding box center [354, 127] width 35 height 11
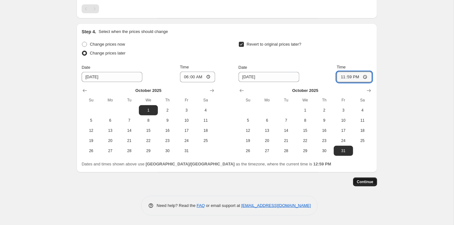
scroll to position [280, 0]
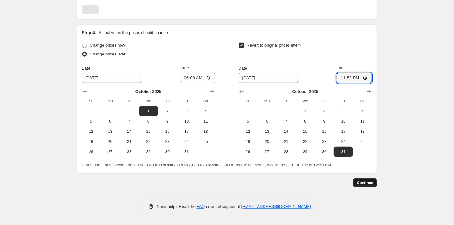
click at [366, 182] on span "Continue" at bounding box center [365, 182] width 16 height 5
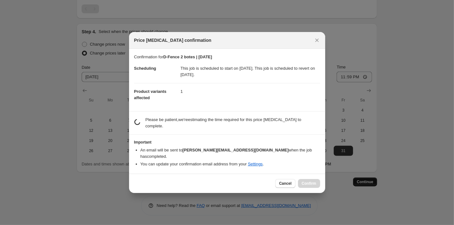
scroll to position [279, 0]
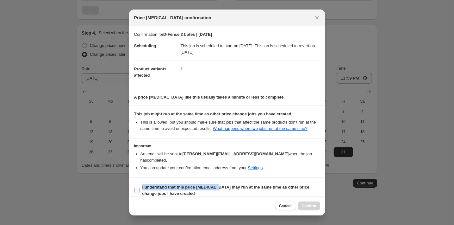
click at [219, 184] on span "I understand that this price [MEDICAL_DATA] may run at the same time as other p…" at bounding box center [231, 190] width 178 height 13
click at [140, 188] on input "I understand that this price [MEDICAL_DATA] may run at the same time as other p…" at bounding box center [137, 190] width 5 height 5
click at [311, 205] on span "Confirm" at bounding box center [309, 205] width 15 height 5
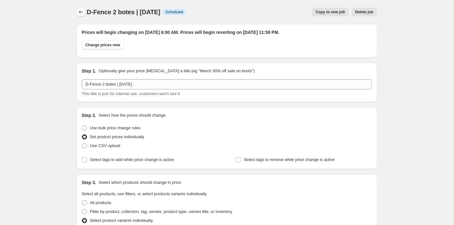
click at [81, 12] on icon "Price change jobs" at bounding box center [81, 12] width 6 height 6
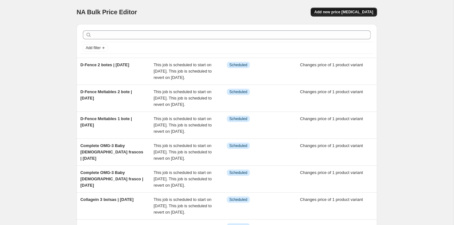
click at [329, 7] on div "NA Bulk Price Editor. This page is ready NA Bulk Price Editor Add new price [ME…" at bounding box center [227, 12] width 301 height 24
click at [329, 11] on span "Add new price [MEDICAL_DATA]" at bounding box center [344, 11] width 59 height 5
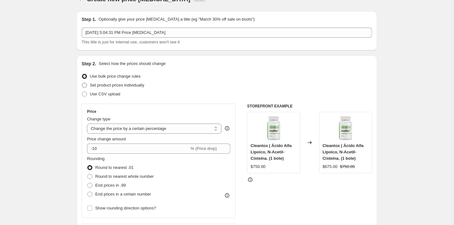
click at [129, 85] on span "Set product prices individually" at bounding box center [117, 85] width 54 height 5
click at [82, 83] on input "Set product prices individually" at bounding box center [82, 83] width 0 height 0
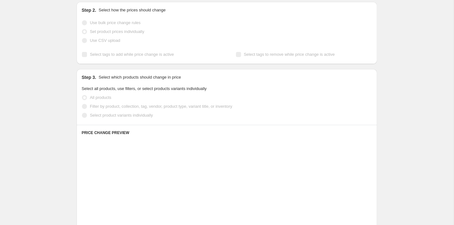
scroll to position [98, 0]
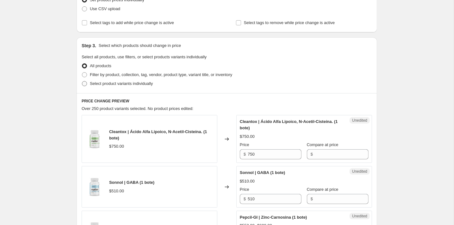
click at [114, 86] on span "Select product variants individually" at bounding box center [121, 83] width 63 height 6
click at [82, 81] on input "Select product variants individually" at bounding box center [82, 81] width 0 height 0
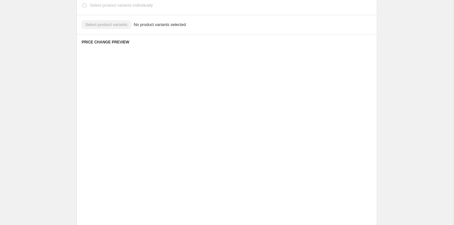
scroll to position [108, 0]
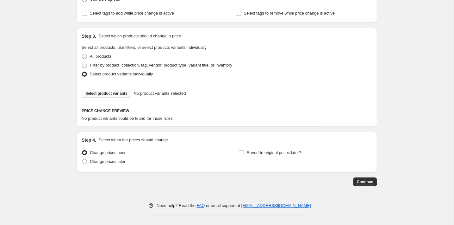
click at [110, 94] on span "Select product variants" at bounding box center [106, 93] width 42 height 5
click at [99, 91] on span "Select product variants" at bounding box center [106, 93] width 42 height 5
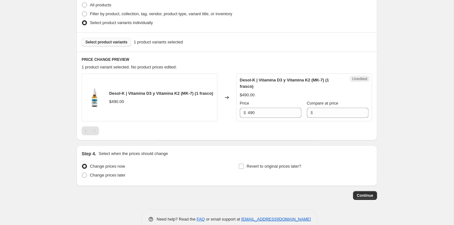
scroll to position [166, 0]
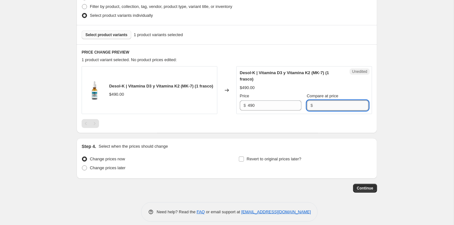
click at [331, 103] on input "Compare at price" at bounding box center [342, 105] width 54 height 10
click at [261, 107] on input "490" at bounding box center [275, 105] width 54 height 10
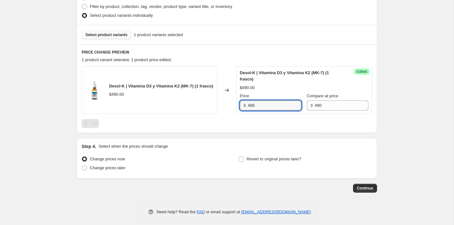
click at [238, 127] on div at bounding box center [227, 123] width 291 height 9
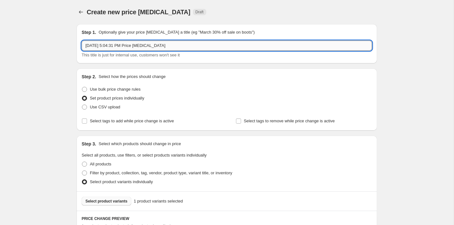
scroll to position [0, 0]
drag, startPoint x: 185, startPoint y: 44, endPoint x: 74, endPoint y: 40, distance: 111.2
click at [74, 40] on div "Step 1. Optionally give your price [MEDICAL_DATA] a title (eg "March 30% off sa…" at bounding box center [225, 189] width 306 height 340
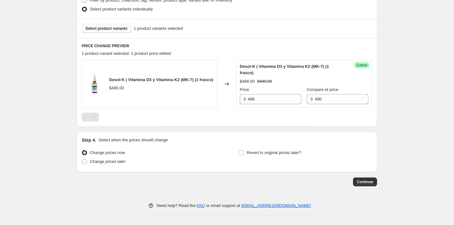
scroll to position [172, 0]
click at [126, 162] on span "Change prices later" at bounding box center [108, 161] width 36 height 5
click at [82, 160] on input "Change prices later" at bounding box center [82, 159] width 0 height 0
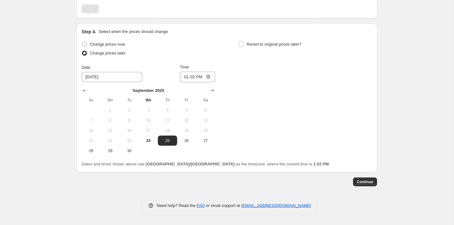
scroll to position [280, 0]
click at [215, 91] on icon "Show next month, October 2025" at bounding box center [212, 91] width 6 height 6
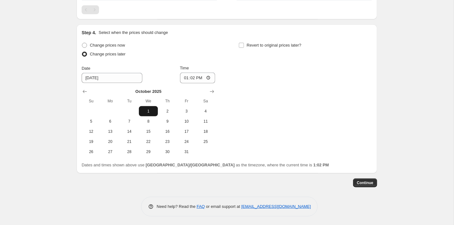
click at [154, 107] on button "1" at bounding box center [148, 111] width 19 height 10
click at [193, 81] on input "13:02" at bounding box center [197, 77] width 35 height 11
click at [243, 43] on input "Revert to original prices later?" at bounding box center [241, 45] width 5 height 5
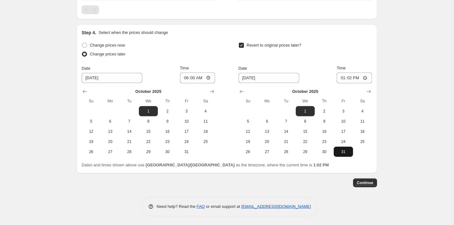
click at [340, 149] on span "31" at bounding box center [343, 151] width 14 height 5
click at [349, 71] on div "Time 13:02" at bounding box center [354, 74] width 35 height 18
click at [349, 76] on input "13:02" at bounding box center [354, 77] width 35 height 11
click at [360, 79] on input "23:02" at bounding box center [354, 77] width 35 height 11
click at [361, 180] on span "Continue" at bounding box center [365, 182] width 16 height 5
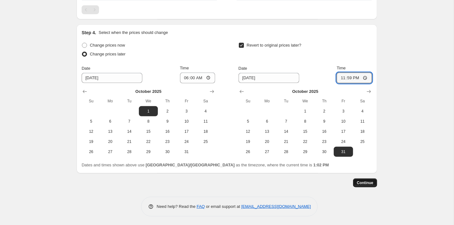
scroll to position [0, 0]
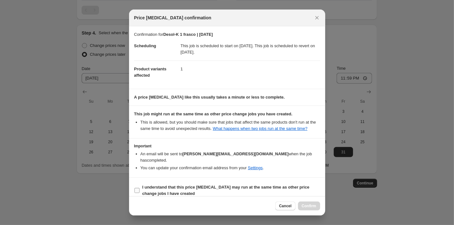
click at [235, 191] on span "I understand that this price [MEDICAL_DATA] may run at the same time as other p…" at bounding box center [231, 190] width 178 height 13
click at [140, 191] on input "I understand that this price [MEDICAL_DATA] may run at the same time as other p…" at bounding box center [137, 190] width 5 height 5
click at [313, 211] on div "Cancel Confirm" at bounding box center [227, 205] width 196 height 19
click at [302, 205] on span "Confirm" at bounding box center [309, 205] width 15 height 5
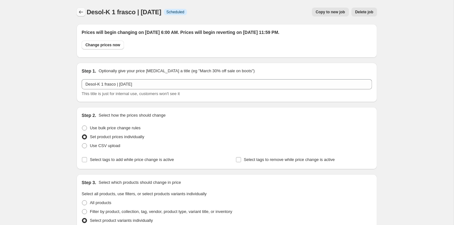
click at [81, 8] on button "Price change jobs" at bounding box center [81, 12] width 9 height 9
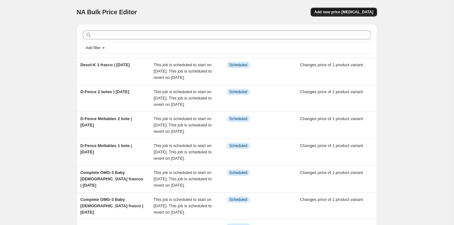
click at [342, 8] on button "Add new price [MEDICAL_DATA]" at bounding box center [344, 12] width 66 height 9
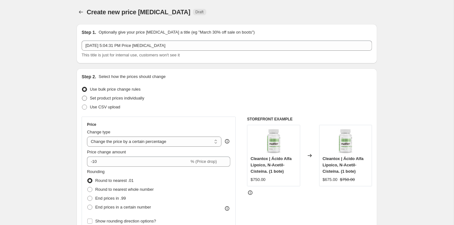
click at [125, 97] on span "Set product prices individually" at bounding box center [117, 98] width 54 height 5
click at [82, 96] on input "Set product prices individually" at bounding box center [82, 96] width 0 height 0
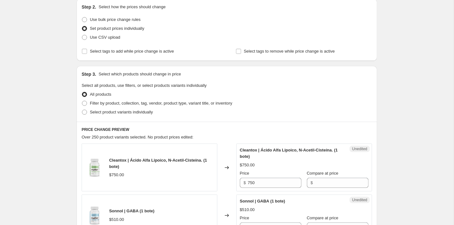
scroll to position [83, 0]
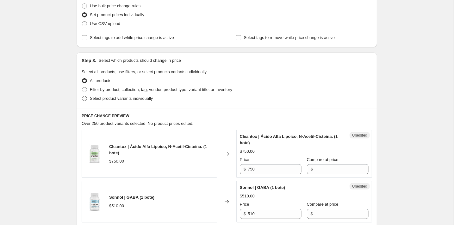
click at [123, 97] on span "Select product variants individually" at bounding box center [121, 98] width 63 height 5
click at [82, 96] on input "Select product variants individually" at bounding box center [82, 96] width 0 height 0
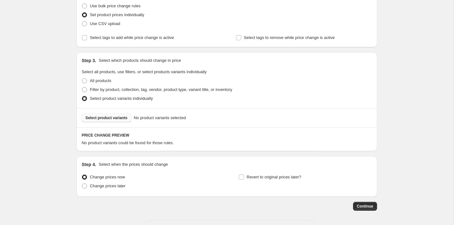
click at [121, 120] on span "Select product variants" at bounding box center [106, 117] width 42 height 5
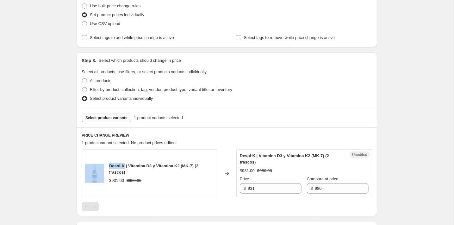
drag, startPoint x: 126, startPoint y: 164, endPoint x: 94, endPoint y: 164, distance: 32.3
click at [94, 164] on div "Desol-K | Vitamina D3 y Vitamina K2 (MK-7) (2 frascos) $931.00 $980.00" at bounding box center [150, 173] width 136 height 48
click at [126, 163] on span "Desol-K | Vitamina D3 y Vitamina K2 (MK-7) (2 frascos)" at bounding box center [153, 168] width 89 height 11
drag, startPoint x: 126, startPoint y: 163, endPoint x: 109, endPoint y: 164, distance: 17.1
click at [109, 164] on span "Desol-K | Vitamina D3 y Vitamina K2 (MK-7) (2 frascos)" at bounding box center [153, 168] width 89 height 11
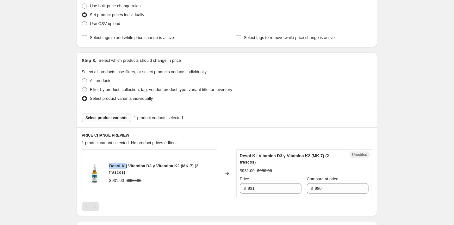
copy span "Desol-K"
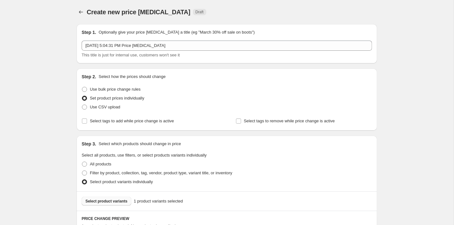
scroll to position [0, 0]
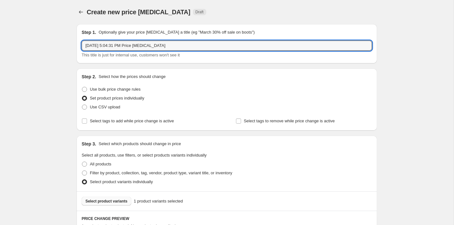
drag, startPoint x: 182, startPoint y: 44, endPoint x: 81, endPoint y: 43, distance: 101.0
click at [81, 43] on div "Step 1. Optionally give your price [MEDICAL_DATA] a title (eg "March 30% off sa…" at bounding box center [227, 43] width 301 height 39
paste input "Desol-K"
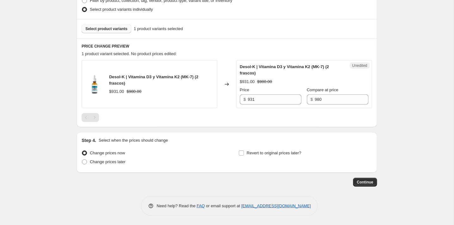
scroll to position [172, 0]
click at [254, 100] on input "931" at bounding box center [275, 100] width 54 height 10
click at [240, 121] on div at bounding box center [227, 117] width 291 height 9
click at [91, 156] on label "Change prices now" at bounding box center [103, 153] width 43 height 9
click at [82, 151] on input "Change prices now" at bounding box center [82, 151] width 0 height 0
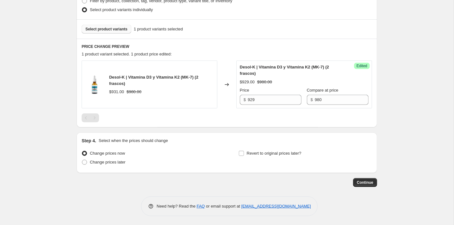
click at [96, 166] on div "Change prices now Change prices later" at bounding box center [149, 158] width 134 height 19
click at [85, 160] on span at bounding box center [84, 162] width 5 height 5
click at [82, 160] on input "Change prices later" at bounding box center [82, 160] width 0 height 0
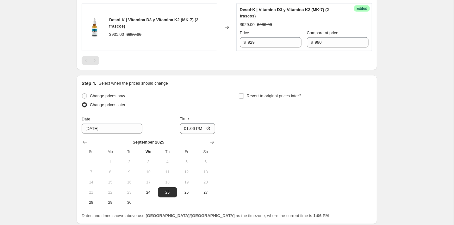
scroll to position [275, 0]
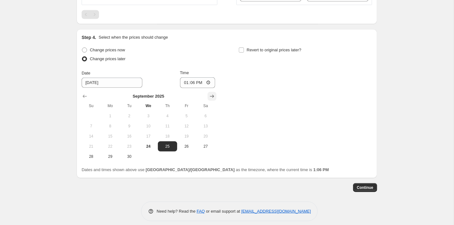
click at [210, 98] on icon "Show next month, October 2025" at bounding box center [212, 96] width 6 height 6
click at [153, 111] on button "1" at bounding box center [148, 116] width 19 height 10
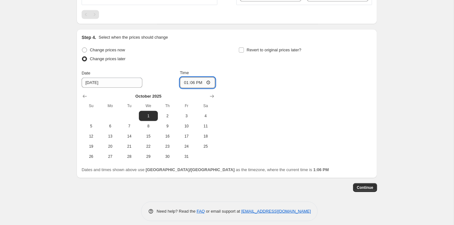
click at [193, 84] on input "13:06" at bounding box center [197, 82] width 35 height 11
click at [246, 46] on label "Revert to original prices later?" at bounding box center [270, 50] width 63 height 9
click at [244, 47] on input "Revert to original prices later?" at bounding box center [241, 49] width 5 height 5
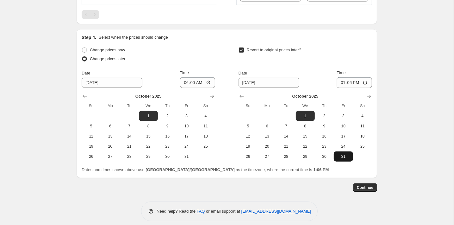
click at [341, 152] on button "31" at bounding box center [343, 156] width 19 height 10
click at [349, 84] on input "13:06" at bounding box center [354, 82] width 35 height 11
click at [365, 187] on span "Continue" at bounding box center [365, 187] width 16 height 5
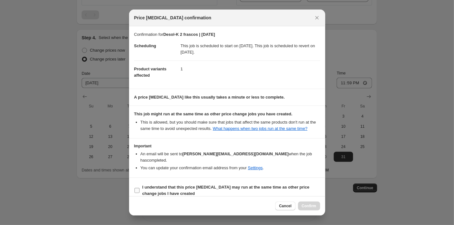
click at [192, 189] on b "I understand that this price [MEDICAL_DATA] may run at the same time as other p…" at bounding box center [225, 190] width 167 height 11
click at [140, 189] on input "I understand that this price [MEDICAL_DATA] may run at the same time as other p…" at bounding box center [137, 190] width 5 height 5
click at [312, 202] on button "Confirm" at bounding box center [309, 205] width 22 height 9
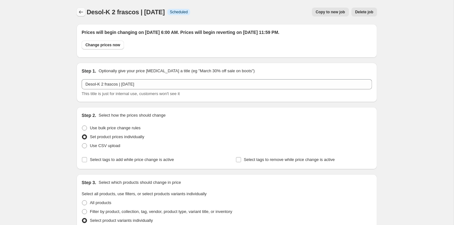
click at [81, 11] on icon "Price change jobs" at bounding box center [81, 12] width 6 height 6
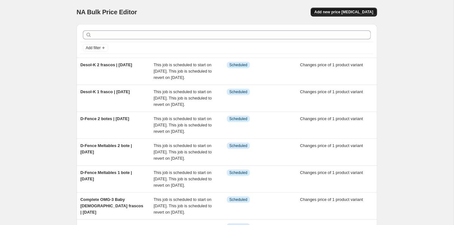
click at [351, 14] on button "Add new price [MEDICAL_DATA]" at bounding box center [344, 12] width 66 height 9
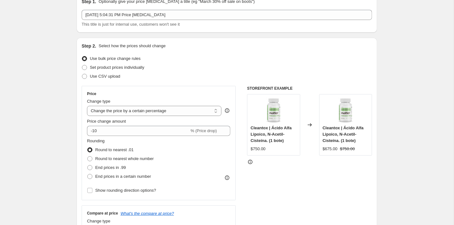
scroll to position [31, 0]
click at [121, 68] on span "Set product prices individually" at bounding box center [117, 67] width 54 height 5
click at [82, 65] on input "Set product prices individually" at bounding box center [82, 65] width 0 height 0
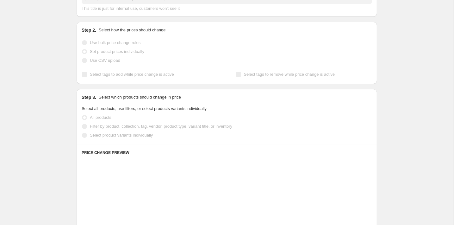
scroll to position [73, 0]
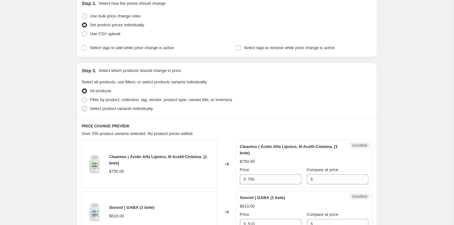
click at [114, 109] on span "Select product variants individually" at bounding box center [121, 108] width 63 height 5
click at [82, 106] on input "Select product variants individually" at bounding box center [82, 106] width 0 height 0
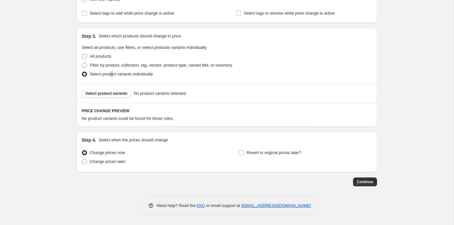
scroll to position [108, 0]
click at [111, 91] on span "Select product variants" at bounding box center [106, 93] width 42 height 5
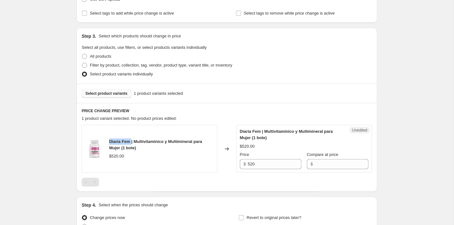
drag, startPoint x: 132, startPoint y: 141, endPoint x: 110, endPoint y: 141, distance: 22.5
click at [110, 141] on span "Diaria Fem | Multivitamínico y Multimineral para Mujer (1 bote)" at bounding box center [155, 144] width 93 height 11
copy span "Diaria Fem"
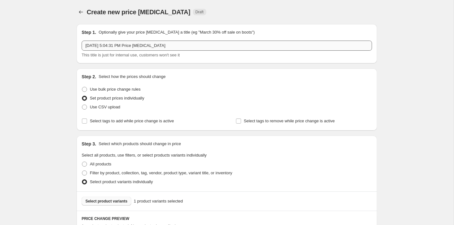
scroll to position [0, 0]
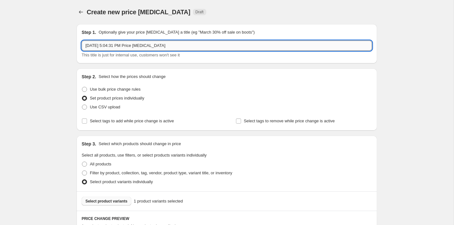
drag, startPoint x: 182, startPoint y: 47, endPoint x: 82, endPoint y: 48, distance: 100.3
click at [82, 48] on input "[DATE] 5:04:31 PM Price [MEDICAL_DATA]" at bounding box center [227, 46] width 291 height 10
drag, startPoint x: 86, startPoint y: 47, endPoint x: 206, endPoint y: 48, distance: 120.6
click at [206, 48] on input "[DATE] 5:04:31 PM Price [MEDICAL_DATA]" at bounding box center [227, 46] width 291 height 10
paste input "Diaria Fem"
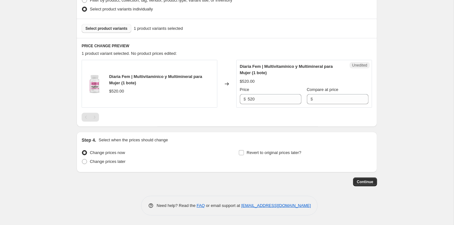
scroll to position [172, 0]
click at [317, 102] on input "Compare at price" at bounding box center [342, 99] width 54 height 10
drag, startPoint x: 269, startPoint y: 98, endPoint x: 227, endPoint y: 99, distance: 41.5
click at [227, 99] on div "Diaria Fem | Multivitamínico y Multimineral para Mujer (1 bote) $520.00 Changed…" at bounding box center [227, 84] width 291 height 48
click at [123, 160] on span "Change prices later" at bounding box center [108, 161] width 36 height 5
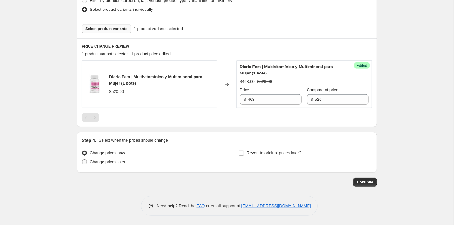
click at [82, 160] on input "Change prices later" at bounding box center [82, 159] width 0 height 0
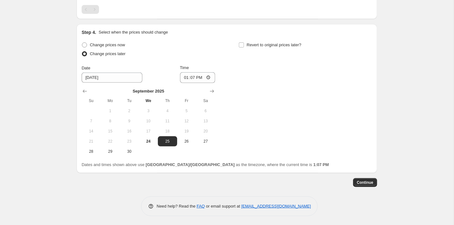
scroll to position [280, 0]
click at [210, 89] on icon "Show next month, October 2025" at bounding box center [212, 91] width 6 height 6
click at [150, 108] on button "1" at bounding box center [148, 111] width 19 height 10
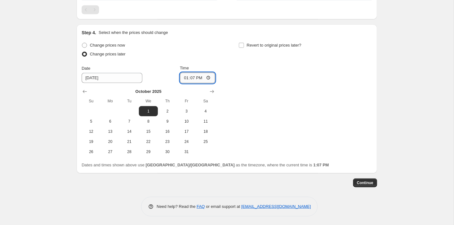
click at [193, 78] on input "13:07" at bounding box center [197, 77] width 35 height 11
click at [246, 45] on label "Revert to original prices later?" at bounding box center [270, 45] width 63 height 9
click at [244, 45] on input "Revert to original prices later?" at bounding box center [241, 45] width 5 height 5
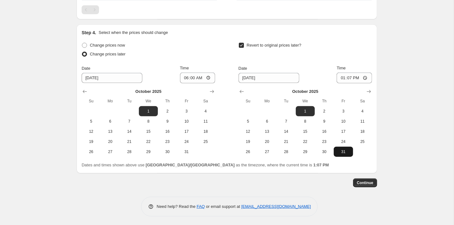
click at [348, 149] on span "31" at bounding box center [343, 151] width 14 height 5
click at [346, 73] on input "13:07" at bounding box center [354, 77] width 35 height 11
click at [368, 179] on button "Continue" at bounding box center [365, 182] width 24 height 9
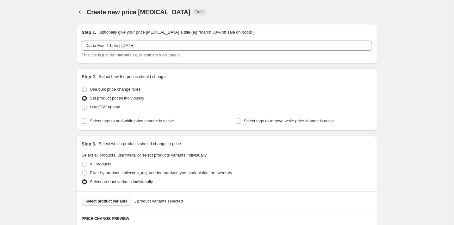
scroll to position [279, 0]
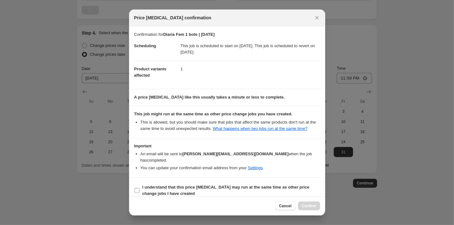
click at [221, 186] on b "I understand that this price [MEDICAL_DATA] may run at the same time as other p…" at bounding box center [225, 190] width 167 height 11
click at [140, 188] on input "I understand that this price [MEDICAL_DATA] may run at the same time as other p…" at bounding box center [137, 190] width 5 height 5
click at [309, 206] on span "Confirm" at bounding box center [309, 205] width 15 height 5
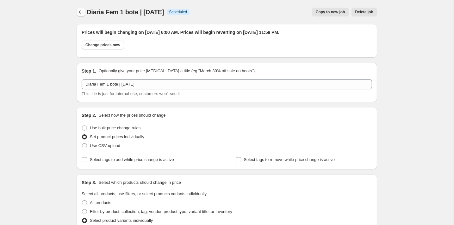
click at [79, 11] on icon "Price change jobs" at bounding box center [81, 12] width 6 height 6
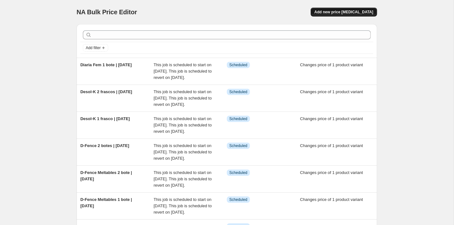
click at [326, 13] on span "Add new price [MEDICAL_DATA]" at bounding box center [344, 11] width 59 height 5
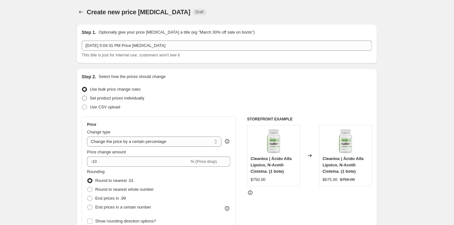
click at [86, 98] on span at bounding box center [84, 98] width 5 height 5
click at [82, 96] on input "Set product prices individually" at bounding box center [82, 96] width 0 height 0
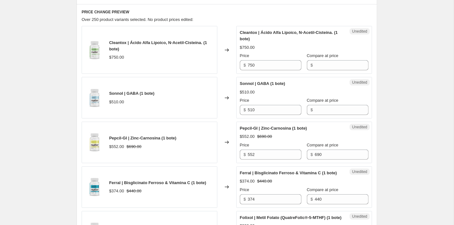
scroll to position [36, 0]
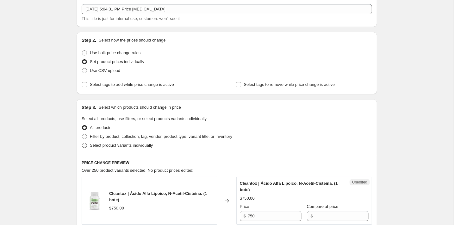
click at [121, 144] on span "Select product variants individually" at bounding box center [121, 145] width 63 height 5
click at [82, 143] on input "Select product variants individually" at bounding box center [82, 143] width 0 height 0
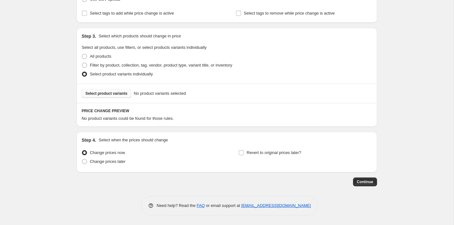
scroll to position [108, 0]
click at [100, 96] on span "Select product variants" at bounding box center [106, 93] width 42 height 5
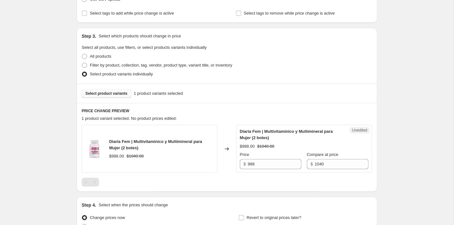
scroll to position [123, 0]
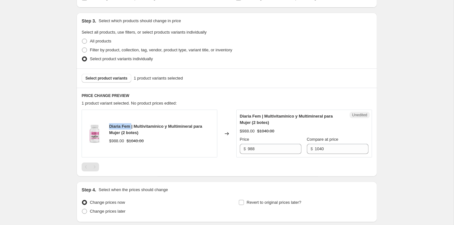
drag, startPoint x: 133, startPoint y: 126, endPoint x: 106, endPoint y: 124, distance: 26.6
click at [106, 124] on div "Diaria Fem | Multivitamínico y Multimineral para Mujer (2 botes) $988.00 $1040.…" at bounding box center [150, 134] width 136 height 48
copy span "Diaria Fem"
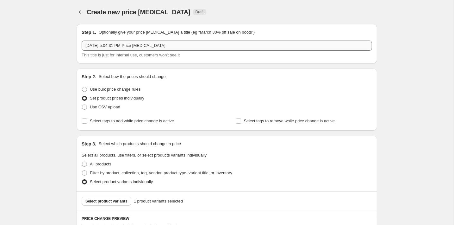
scroll to position [0, 0]
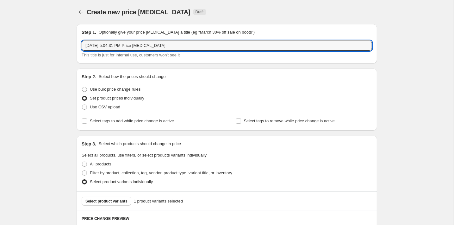
drag, startPoint x: 170, startPoint y: 47, endPoint x: 79, endPoint y: 45, distance: 90.9
click at [79, 45] on div "Step 1. Optionally give your price [MEDICAL_DATA] a title (eg "March 30% off sa…" at bounding box center [227, 43] width 301 height 39
paste input "Diaria Fem"
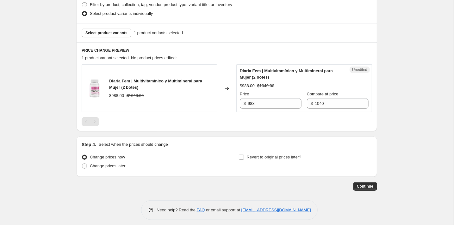
scroll to position [167, 0]
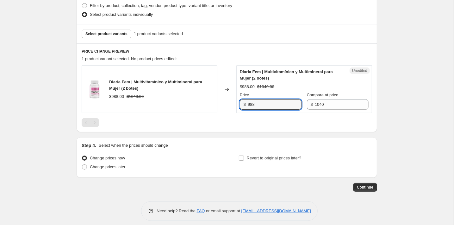
drag, startPoint x: 262, startPoint y: 103, endPoint x: 241, endPoint y: 101, distance: 21.3
click at [241, 102] on div "$ 988" at bounding box center [271, 104] width 62 height 10
click at [104, 168] on span "Change prices later" at bounding box center [108, 166] width 36 height 5
click at [82, 165] on input "Change prices later" at bounding box center [82, 164] width 0 height 0
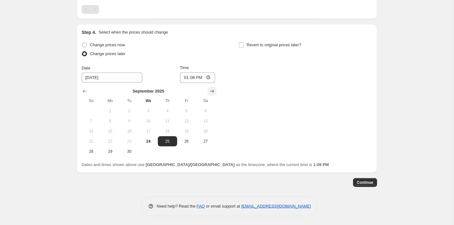
scroll to position [280, 0]
click at [211, 92] on icon "Show next month, October 2025" at bounding box center [212, 91] width 6 height 6
click at [141, 114] on button "1" at bounding box center [148, 111] width 19 height 10
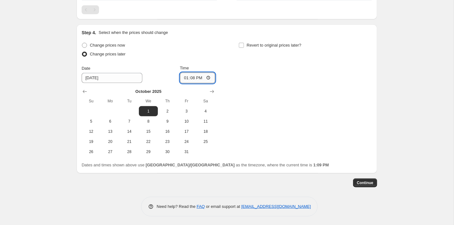
click at [192, 75] on input "13:08" at bounding box center [197, 77] width 35 height 11
click at [266, 41] on label "Revert to original prices later?" at bounding box center [270, 45] width 63 height 9
click at [244, 43] on input "Revert to original prices later?" at bounding box center [241, 45] width 5 height 5
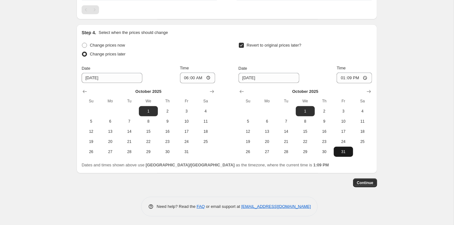
click at [342, 154] on button "31" at bounding box center [343, 152] width 19 height 10
click at [349, 78] on input "13:09" at bounding box center [354, 77] width 35 height 11
click at [359, 78] on input "23:09" at bounding box center [354, 77] width 35 height 11
click at [370, 181] on span "Continue" at bounding box center [365, 182] width 16 height 5
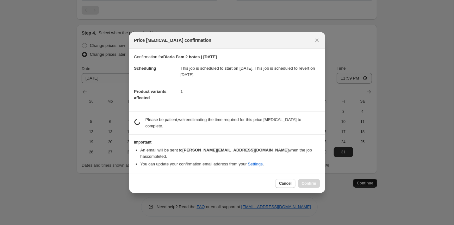
scroll to position [0, 0]
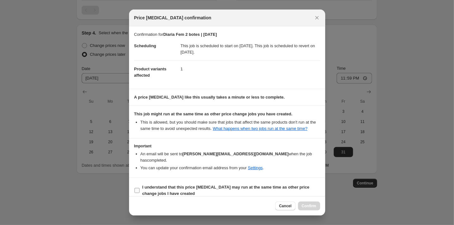
click at [275, 187] on b "I understand that this price [MEDICAL_DATA] may run at the same time as other p…" at bounding box center [225, 190] width 167 height 11
click at [140, 188] on input "I understand that this price [MEDICAL_DATA] may run at the same time as other p…" at bounding box center [137, 190] width 5 height 5
click at [305, 206] on span "Confirm" at bounding box center [309, 205] width 15 height 5
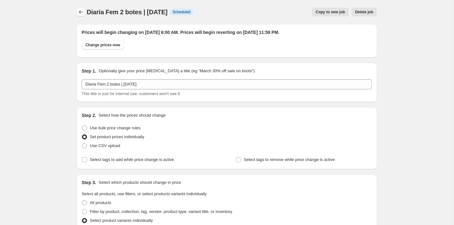
click at [79, 12] on icon "Price change jobs" at bounding box center [81, 11] width 4 height 3
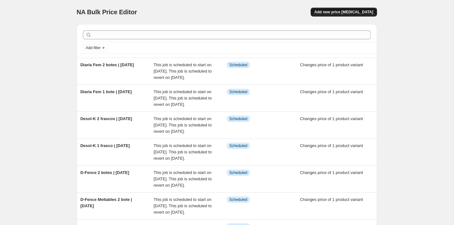
click at [343, 13] on span "Add new price [MEDICAL_DATA]" at bounding box center [344, 11] width 59 height 5
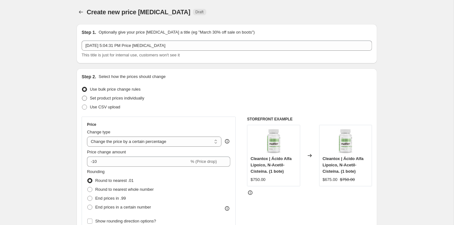
click at [120, 98] on span "Set product prices individually" at bounding box center [117, 98] width 54 height 5
click at [82, 96] on input "Set product prices individually" at bounding box center [82, 96] width 0 height 0
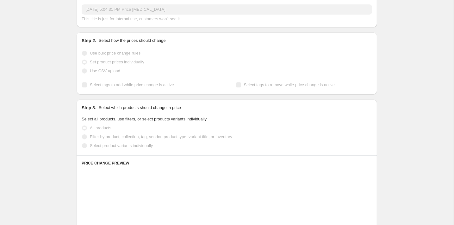
scroll to position [40, 0]
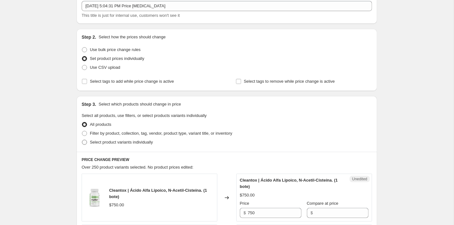
click at [121, 141] on span "Select product variants individually" at bounding box center [121, 142] width 63 height 5
click at [82, 140] on input "Select product variants individually" at bounding box center [82, 140] width 0 height 0
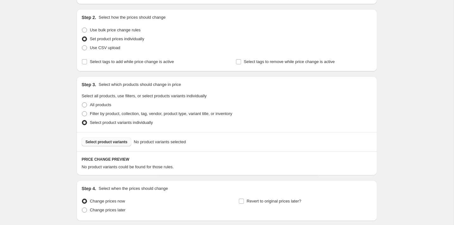
scroll to position [60, 0]
click at [117, 141] on span "Select product variants" at bounding box center [106, 141] width 42 height 5
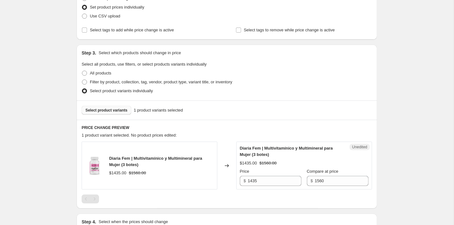
scroll to position [108, 0]
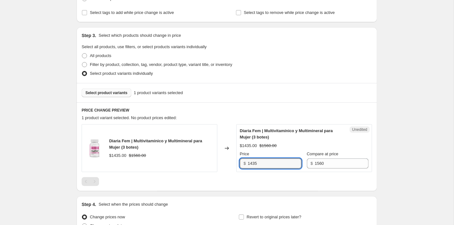
drag, startPoint x: 265, startPoint y: 160, endPoint x: 233, endPoint y: 160, distance: 32.0
click at [233, 160] on div "Diaria Fem | Multivitamínico y Multimineral para Mujer (3 botes) $1435.00 $1560…" at bounding box center [227, 148] width 291 height 48
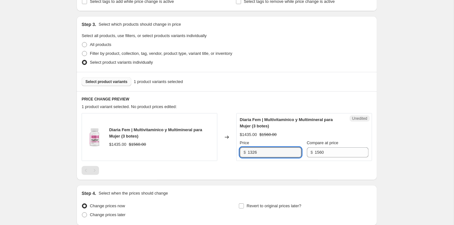
scroll to position [123, 0]
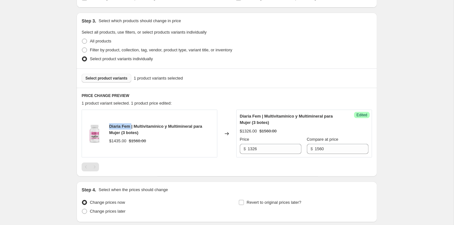
drag, startPoint x: 132, startPoint y: 124, endPoint x: 107, endPoint y: 124, distance: 25.3
click at [107, 124] on div "Diaria Fem | Multivitamínico y Multimineral para Mujer (3 botes) $1435.00 $1560…" at bounding box center [150, 134] width 136 height 48
copy span "Diaria Fem"
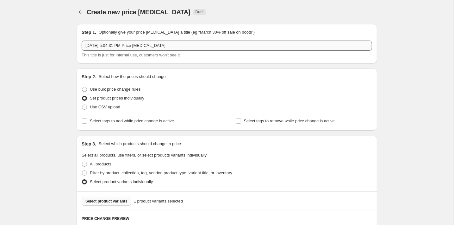
scroll to position [0, 0]
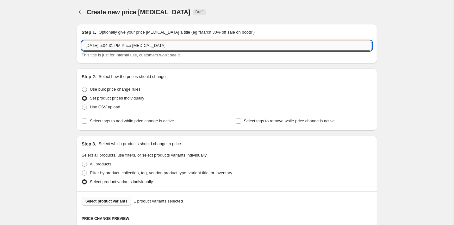
drag, startPoint x: 178, startPoint y: 46, endPoint x: 85, endPoint y: 45, distance: 93.7
click at [85, 45] on input "[DATE] 5:04:31 PM Price [MEDICAL_DATA]" at bounding box center [227, 46] width 291 height 10
paste input "Diaria Fem"
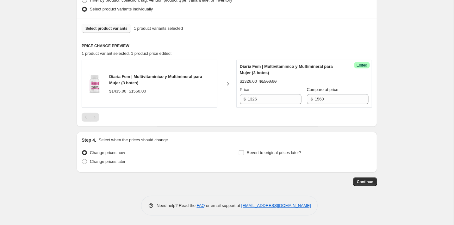
scroll to position [172, 0]
click at [120, 162] on span "Change prices later" at bounding box center [108, 161] width 36 height 5
click at [82, 160] on input "Change prices later" at bounding box center [82, 159] width 0 height 0
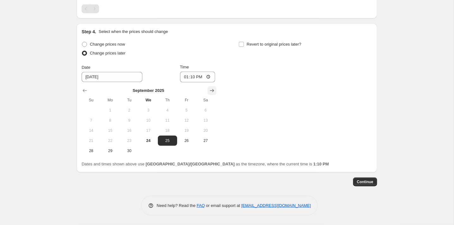
scroll to position [280, 0]
click at [212, 90] on icon "Show next month, October 2025" at bounding box center [212, 91] width 6 height 6
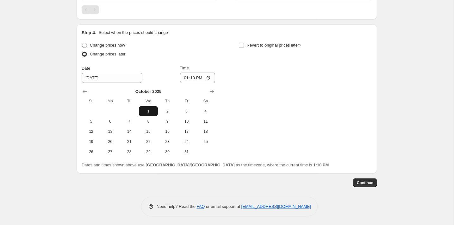
click at [150, 111] on span "1" at bounding box center [148, 111] width 14 height 5
click at [195, 77] on input "13:10" at bounding box center [197, 77] width 35 height 11
click at [263, 49] on div "Revert to original prices later?" at bounding box center [306, 50] width 134 height 19
click at [243, 46] on input "Revert to original prices later?" at bounding box center [241, 45] width 5 height 5
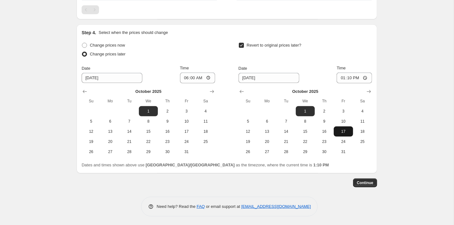
drag, startPoint x: 341, startPoint y: 150, endPoint x: 341, endPoint y: 126, distance: 24.1
click at [341, 151] on span "31" at bounding box center [343, 151] width 14 height 5
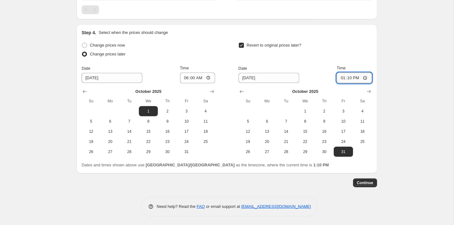
click at [349, 75] on input "13:10" at bounding box center [354, 77] width 35 height 11
click at [359, 75] on input "23:10" at bounding box center [354, 77] width 35 height 11
click at [357, 182] on span "Continue" at bounding box center [365, 182] width 16 height 5
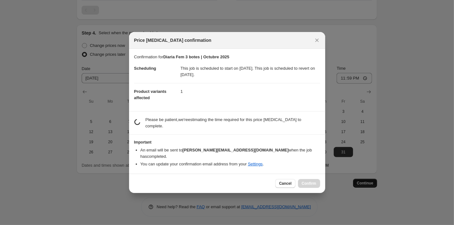
scroll to position [0, 0]
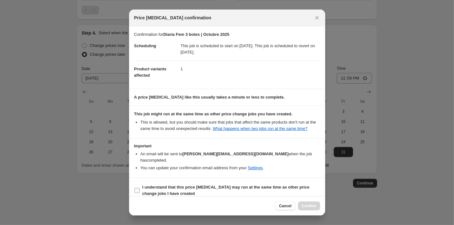
click at [187, 188] on b "I understand that this price [MEDICAL_DATA] may run at the same time as other p…" at bounding box center [225, 190] width 167 height 11
click at [140, 188] on input "I understand that this price [MEDICAL_DATA] may run at the same time as other p…" at bounding box center [137, 190] width 5 height 5
click at [309, 203] on button "Confirm" at bounding box center [309, 205] width 22 height 9
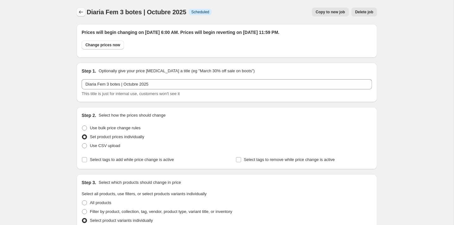
click at [79, 11] on icon "Price change jobs" at bounding box center [81, 12] width 6 height 6
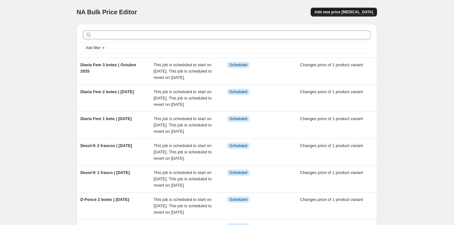
click at [343, 11] on span "Add new price [MEDICAL_DATA]" at bounding box center [344, 11] width 59 height 5
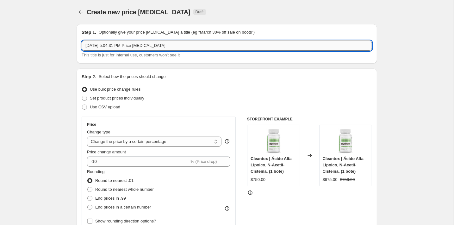
drag, startPoint x: 183, startPoint y: 43, endPoint x: 105, endPoint y: 46, distance: 77.9
click at [105, 47] on input "[DATE] 5:04:31 PM Price [MEDICAL_DATA]" at bounding box center [227, 46] width 291 height 10
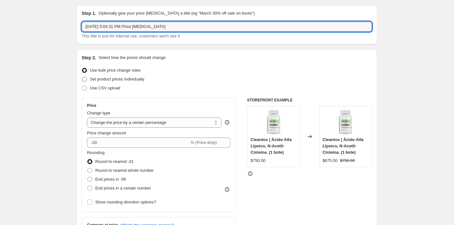
click at [102, 77] on span "Set product prices individually" at bounding box center [117, 79] width 54 height 5
click at [82, 77] on input "Set product prices individually" at bounding box center [82, 77] width 0 height 0
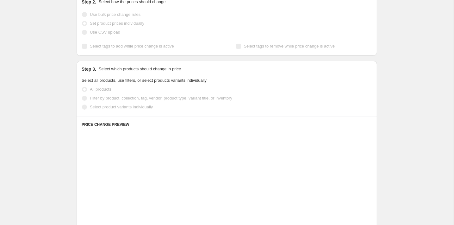
scroll to position [117, 0]
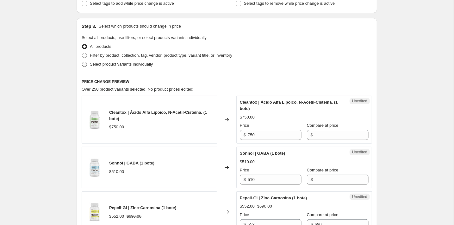
click at [96, 60] on label "Select product variants individually" at bounding box center [117, 64] width 71 height 9
click at [82, 62] on input "Select product variants individually" at bounding box center [82, 62] width 0 height 0
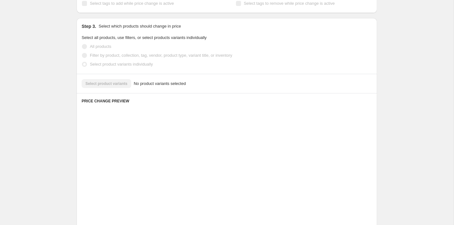
scroll to position [108, 0]
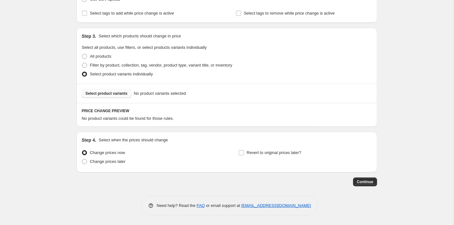
click at [115, 93] on span "Select product variants" at bounding box center [106, 93] width 42 height 5
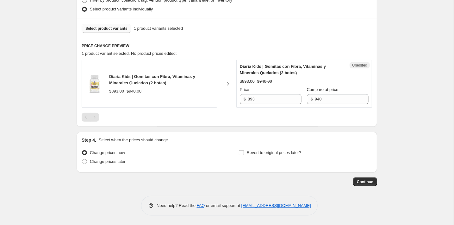
scroll to position [172, 0]
click at [261, 97] on input "893" at bounding box center [275, 99] width 54 height 10
click at [101, 31] on button "Select product variants" at bounding box center [107, 28] width 50 height 9
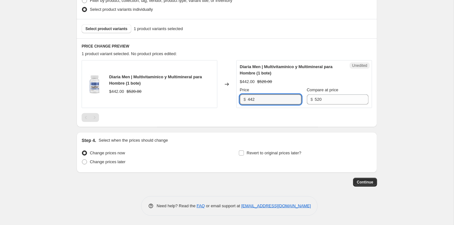
drag, startPoint x: 279, startPoint y: 98, endPoint x: 231, endPoint y: 98, distance: 47.5
click at [231, 98] on div "Diaria Men | Multivitamínico y Multimineral para Hombre (1 bote) $442.00 $520.0…" at bounding box center [227, 84] width 291 height 48
click at [326, 101] on input "520" at bounding box center [342, 99] width 54 height 10
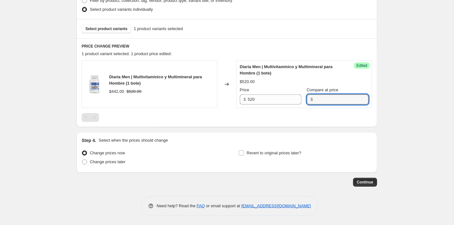
click at [310, 84] on div "$520.00" at bounding box center [304, 81] width 129 height 6
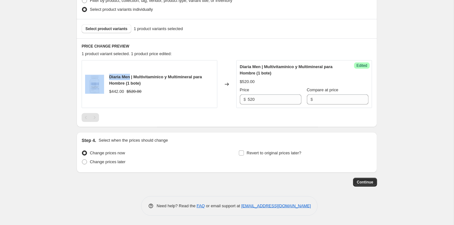
drag, startPoint x: 132, startPoint y: 75, endPoint x: 101, endPoint y: 75, distance: 30.7
click at [101, 75] on div "Diaria Men | Multivitamínico y Multimineral para Hombre (1 bote) $442.00 $520.00" at bounding box center [150, 84] width 136 height 48
click at [116, 74] on div "Diaria Men | Multivitamínico y Multimineral para Hombre (1 bote)" at bounding box center [161, 80] width 105 height 13
drag, startPoint x: 131, startPoint y: 75, endPoint x: 115, endPoint y: 75, distance: 16.1
click at [116, 75] on span "Diaria Men | Multivitamínico y Multimineral para Hombre (1 bote)" at bounding box center [155, 79] width 93 height 11
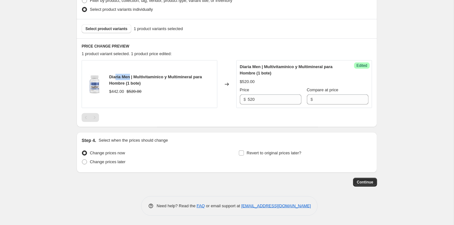
click at [115, 75] on span "Diaria Men | Multivitamínico y Multimineral para Hombre (1 bote)" at bounding box center [155, 79] width 93 height 11
drag, startPoint x: 110, startPoint y: 76, endPoint x: 131, endPoint y: 77, distance: 21.5
click at [131, 77] on span "Diaria Men | Multivitamínico y Multimineral para Hombre (1 bote)" at bounding box center [155, 79] width 93 height 11
copy span "Diaria Men"
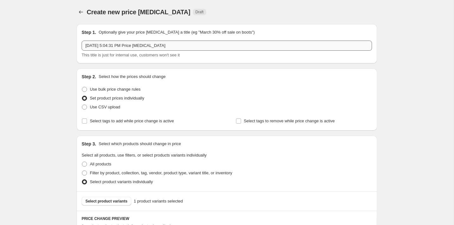
scroll to position [0, 0]
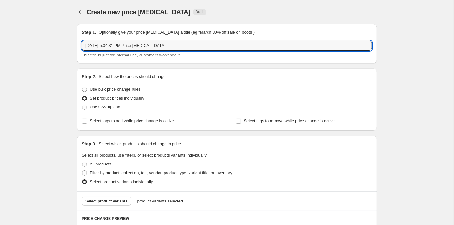
drag, startPoint x: 178, startPoint y: 42, endPoint x: 77, endPoint y: 45, distance: 100.7
click at [77, 45] on div "Step 1. Optionally give your price [MEDICAL_DATA] a title (eg "March 30% off sa…" at bounding box center [227, 43] width 301 height 39
paste input "Diaria Men"
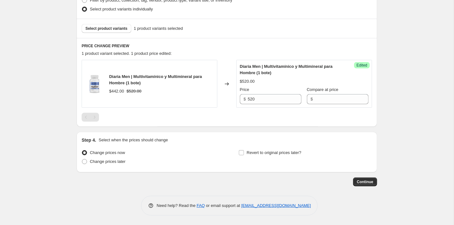
scroll to position [172, 0]
click at [123, 161] on span "Change prices later" at bounding box center [108, 161] width 36 height 5
click at [82, 160] on input "Change prices later" at bounding box center [82, 159] width 0 height 0
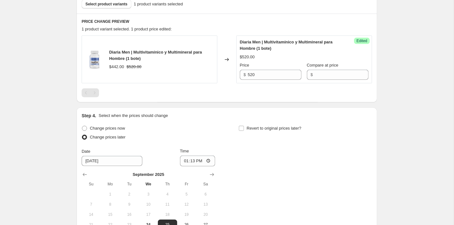
scroll to position [228, 0]
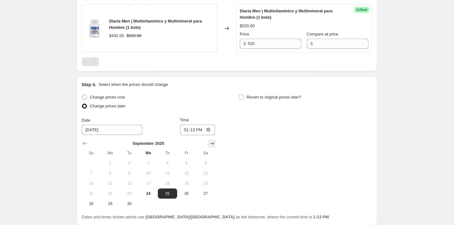
click at [216, 143] on button "Show next month, October 2025" at bounding box center [212, 143] width 9 height 9
click at [149, 167] on button "1" at bounding box center [148, 163] width 19 height 10
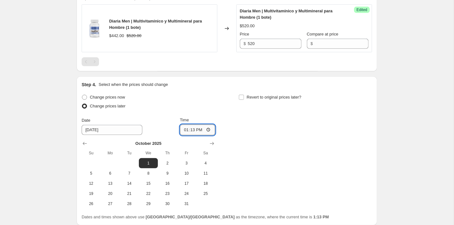
click at [191, 132] on input "13:13" at bounding box center [197, 129] width 35 height 11
click at [260, 100] on span "Revert to original prices later?" at bounding box center [274, 97] width 55 height 6
click at [244, 100] on input "Revert to original prices later?" at bounding box center [241, 97] width 5 height 5
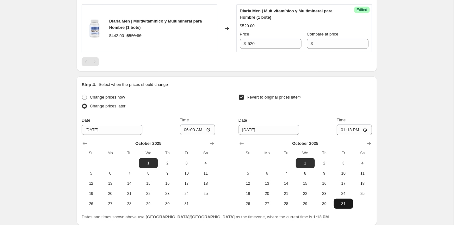
click at [341, 198] on button "31" at bounding box center [343, 203] width 19 height 10
click at [349, 130] on input "13:13" at bounding box center [354, 129] width 35 height 11
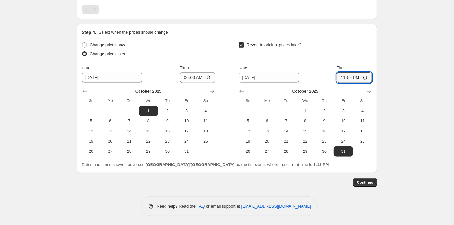
scroll to position [280, 0]
click at [370, 180] on span "Continue" at bounding box center [365, 182] width 16 height 5
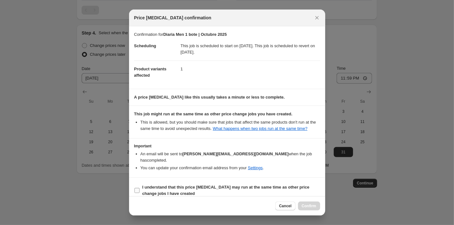
click at [257, 185] on b "I understand that this price [MEDICAL_DATA] may run at the same time as other p…" at bounding box center [225, 190] width 167 height 11
click at [140, 188] on input "I understand that this price [MEDICAL_DATA] may run at the same time as other p…" at bounding box center [137, 190] width 5 height 5
click at [311, 204] on button "Confirm" at bounding box center [309, 205] width 22 height 9
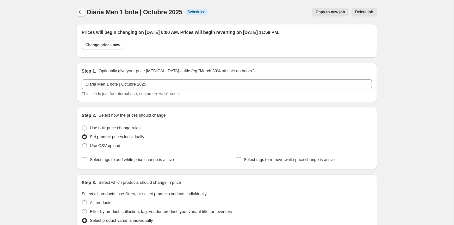
click at [83, 15] on button "Price change jobs" at bounding box center [81, 12] width 9 height 9
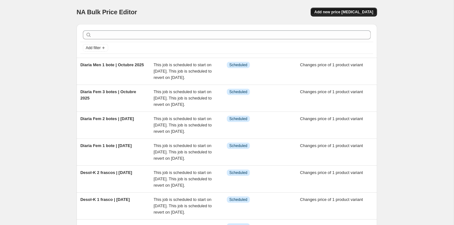
click at [366, 11] on span "Add new price [MEDICAL_DATA]" at bounding box center [344, 11] width 59 height 5
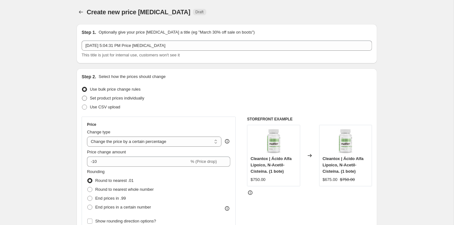
click at [108, 97] on span "Set product prices individually" at bounding box center [117, 98] width 54 height 5
click at [82, 96] on input "Set product prices individually" at bounding box center [82, 96] width 0 height 0
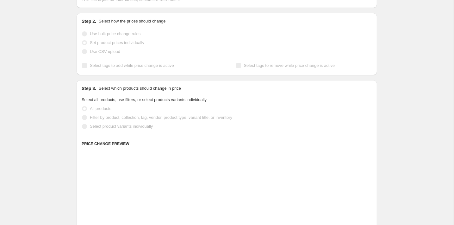
scroll to position [63, 0]
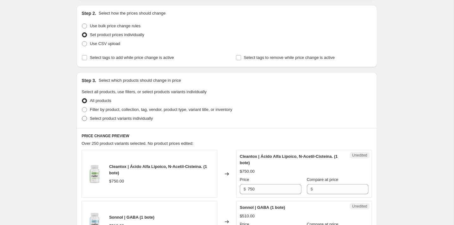
click at [113, 121] on span "Select product variants individually" at bounding box center [121, 118] width 63 height 5
click at [82, 116] on input "Select product variants individually" at bounding box center [82, 116] width 0 height 0
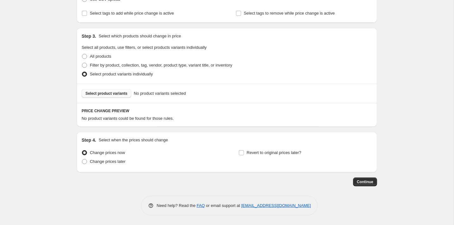
scroll to position [108, 0]
click at [96, 90] on button "Select product variants" at bounding box center [107, 93] width 50 height 9
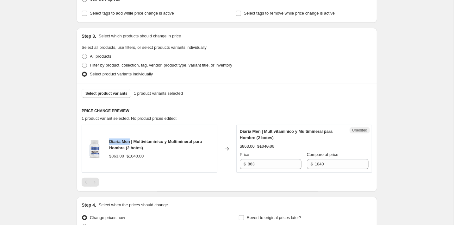
drag, startPoint x: 132, startPoint y: 141, endPoint x: 105, endPoint y: 141, distance: 26.6
click at [105, 141] on div "Diaria Men | Multivitamínico y Multimineral para Hombre (2 botes) $863.00 $1040…" at bounding box center [150, 149] width 136 height 48
copy span "Diaria Men"
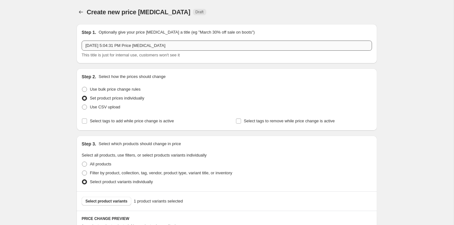
scroll to position [0, 0]
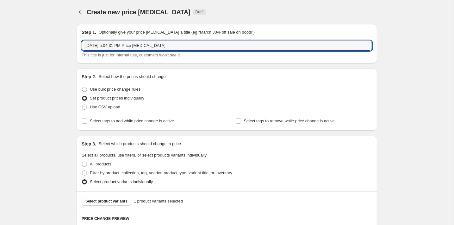
drag, startPoint x: 189, startPoint y: 43, endPoint x: 75, endPoint y: 41, distance: 113.6
click at [75, 42] on div "Step 1. Optionally give your price [MEDICAL_DATA] a title (eg "March 30% off sa…" at bounding box center [225, 189] width 306 height 340
paste input "Diaria Men"
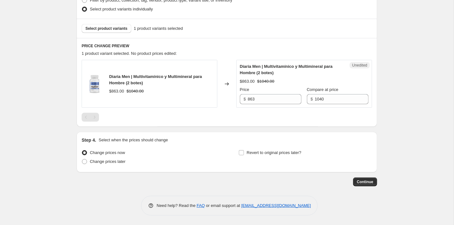
scroll to position [172, 0]
click at [268, 97] on input "863" at bounding box center [275, 99] width 54 height 10
click at [114, 163] on span "Change prices later" at bounding box center [108, 161] width 36 height 5
click at [82, 160] on input "Change prices later" at bounding box center [82, 159] width 0 height 0
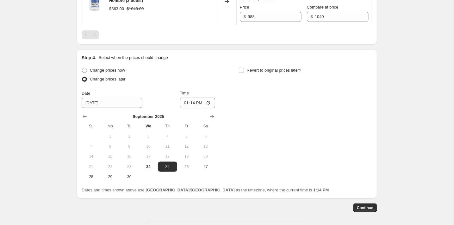
scroll to position [257, 0]
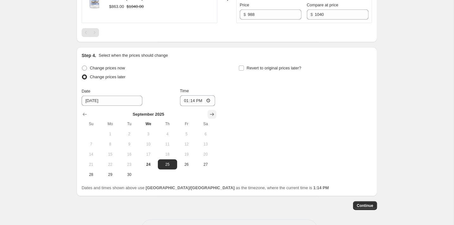
click at [211, 115] on icon "Show next month, October 2025" at bounding box center [212, 114] width 6 height 6
click at [148, 132] on span "1" at bounding box center [148, 133] width 14 height 5
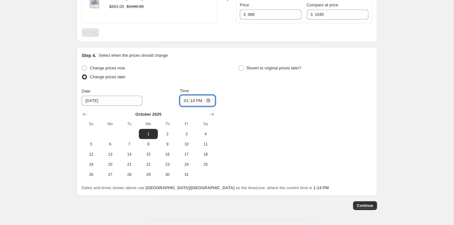
click at [192, 98] on input "13:14" at bounding box center [197, 100] width 35 height 11
click at [242, 68] on input "Revert to original prices later?" at bounding box center [241, 68] width 5 height 5
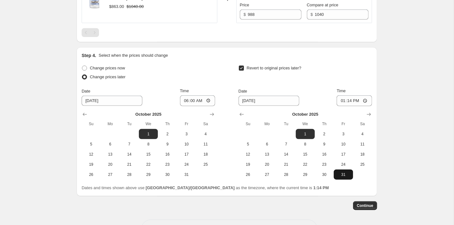
click at [342, 176] on button "31" at bounding box center [343, 174] width 19 height 10
click at [349, 103] on input "13:14" at bounding box center [354, 100] width 35 height 11
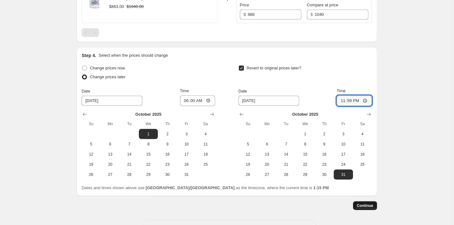
click at [364, 208] on button "Continue" at bounding box center [365, 205] width 24 height 9
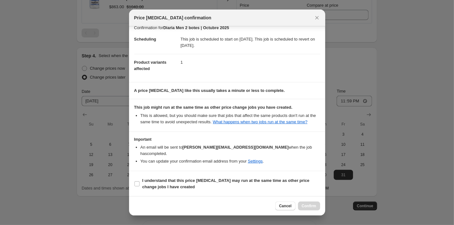
scroll to position [5, 0]
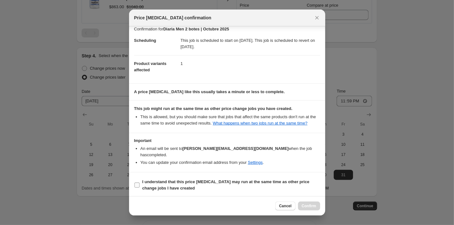
click at [145, 183] on span "I understand that this price [MEDICAL_DATA] may run at the same time as other p…" at bounding box center [231, 185] width 178 height 13
click at [140, 183] on input "I understand that this price [MEDICAL_DATA] may run at the same time as other p…" at bounding box center [137, 184] width 5 height 5
click at [308, 204] on span "Confirm" at bounding box center [309, 205] width 15 height 5
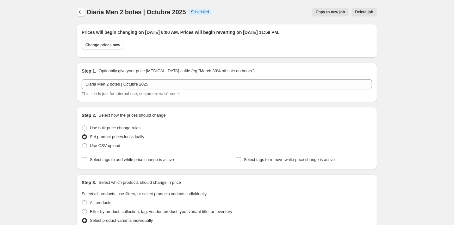
click at [82, 9] on button "Price change jobs" at bounding box center [81, 12] width 9 height 9
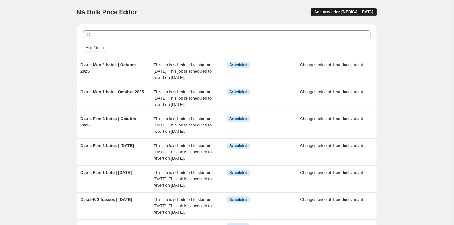
click at [338, 8] on button "Add new price [MEDICAL_DATA]" at bounding box center [344, 12] width 66 height 9
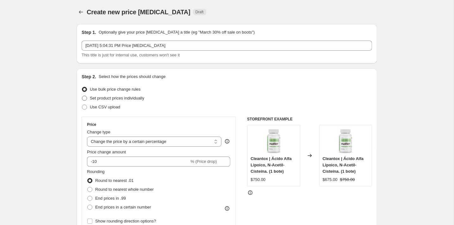
click at [116, 97] on span "Set product prices individually" at bounding box center [117, 98] width 54 height 5
click at [82, 96] on input "Set product prices individually" at bounding box center [82, 96] width 0 height 0
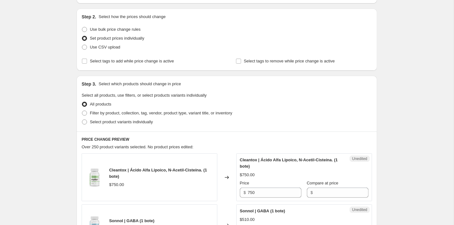
scroll to position [125, 0]
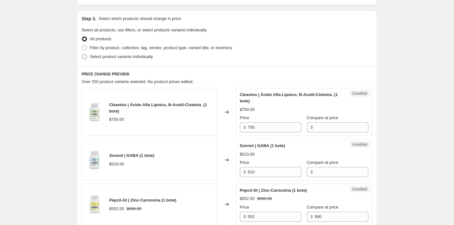
click at [102, 56] on span "Select product variants individually" at bounding box center [121, 56] width 63 height 5
click at [82, 54] on input "Select product variants individually" at bounding box center [82, 54] width 0 height 0
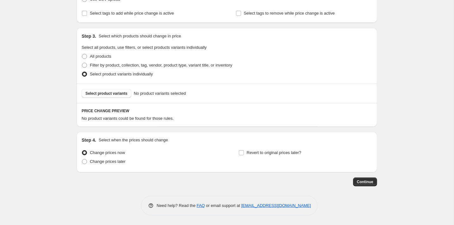
scroll to position [108, 0]
click at [119, 92] on span "Select product variants" at bounding box center [106, 93] width 42 height 5
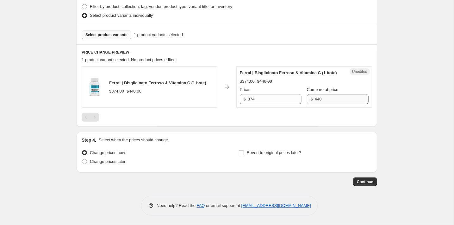
scroll to position [166, 0]
click at [330, 99] on input "440" at bounding box center [342, 99] width 54 height 10
click at [276, 97] on input "374" at bounding box center [275, 99] width 54 height 10
drag, startPoint x: 121, startPoint y: 82, endPoint x: 99, endPoint y: 82, distance: 22.5
click at [99, 82] on div "Ferral | Bisglicinato Ferroso & Vitamina C (1 bote) $374.00 $440.00" at bounding box center [150, 86] width 136 height 41
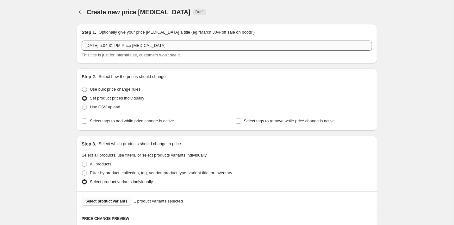
scroll to position [0, 0]
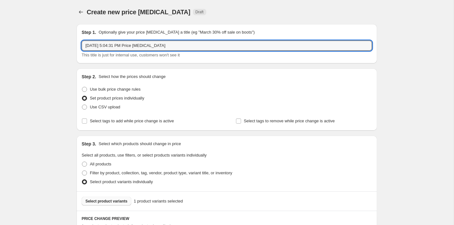
drag, startPoint x: 184, startPoint y: 45, endPoint x: 73, endPoint y: 45, distance: 111.4
click at [73, 45] on div "Step 1. Optionally give your price [MEDICAL_DATA] a title (eg "March 30% off sa…" at bounding box center [225, 185] width 306 height 333
paste input "Ferral"
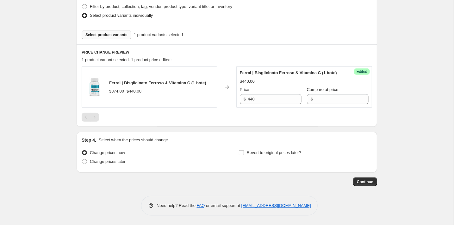
scroll to position [166, 0]
click at [126, 163] on span "Change prices later" at bounding box center [108, 161] width 36 height 5
click at [82, 160] on input "Change prices later" at bounding box center [82, 159] width 0 height 0
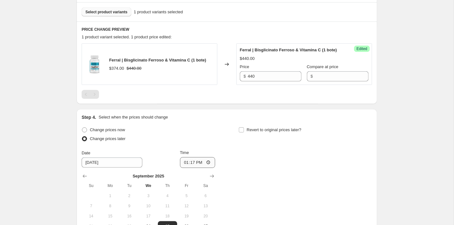
scroll to position [216, 0]
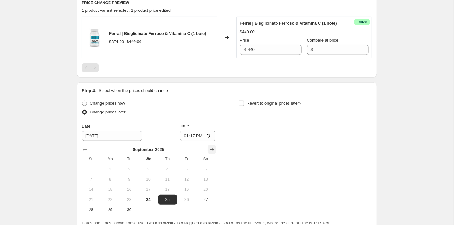
click at [210, 148] on icon "Show next month, October 2025" at bounding box center [212, 149] width 6 height 6
click at [148, 168] on span "1" at bounding box center [148, 168] width 14 height 5
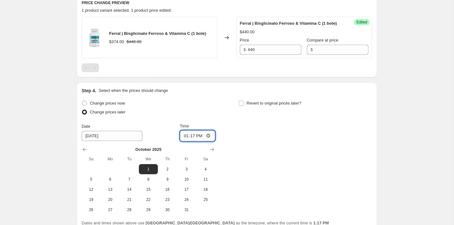
click at [193, 132] on input "13:17" at bounding box center [197, 135] width 35 height 11
click at [248, 102] on span "Revert to original prices later?" at bounding box center [274, 103] width 55 height 5
click at [244, 102] on input "Revert to original prices later?" at bounding box center [241, 103] width 5 height 5
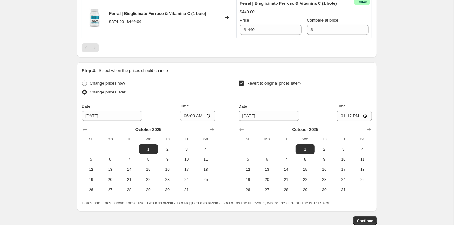
scroll to position [243, 0]
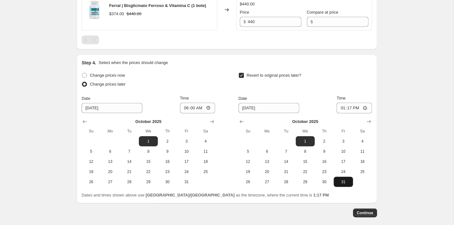
click at [344, 179] on span "31" at bounding box center [343, 181] width 14 height 5
click at [349, 110] on input "13:17" at bounding box center [354, 108] width 35 height 11
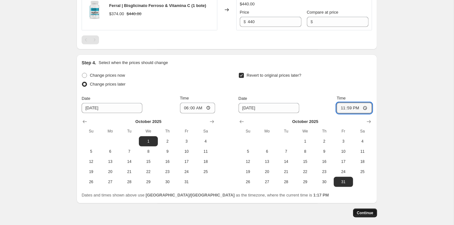
click at [374, 209] on button "Continue" at bounding box center [365, 212] width 24 height 9
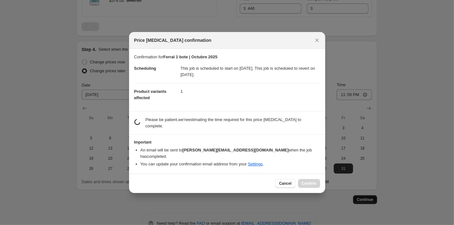
scroll to position [243, 0]
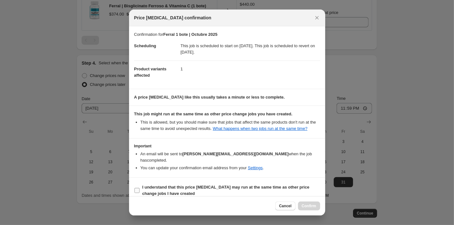
click at [201, 184] on span "I understand that this price [MEDICAL_DATA] may run at the same time as other p…" at bounding box center [231, 190] width 178 height 13
click at [140, 188] on input "I understand that this price [MEDICAL_DATA] may run at the same time as other p…" at bounding box center [137, 190] width 5 height 5
click at [303, 207] on span "Confirm" at bounding box center [309, 205] width 15 height 5
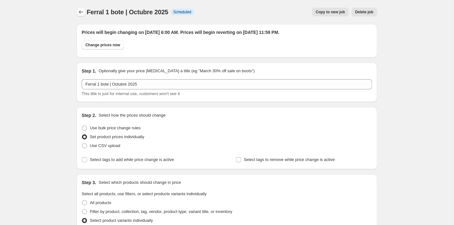
click at [80, 16] on button "Price change jobs" at bounding box center [81, 12] width 9 height 9
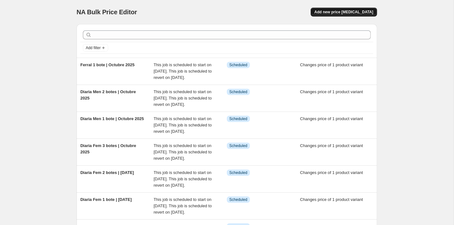
click at [327, 11] on span "Add new price [MEDICAL_DATA]" at bounding box center [344, 11] width 59 height 5
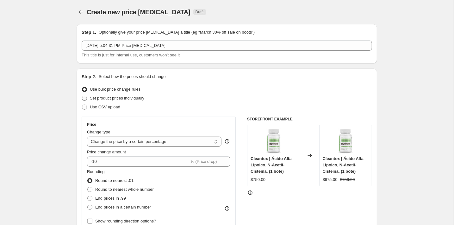
click at [124, 97] on span "Set product prices individually" at bounding box center [117, 98] width 54 height 5
click at [82, 96] on input "Set product prices individually" at bounding box center [82, 96] width 0 height 0
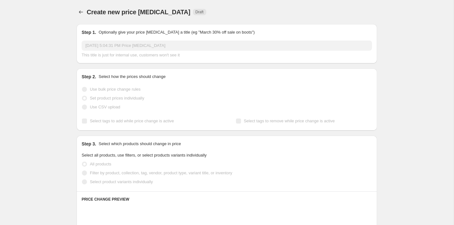
scroll to position [60, 0]
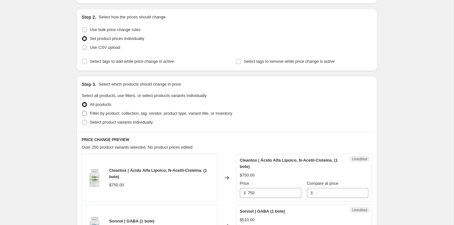
click at [137, 115] on span "Filter by product, collection, tag, vendor, product type, variant title, or inv…" at bounding box center [161, 113] width 142 height 5
click at [82, 111] on input "Filter by product, collection, tag, vendor, product type, variant title, or inv…" at bounding box center [82, 111] width 0 height 0
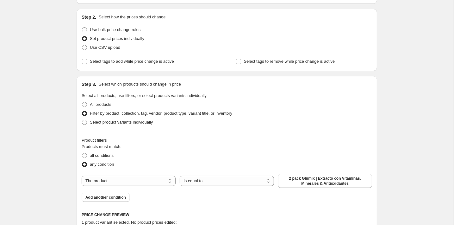
scroll to position [151, 0]
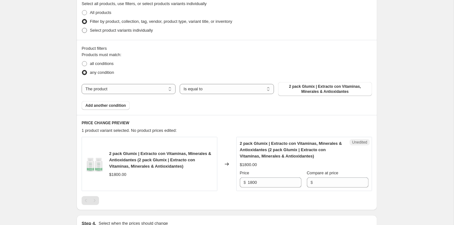
click at [107, 26] on label "Select product variants individually" at bounding box center [117, 30] width 71 height 9
click at [82, 28] on input "Select product variants individually" at bounding box center [82, 28] width 0 height 0
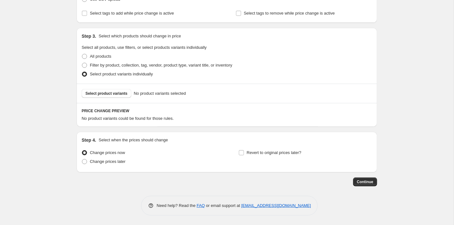
scroll to position [108, 0]
click at [119, 96] on button "Select product variants" at bounding box center [107, 93] width 50 height 9
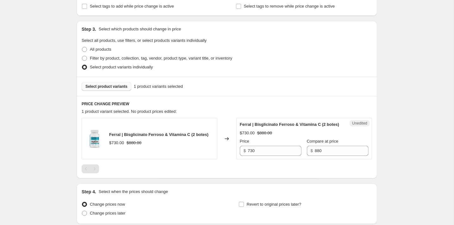
scroll to position [117, 0]
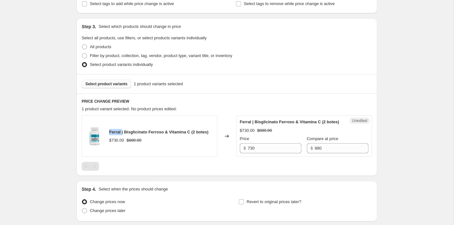
drag, startPoint x: 122, startPoint y: 134, endPoint x: 107, endPoint y: 134, distance: 14.9
click at [107, 134] on div "Ferral | Bisglicinato Ferroso & Vitamina C (2 botes) $730.00 $880.00" at bounding box center [150, 135] width 136 height 41
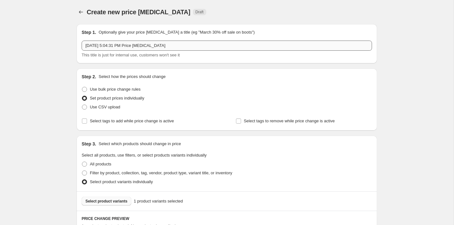
scroll to position [0, 0]
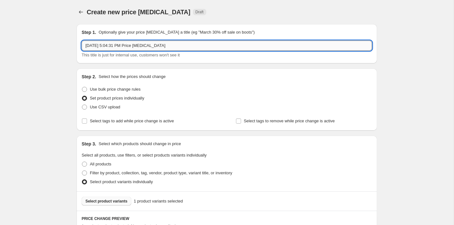
drag, startPoint x: 175, startPoint y: 48, endPoint x: 82, endPoint y: 46, distance: 93.7
click at [82, 46] on input "[DATE] 5:04:31 PM Price [MEDICAL_DATA]" at bounding box center [227, 46] width 291 height 10
paste input "Ferral"
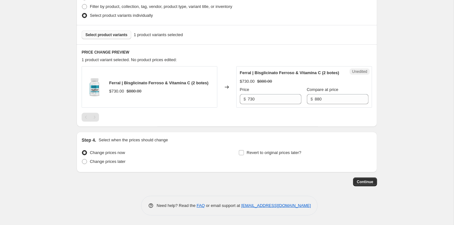
scroll to position [172, 0]
drag, startPoint x: 259, startPoint y: 98, endPoint x: 234, endPoint y: 98, distance: 25.3
click at [234, 98] on div "Ferral | Bisglicinato Ferroso & Vitamina C (2 botes) $730.00 $880.00 Changed to…" at bounding box center [227, 86] width 291 height 41
click at [124, 162] on span "Change prices later" at bounding box center [108, 161] width 36 height 5
click at [82, 159] on input "Change prices later" at bounding box center [82, 159] width 0 height 0
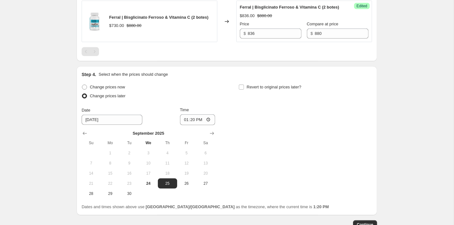
scroll to position [235, 0]
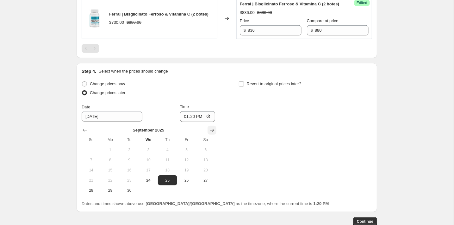
click at [212, 133] on icon "Show next month, October 2025" at bounding box center [212, 130] width 6 height 6
click at [145, 152] on span "1" at bounding box center [148, 149] width 14 height 5
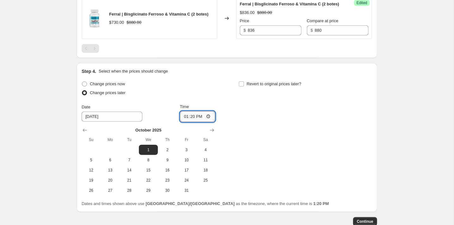
click at [192, 122] on input "13:20" at bounding box center [197, 116] width 35 height 11
click at [243, 86] on input "Revert to original prices later?" at bounding box center [241, 83] width 5 height 5
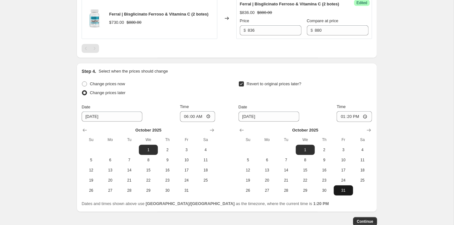
click at [348, 195] on button "31" at bounding box center [343, 190] width 19 height 10
click at [348, 122] on input "13:20" at bounding box center [354, 116] width 35 height 11
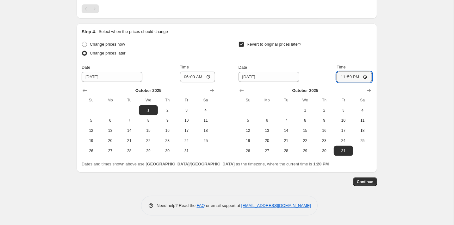
scroll to position [280, 0]
click at [357, 184] on button "Continue" at bounding box center [365, 181] width 24 height 9
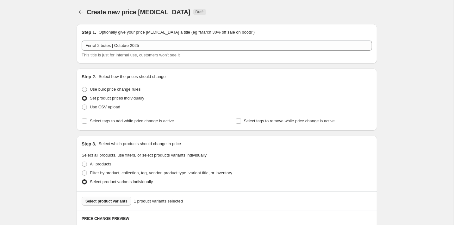
scroll to position [279, 0]
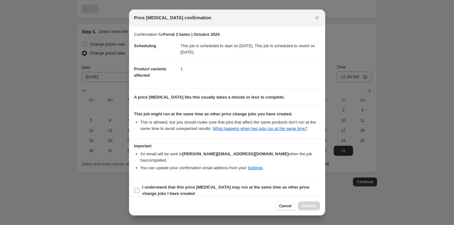
click at [235, 188] on span "I understand that this price [MEDICAL_DATA] may run at the same time as other p…" at bounding box center [231, 190] width 178 height 13
click at [140, 188] on input "I understand that this price [MEDICAL_DATA] may run at the same time as other p…" at bounding box center [137, 190] width 5 height 5
click at [302, 205] on span "Confirm" at bounding box center [309, 205] width 15 height 5
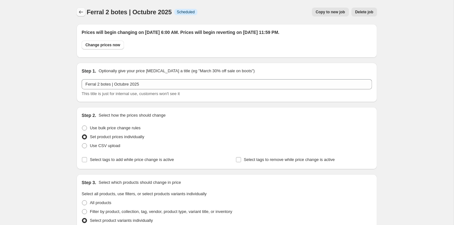
click at [81, 11] on icon "Price change jobs" at bounding box center [81, 12] width 6 height 6
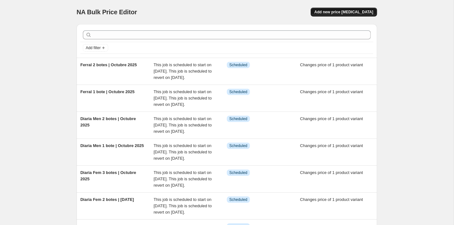
click at [339, 14] on span "Add new price [MEDICAL_DATA]" at bounding box center [344, 11] width 59 height 5
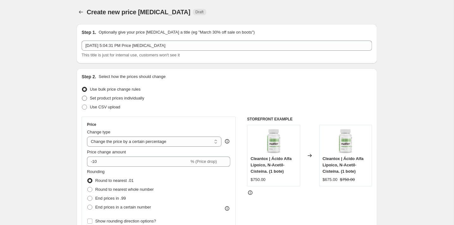
click at [127, 99] on span "Set product prices individually" at bounding box center [117, 98] width 54 height 5
click at [82, 96] on input "Set product prices individually" at bounding box center [82, 96] width 0 height 0
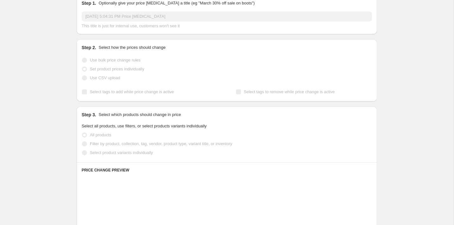
scroll to position [60, 0]
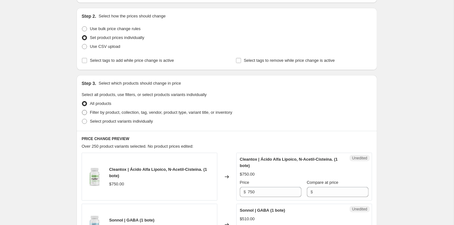
click at [127, 112] on span "Filter by product, collection, tag, vendor, product type, variant title, or inv…" at bounding box center [161, 112] width 142 height 5
click at [82, 110] on input "Filter by product, collection, tag, vendor, product type, variant title, or inv…" at bounding box center [82, 110] width 0 height 0
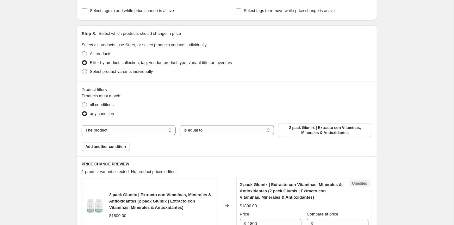
scroll to position [166, 0]
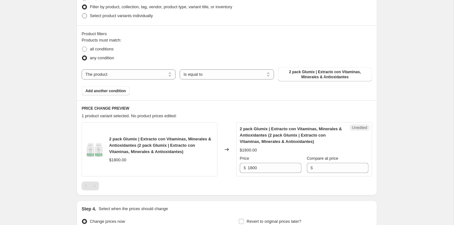
click at [99, 18] on span "Select product variants individually" at bounding box center [121, 15] width 63 height 5
click at [82, 14] on input "Select product variants individually" at bounding box center [82, 13] width 0 height 0
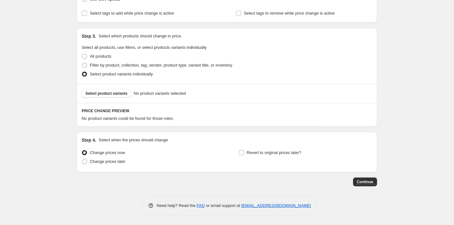
scroll to position [108, 0]
click at [121, 92] on span "Select product variants" at bounding box center [106, 93] width 42 height 5
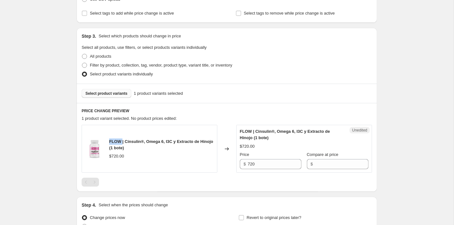
drag, startPoint x: 122, startPoint y: 139, endPoint x: 108, endPoint y: 142, distance: 14.0
click at [108, 142] on div "FLOW | Cinsulin®, Omega 6, I3C y Extracto de Hinojo (1 bote) $720.00" at bounding box center [150, 149] width 136 height 48
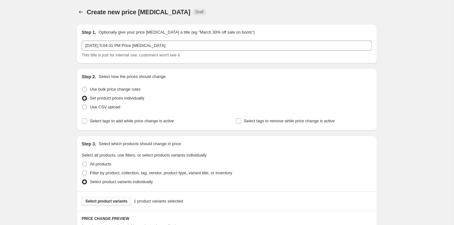
scroll to position [0, 0]
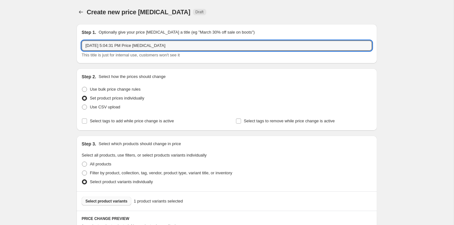
drag, startPoint x: 184, startPoint y: 47, endPoint x: 81, endPoint y: 45, distance: 103.5
click at [81, 45] on div "Step 1. Optionally give your price [MEDICAL_DATA] a title (eg "March 30% off sa…" at bounding box center [227, 43] width 301 height 39
paste input "FLOW"
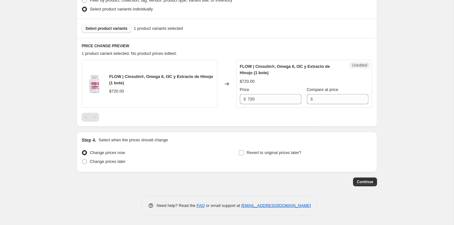
scroll to position [172, 0]
click at [326, 96] on input "Compare at price" at bounding box center [342, 99] width 54 height 10
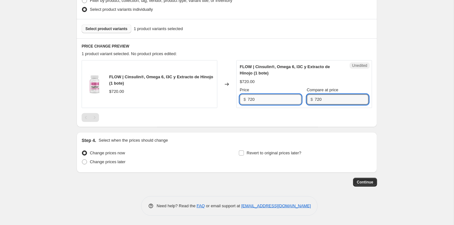
click at [272, 99] on input "720" at bounding box center [275, 99] width 54 height 10
click at [121, 161] on span "Change prices later" at bounding box center [108, 161] width 36 height 5
click at [82, 160] on input "Change prices later" at bounding box center [82, 159] width 0 height 0
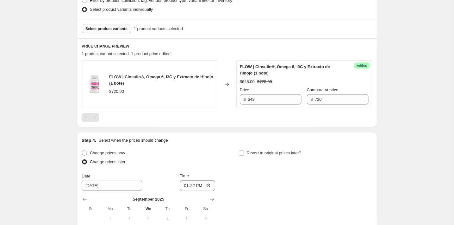
scroll to position [244, 0]
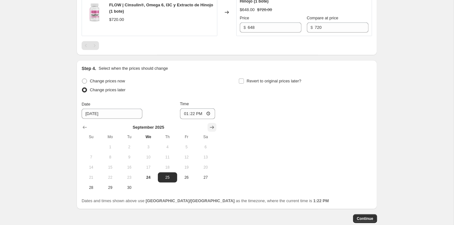
click at [209, 126] on icon "Show next month, October 2025" at bounding box center [212, 127] width 6 height 6
click at [147, 142] on button "1" at bounding box center [148, 147] width 19 height 10
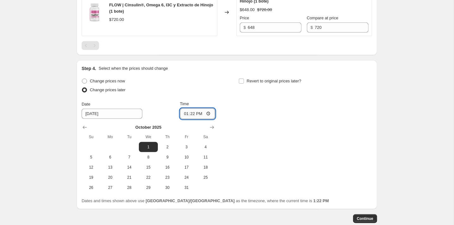
click at [195, 111] on input "13:22" at bounding box center [197, 113] width 35 height 11
click at [244, 82] on input "Revert to original prices later?" at bounding box center [241, 80] width 5 height 5
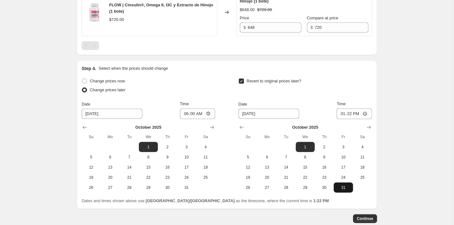
click at [343, 186] on span "31" at bounding box center [343, 187] width 14 height 5
click at [348, 112] on input "13:22" at bounding box center [354, 113] width 35 height 11
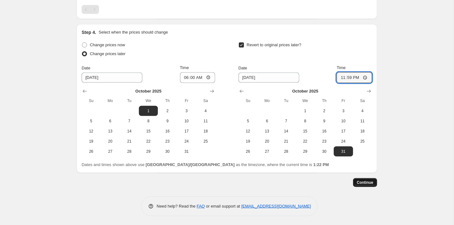
scroll to position [280, 0]
click at [366, 178] on button "Continue" at bounding box center [365, 182] width 24 height 9
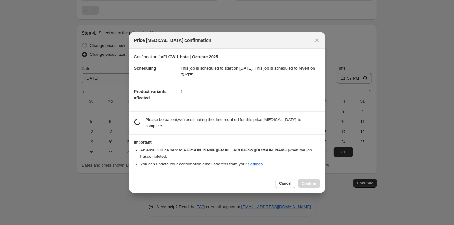
scroll to position [0, 0]
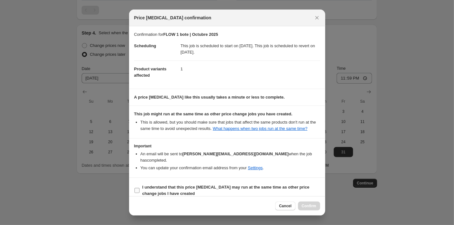
click at [178, 193] on b "I understand that this price [MEDICAL_DATA] may run at the same time as other p…" at bounding box center [225, 190] width 167 height 11
click at [140, 193] on input "I understand that this price [MEDICAL_DATA] may run at the same time as other p…" at bounding box center [137, 190] width 5 height 5
click at [309, 206] on span "Confirm" at bounding box center [309, 205] width 15 height 5
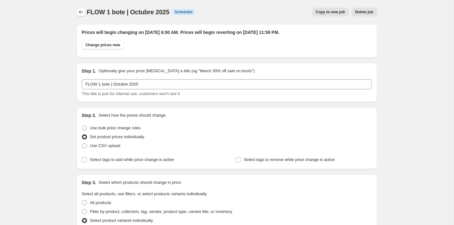
click at [77, 12] on button "Price change jobs" at bounding box center [81, 12] width 9 height 9
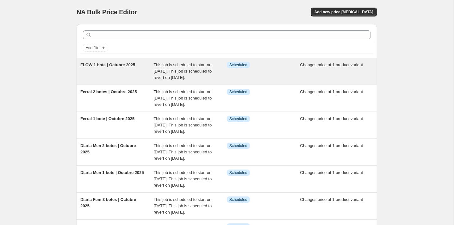
click at [174, 79] on span "This job is scheduled to start on [DATE]. This job is scheduled to revert on [D…" at bounding box center [183, 70] width 58 height 17
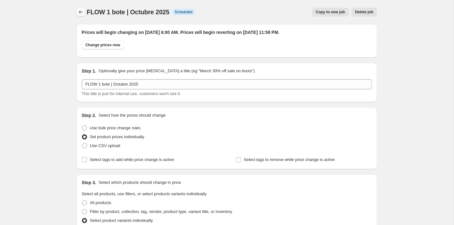
click at [80, 9] on icon "Price change jobs" at bounding box center [81, 12] width 6 height 6
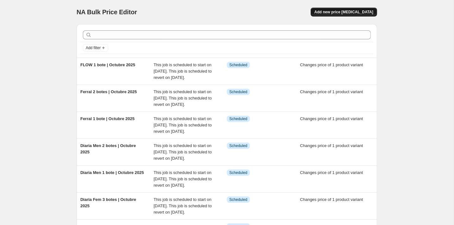
click at [331, 14] on button "Add new price [MEDICAL_DATA]" at bounding box center [344, 12] width 66 height 9
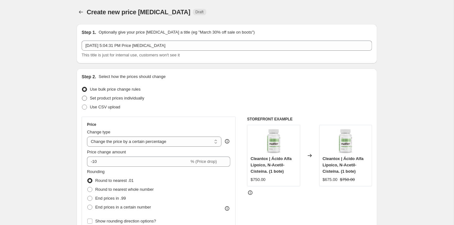
click at [116, 97] on span "Set product prices individually" at bounding box center [117, 98] width 54 height 5
click at [82, 96] on input "Set product prices individually" at bounding box center [82, 96] width 0 height 0
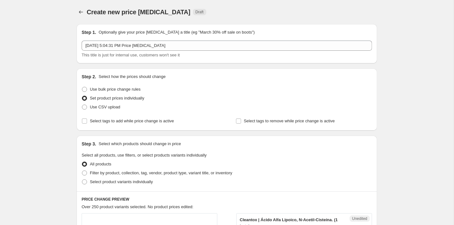
scroll to position [29, 0]
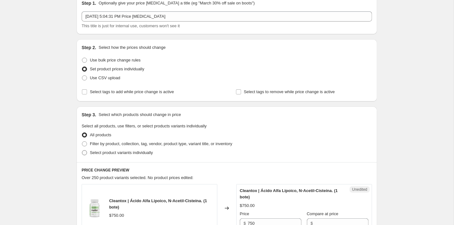
click at [100, 150] on span "Select product variants individually" at bounding box center [121, 152] width 63 height 5
click at [82, 150] on input "Select product variants individually" at bounding box center [82, 150] width 0 height 0
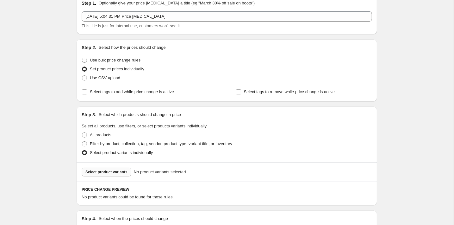
click at [115, 172] on span "Select product variants" at bounding box center [106, 171] width 42 height 5
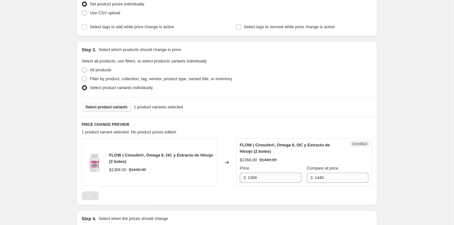
scroll to position [98, 0]
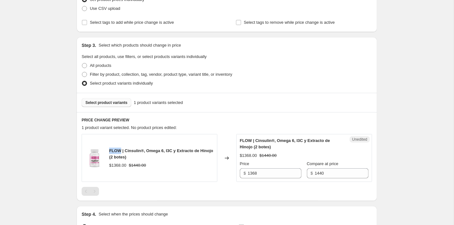
drag, startPoint x: 122, startPoint y: 148, endPoint x: 105, endPoint y: 148, distance: 16.5
click at [105, 148] on div "FLOW | Cinsulin®, Omega 6, I3C y Extracto de Hinojo (2 botes) $1368.00 $1440.00" at bounding box center [150, 158] width 136 height 48
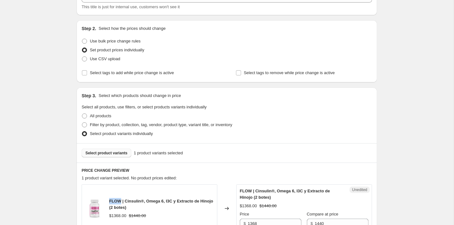
scroll to position [11, 0]
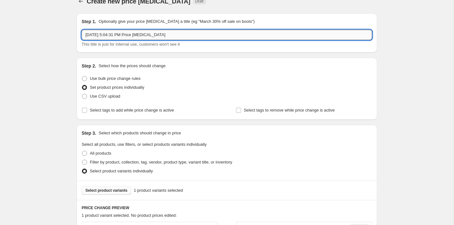
drag, startPoint x: 184, startPoint y: 34, endPoint x: 83, endPoint y: 34, distance: 101.3
click at [83, 34] on input "[DATE] 5:04:31 PM Price [MEDICAL_DATA]" at bounding box center [227, 35] width 291 height 10
paste input "FLOW"
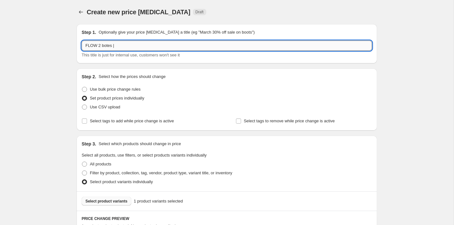
scroll to position [0, 0]
click at [148, 49] on input "FLOW 2 botes |" at bounding box center [227, 46] width 291 height 10
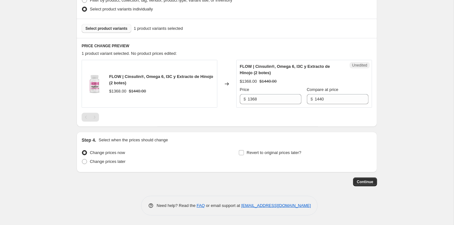
scroll to position [172, 0]
drag, startPoint x: 266, startPoint y: 101, endPoint x: 235, endPoint y: 101, distance: 31.3
click at [235, 101] on div "FLOW | Cinsulin®, Omega 6, I3C y Extracto de Hinojo (2 botes) $1368.00 $1440.00…" at bounding box center [227, 84] width 291 height 48
click at [103, 160] on span "Change prices later" at bounding box center [108, 161] width 36 height 5
click at [82, 160] on input "Change prices later" at bounding box center [82, 159] width 0 height 0
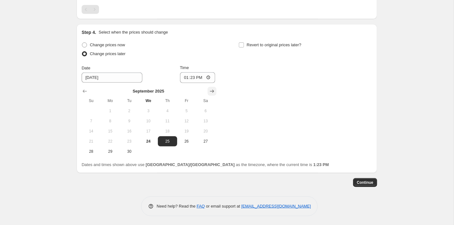
scroll to position [280, 0]
click at [214, 91] on icon "Show next month, October 2025" at bounding box center [212, 91] width 6 height 6
drag, startPoint x: 148, startPoint y: 111, endPoint x: 153, endPoint y: 107, distance: 6.5
click at [148, 111] on span "1" at bounding box center [148, 111] width 14 height 5
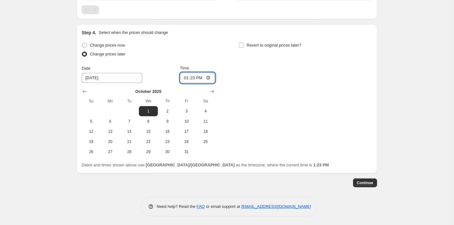
click at [194, 79] on input "13:23" at bounding box center [197, 77] width 35 height 11
click at [265, 49] on div "Revert to original prices later?" at bounding box center [306, 50] width 134 height 19
click at [263, 48] on span "Revert to original prices later?" at bounding box center [274, 45] width 55 height 6
click at [244, 48] on input "Revert to original prices later?" at bounding box center [241, 45] width 5 height 5
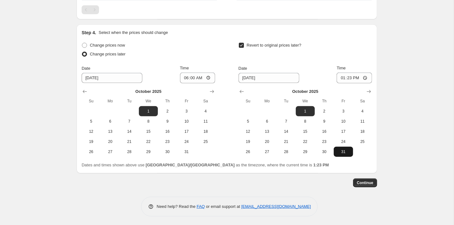
click at [340, 147] on button "31" at bounding box center [343, 152] width 19 height 10
click at [349, 78] on input "13:23" at bounding box center [354, 77] width 35 height 11
click at [360, 180] on span "Continue" at bounding box center [365, 182] width 16 height 5
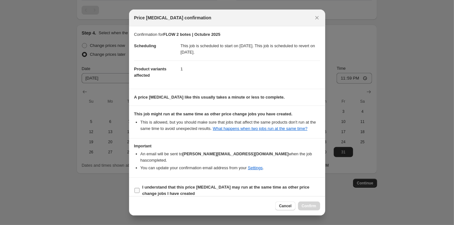
click at [218, 185] on b "I understand that this price [MEDICAL_DATA] may run at the same time as other p…" at bounding box center [225, 190] width 167 height 11
click at [140, 188] on input "I understand that this price [MEDICAL_DATA] may run at the same time as other p…" at bounding box center [137, 190] width 5 height 5
click at [304, 205] on span "Confirm" at bounding box center [309, 205] width 15 height 5
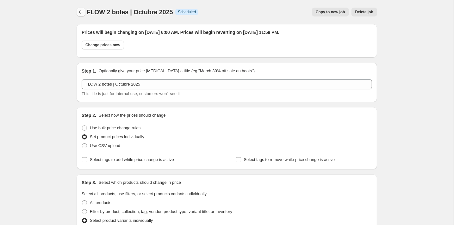
click at [81, 14] on icon "Price change jobs" at bounding box center [81, 12] width 6 height 6
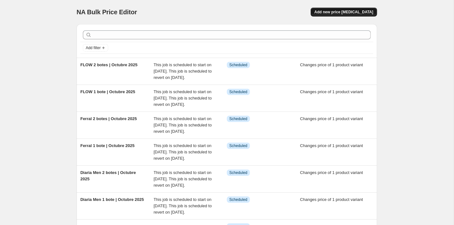
click at [350, 11] on span "Add new price [MEDICAL_DATA]" at bounding box center [344, 11] width 59 height 5
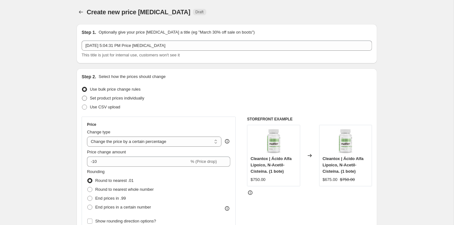
click at [131, 97] on span "Set product prices individually" at bounding box center [117, 98] width 54 height 5
click at [82, 96] on input "Set product prices individually" at bounding box center [82, 96] width 0 height 0
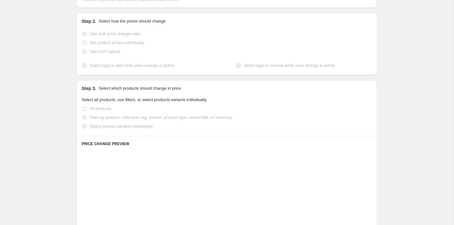
scroll to position [57, 0]
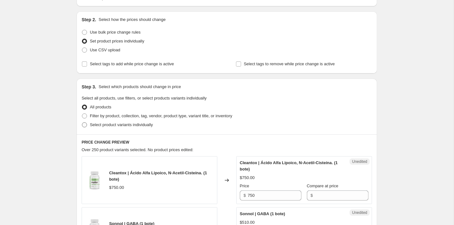
click at [139, 125] on span "Select product variants individually" at bounding box center [121, 124] width 63 height 5
click at [82, 122] on input "Select product variants individually" at bounding box center [82, 122] width 0 height 0
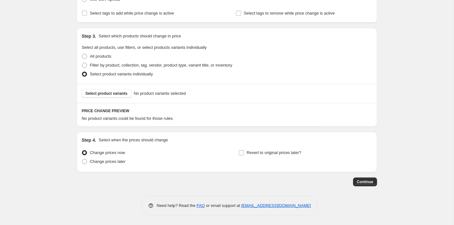
scroll to position [108, 0]
click at [122, 96] on span "Select product variants" at bounding box center [106, 93] width 42 height 5
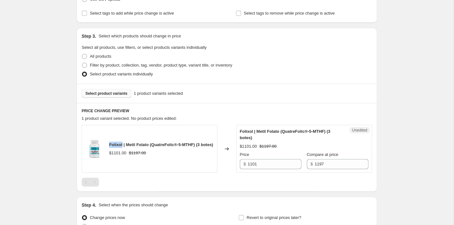
drag, startPoint x: 123, startPoint y: 141, endPoint x: 107, endPoint y: 141, distance: 15.8
click at [107, 141] on div "Folixol | Metil Folato (QuatreFolic®-5-MTHF) (3 botes) $1101.00 $1197.00" at bounding box center [150, 149] width 136 height 48
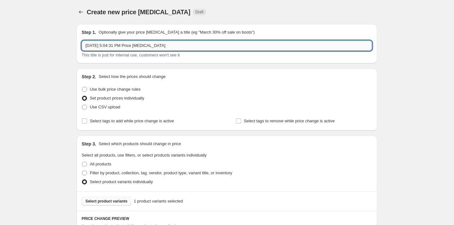
scroll to position [0, 0]
drag, startPoint x: 178, startPoint y: 47, endPoint x: 81, endPoint y: 46, distance: 96.9
click at [82, 46] on input "[DATE] 5:04:31 PM Price [MEDICAL_DATA]" at bounding box center [227, 46] width 291 height 10
paste input "Folixol"
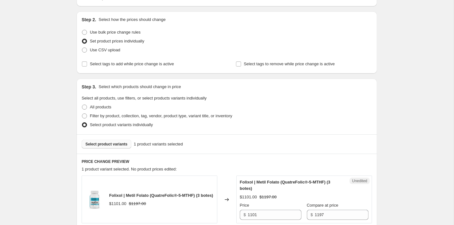
scroll to position [125, 0]
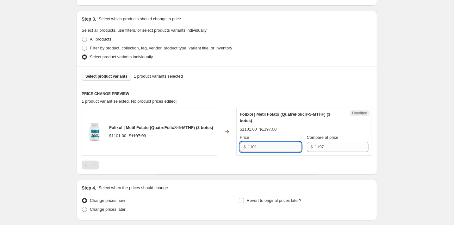
click at [286, 148] on input "1101" at bounding box center [275, 147] width 54 height 10
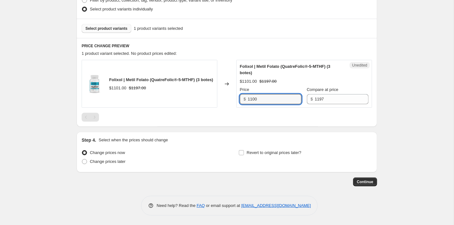
scroll to position [172, 0]
click at [107, 161] on span "Change prices later" at bounding box center [108, 161] width 36 height 5
click at [82, 160] on input "Change prices later" at bounding box center [82, 159] width 0 height 0
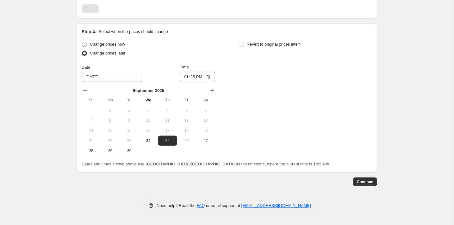
scroll to position [280, 0]
click at [211, 92] on icon "Show next month, October 2025" at bounding box center [212, 91] width 6 height 6
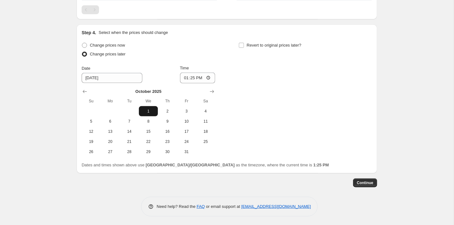
click at [153, 112] on span "1" at bounding box center [148, 111] width 14 height 5
click at [192, 80] on input "13:25" at bounding box center [197, 77] width 35 height 11
click at [251, 43] on span "Revert to original prices later?" at bounding box center [274, 45] width 55 height 5
click at [244, 43] on input "Revert to original prices later?" at bounding box center [241, 45] width 5 height 5
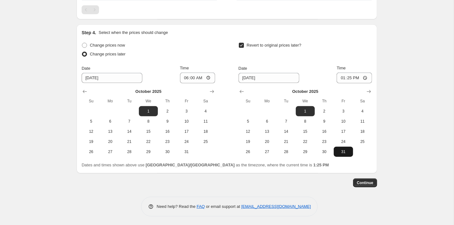
click at [350, 153] on span "31" at bounding box center [343, 151] width 14 height 5
click at [348, 76] on input "13:25" at bounding box center [354, 77] width 35 height 11
click at [360, 183] on span "Continue" at bounding box center [365, 182] width 16 height 5
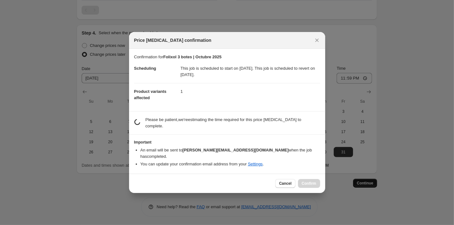
scroll to position [0, 0]
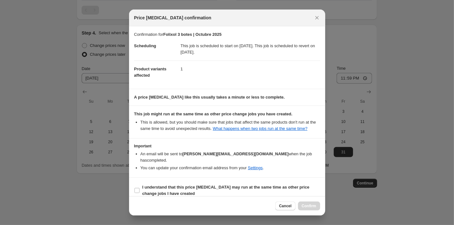
click at [235, 200] on div "Cancel Confirm" at bounding box center [227, 205] width 196 height 19
click at [211, 190] on span "I understand that this price [MEDICAL_DATA] may run at the same time as other p…" at bounding box center [231, 190] width 178 height 13
click at [140, 190] on input "I understand that this price [MEDICAL_DATA] may run at the same time as other p…" at bounding box center [137, 190] width 5 height 5
click at [311, 206] on span "Confirm" at bounding box center [309, 205] width 15 height 5
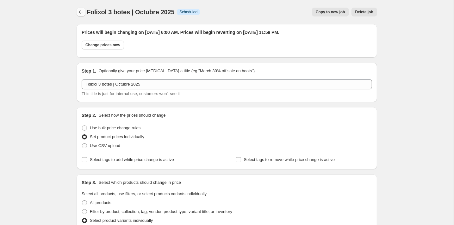
click at [79, 11] on icon "Price change jobs" at bounding box center [81, 12] width 6 height 6
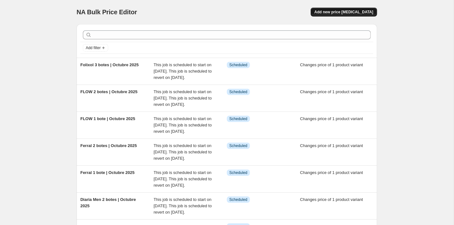
click at [362, 8] on button "Add new price [MEDICAL_DATA]" at bounding box center [344, 12] width 66 height 9
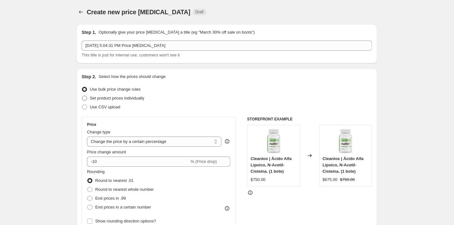
click at [120, 95] on span "Set product prices individually" at bounding box center [117, 98] width 54 height 6
click at [82, 96] on input "Set product prices individually" at bounding box center [82, 96] width 0 height 0
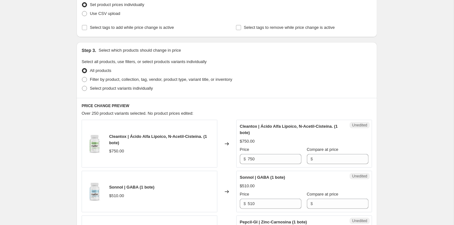
scroll to position [104, 0]
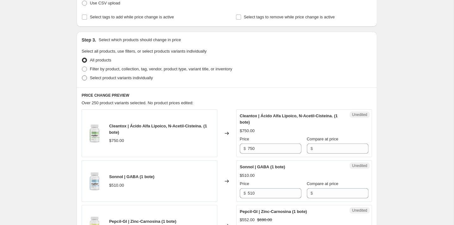
click at [108, 78] on span "Select product variants individually" at bounding box center [121, 77] width 63 height 5
click at [82, 76] on input "Select product variants individually" at bounding box center [82, 75] width 0 height 0
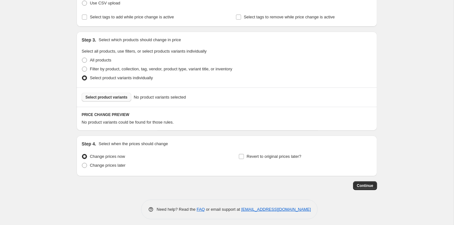
click at [128, 96] on span "Select product variants" at bounding box center [106, 97] width 42 height 5
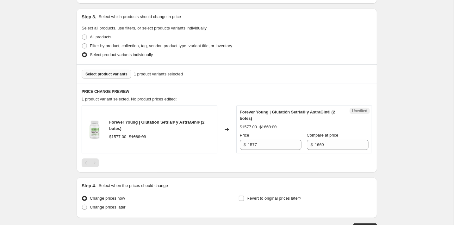
scroll to position [139, 0]
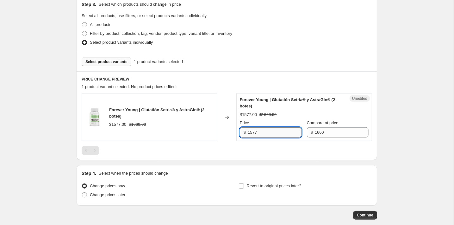
click at [285, 131] on input "1577" at bounding box center [275, 132] width 54 height 10
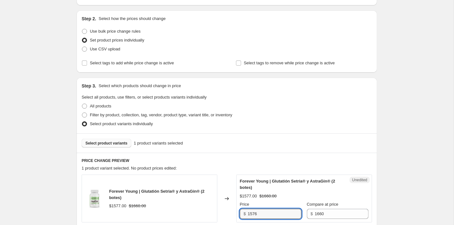
scroll to position [155, 0]
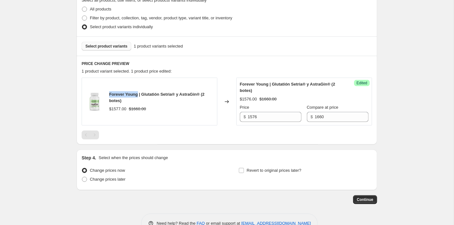
drag, startPoint x: 139, startPoint y: 92, endPoint x: 108, endPoint y: 93, distance: 30.7
click at [108, 93] on div "Forever Young | Glutatión Setria® y AstraGin® (2 botes) $1577.00 $1660.00" at bounding box center [150, 102] width 136 height 48
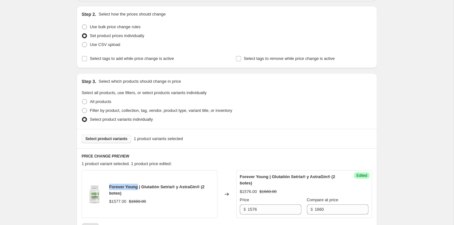
scroll to position [3, 0]
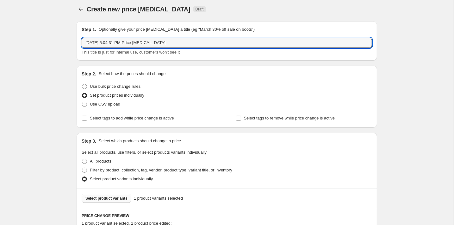
drag, startPoint x: 191, startPoint y: 47, endPoint x: 80, endPoint y: 43, distance: 110.2
click at [80, 43] on div "Step 1. Optionally give your price [MEDICAL_DATA] a title (eg "March 30% off sa…" at bounding box center [227, 40] width 301 height 39
paste input "Forever Young"
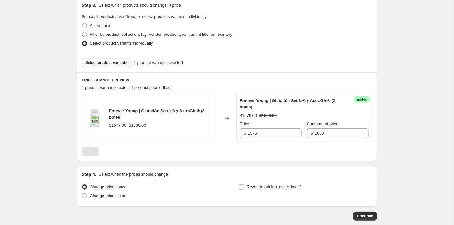
scroll to position [148, 0]
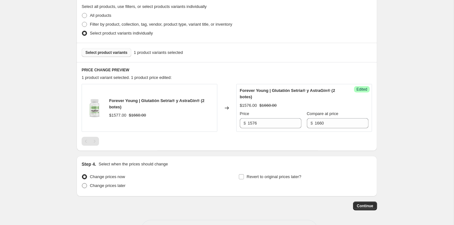
click at [116, 184] on span "Change prices later" at bounding box center [108, 185] width 36 height 5
click at [82, 183] on input "Change prices later" at bounding box center [82, 183] width 0 height 0
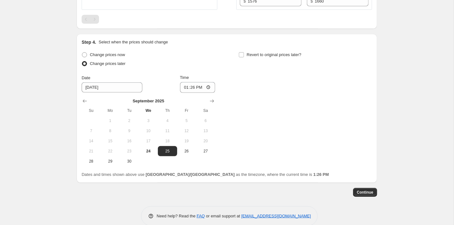
scroll to position [271, 0]
click at [211, 95] on div "[DATE] Su Mo Tu We Th Fr Sa 1 2 3 4 5 6 7 8 9 10 11 12 13 14 15 16 17 18 19 20 …" at bounding box center [146, 128] width 139 height 73
click at [214, 100] on icon "Show next month, October 2025" at bounding box center [212, 100] width 6 height 6
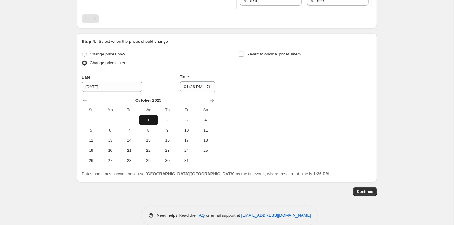
click at [149, 119] on span "1" at bounding box center [148, 119] width 14 height 5
click at [192, 88] on input "13:26" at bounding box center [197, 86] width 35 height 11
click at [248, 53] on span "Revert to original prices later?" at bounding box center [274, 54] width 55 height 5
click at [244, 53] on input "Revert to original prices later?" at bounding box center [241, 54] width 5 height 5
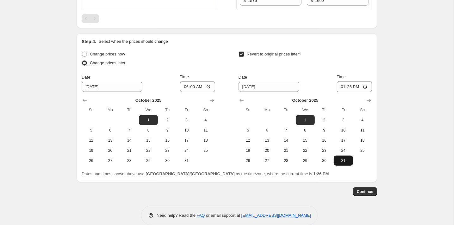
click at [342, 158] on span "31" at bounding box center [343, 160] width 14 height 5
click at [345, 81] on input "13:26" at bounding box center [354, 86] width 35 height 11
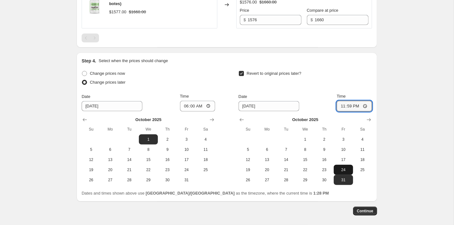
scroll to position [272, 0]
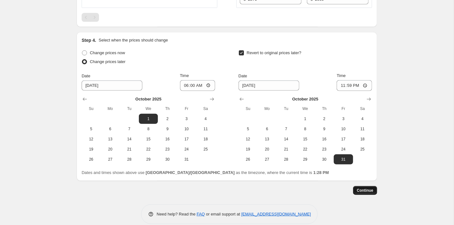
click at [366, 193] on button "Continue" at bounding box center [365, 190] width 24 height 9
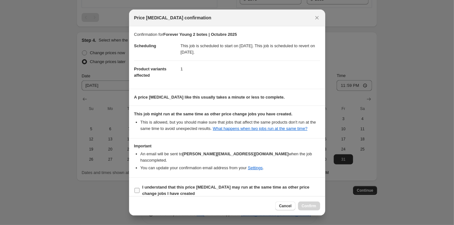
click at [163, 195] on label "I understand that this price [MEDICAL_DATA] may run at the same time as other p…" at bounding box center [227, 190] width 186 height 15
click at [140, 193] on input "I understand that this price [MEDICAL_DATA] may run at the same time as other p…" at bounding box center [137, 190] width 5 height 5
click at [311, 204] on span "Confirm" at bounding box center [309, 205] width 15 height 5
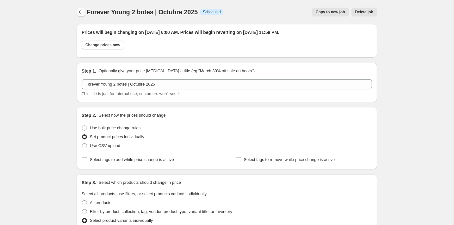
click at [79, 8] on button "Price change jobs" at bounding box center [81, 12] width 9 height 9
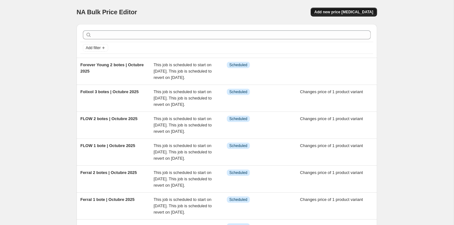
click at [331, 12] on span "Add new price [MEDICAL_DATA]" at bounding box center [344, 11] width 59 height 5
